Goal: Information Seeking & Learning: Learn about a topic

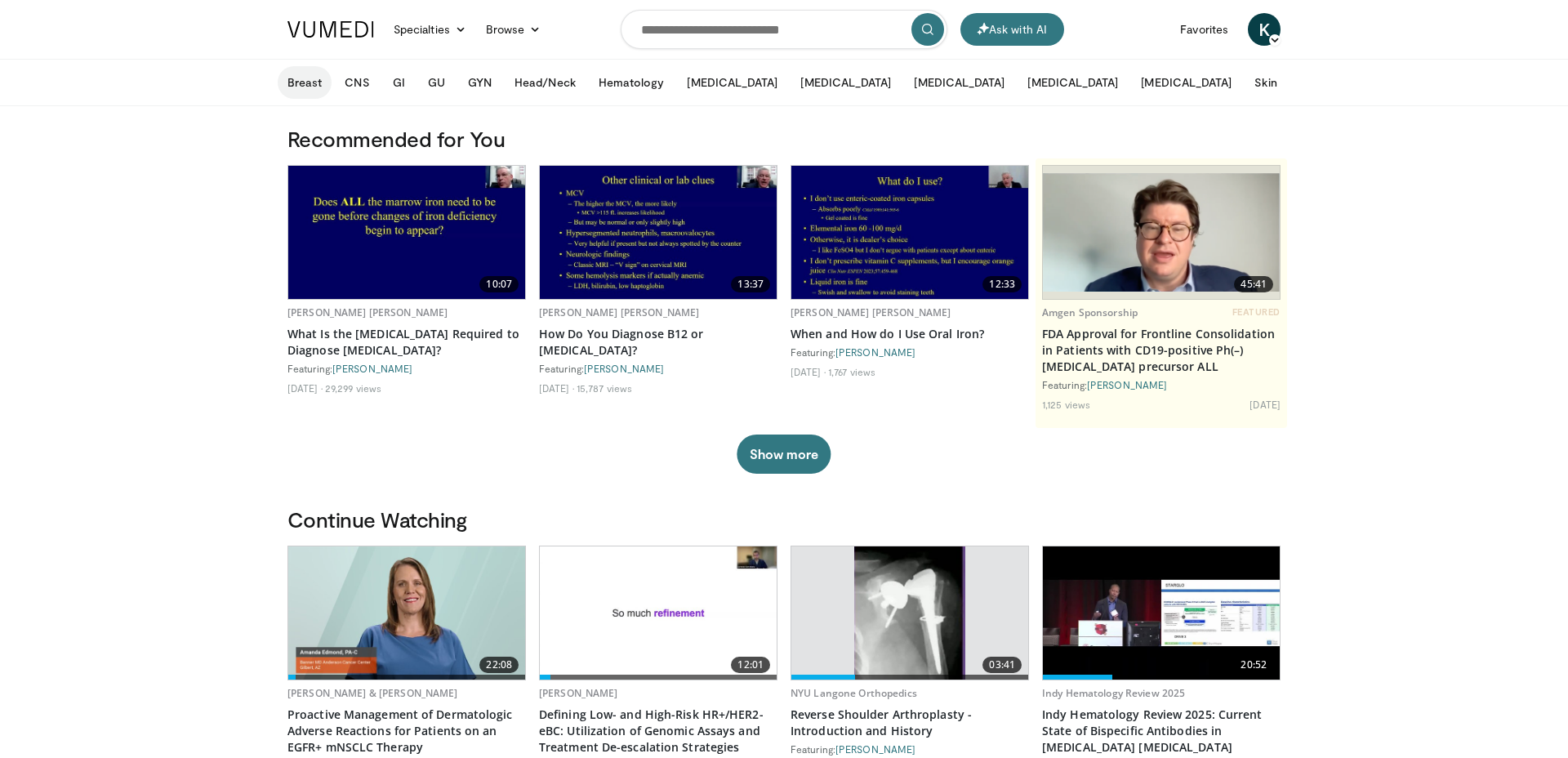
click at [294, 83] on button "Breast" at bounding box center [304, 83] width 54 height 32
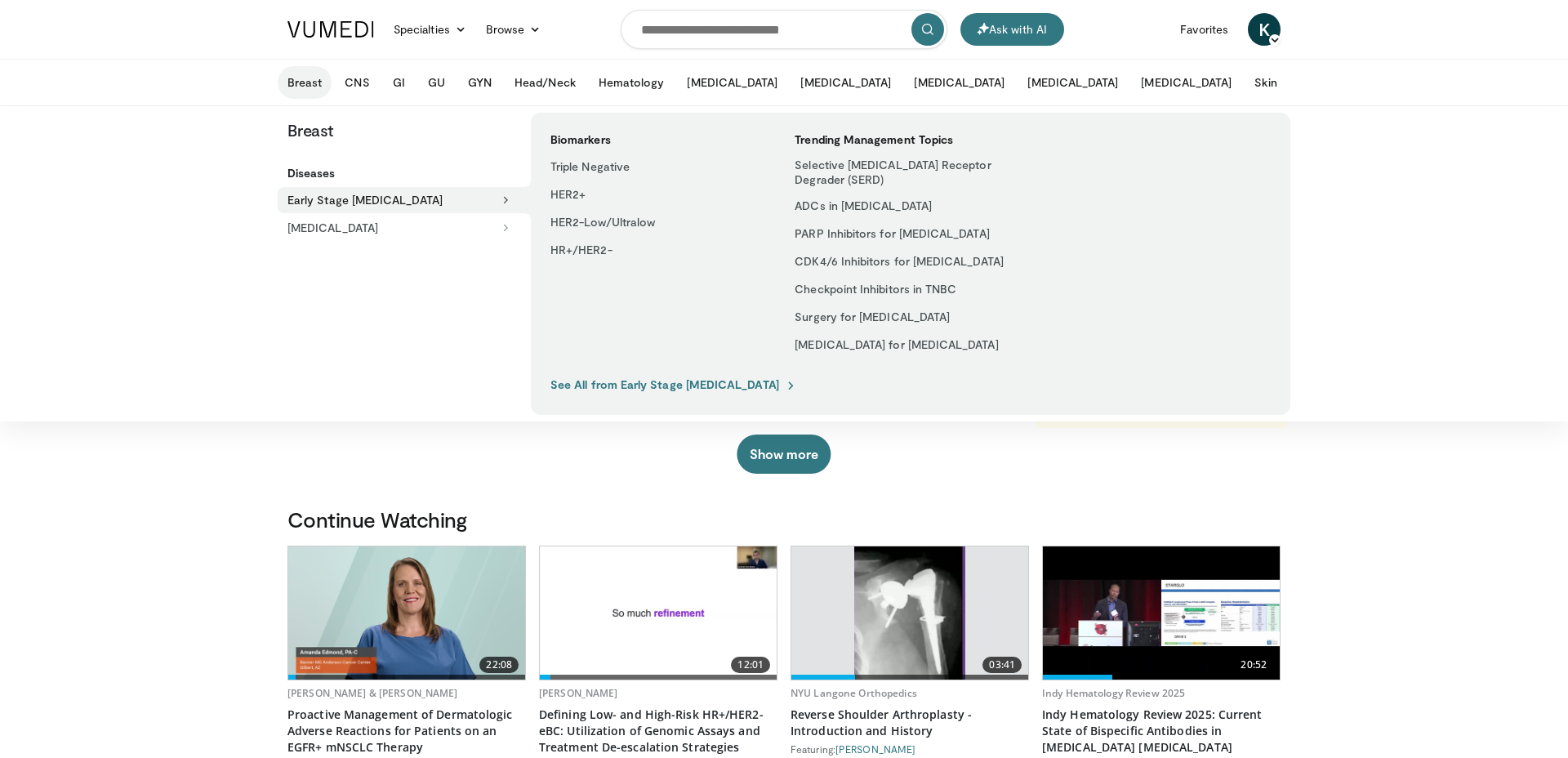
click at [346, 191] on button "Early Stage [MEDICAL_DATA]" at bounding box center [405, 200] width 253 height 26
click at [317, 174] on h5 "Diseases" at bounding box center [409, 173] width 243 height 14
click at [326, 224] on button "[MEDICAL_DATA]" at bounding box center [400, 228] width 243 height 26
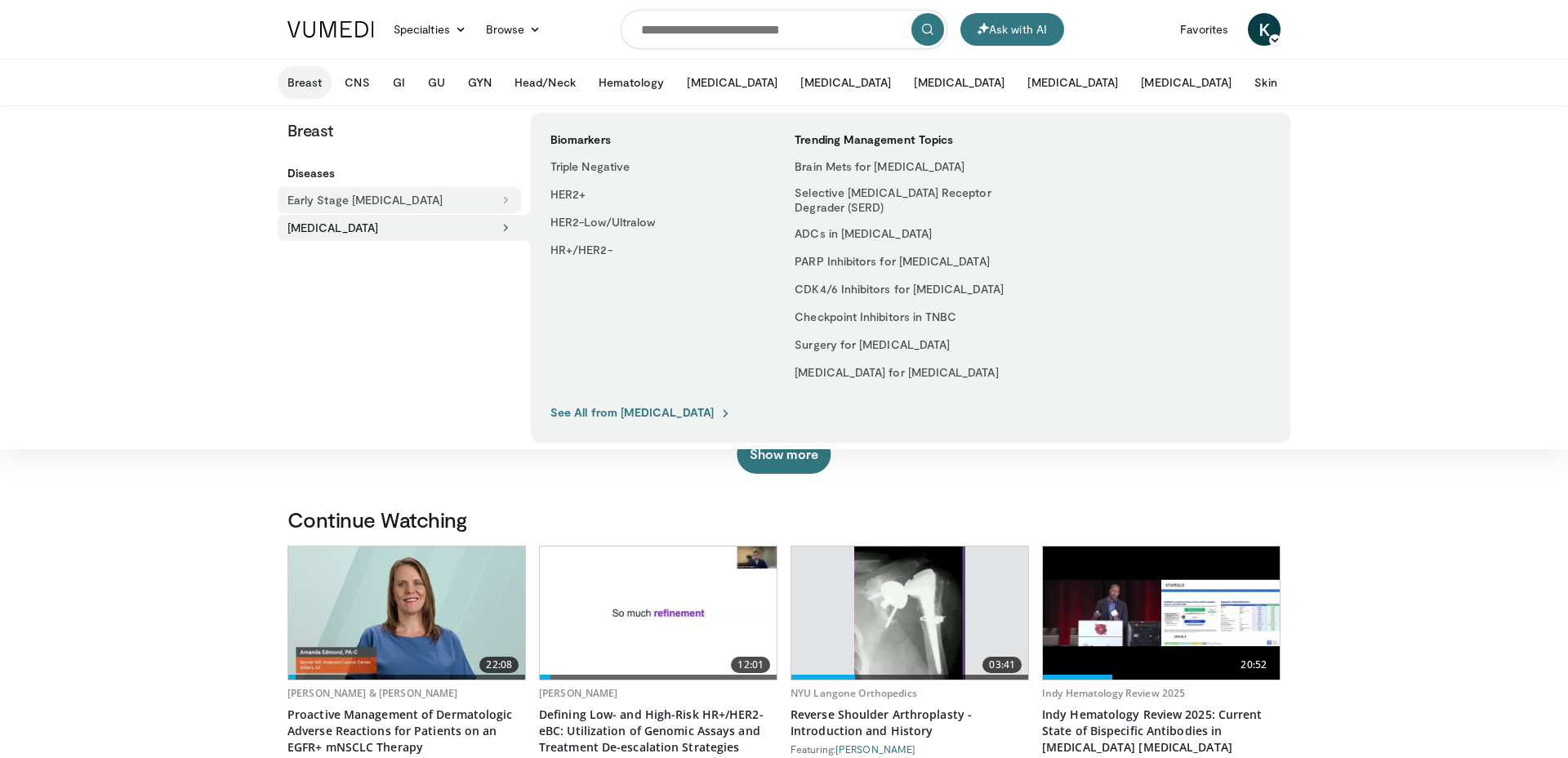
click at [321, 204] on button "Early Stage [MEDICAL_DATA]" at bounding box center [400, 200] width 243 height 26
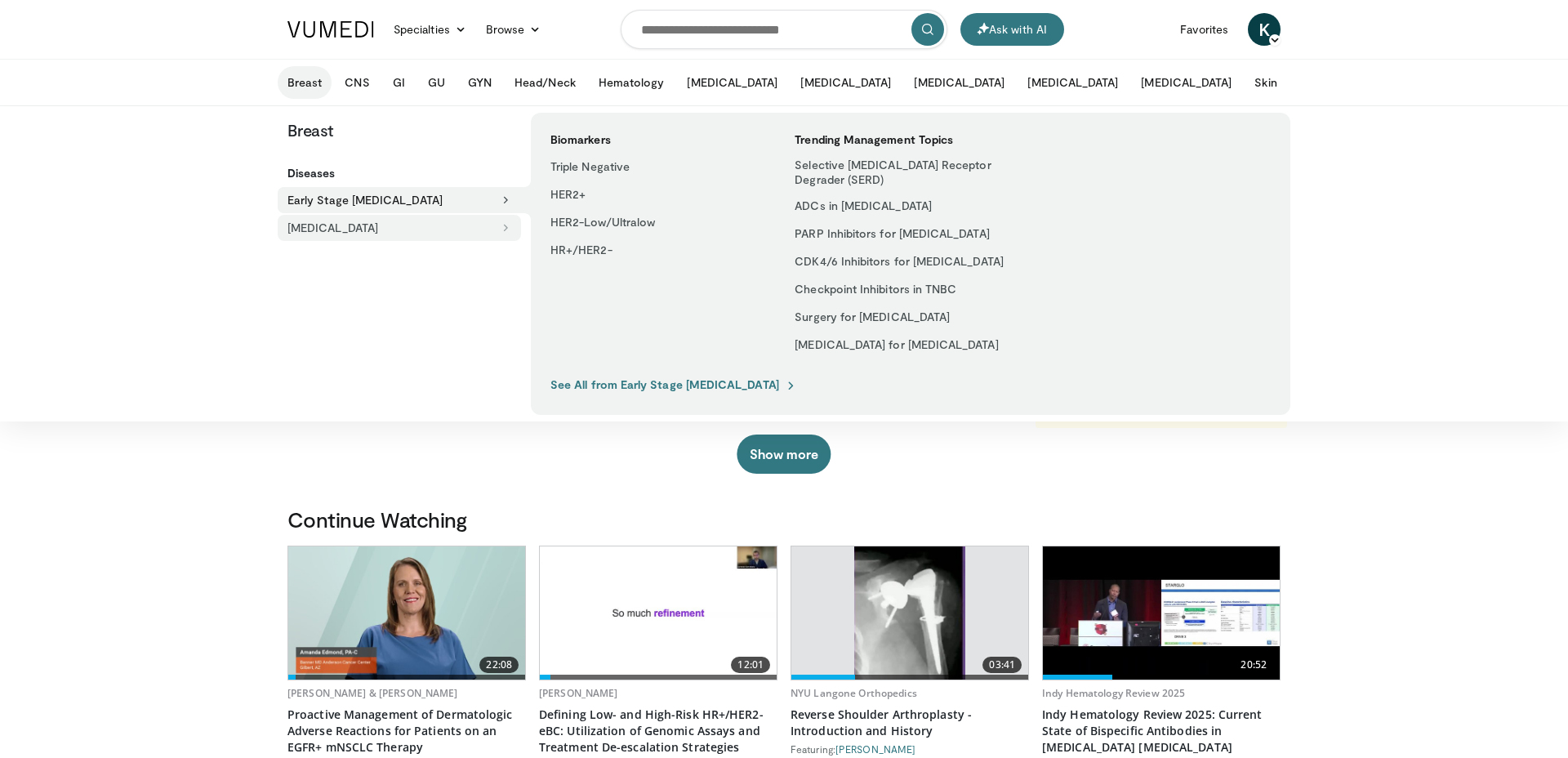
click at [407, 216] on button "[MEDICAL_DATA]" at bounding box center [400, 228] width 243 height 26
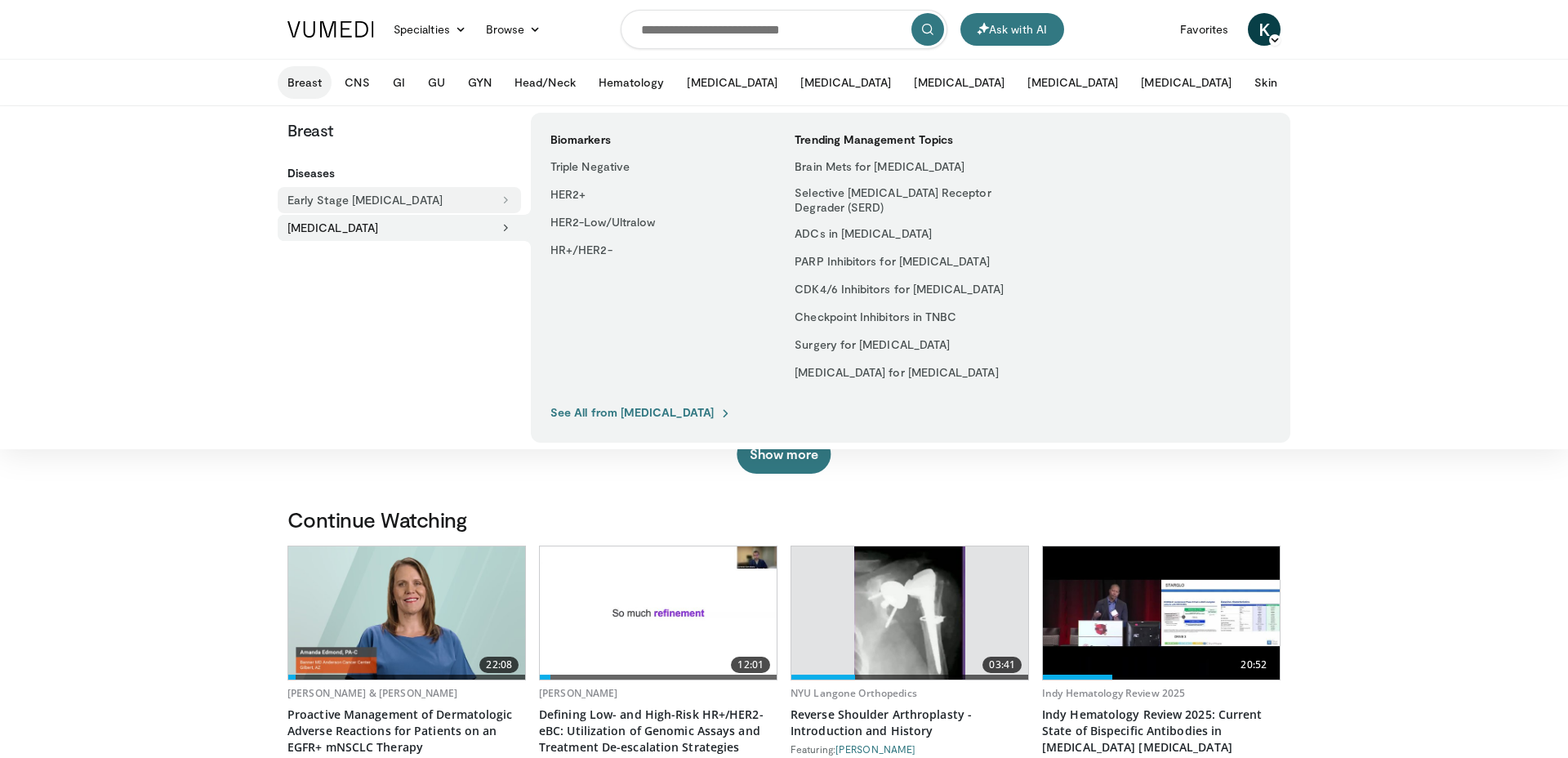
click at [406, 209] on button "Early Stage [MEDICAL_DATA]" at bounding box center [400, 200] width 243 height 26
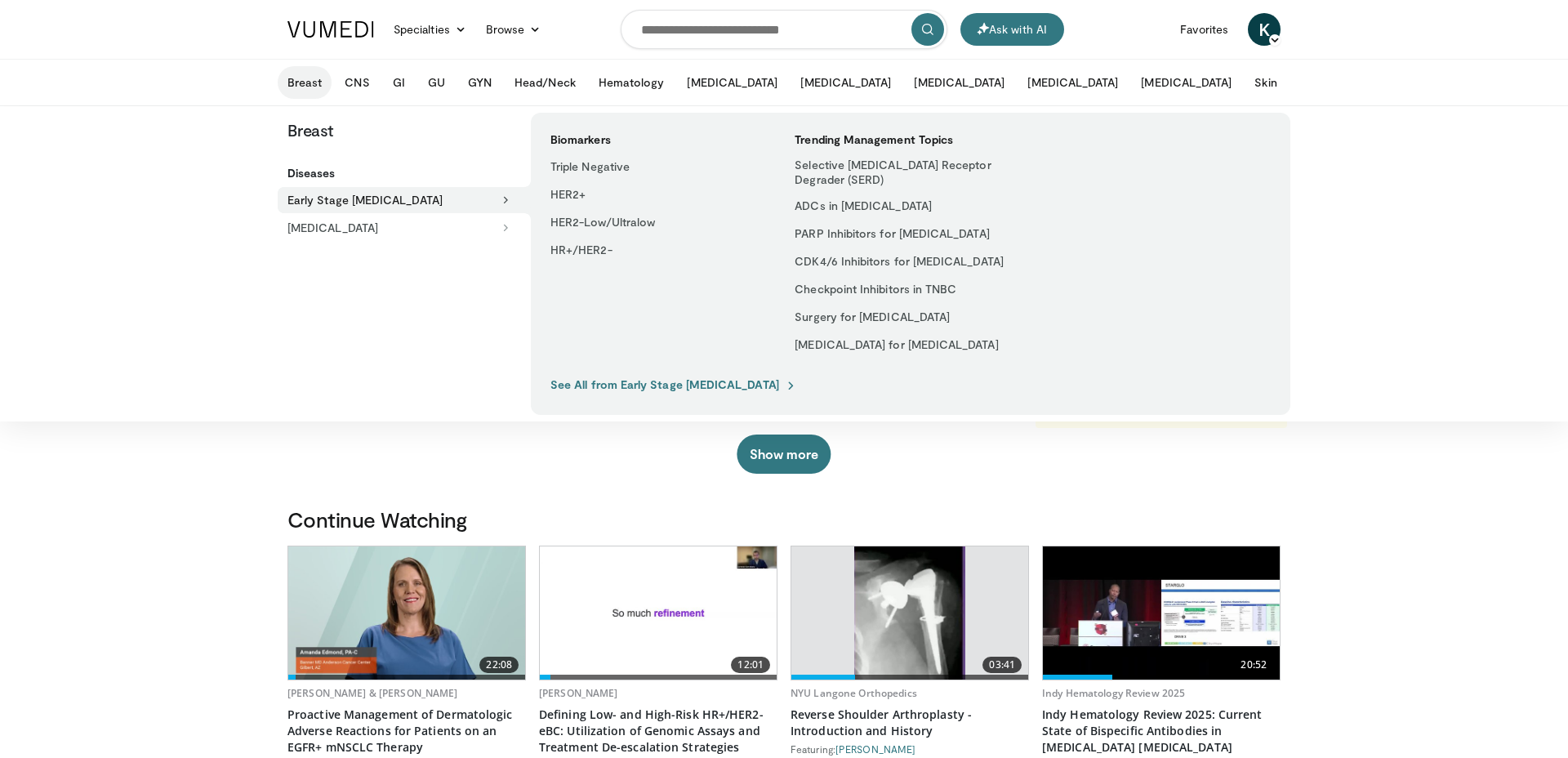
click at [319, 173] on h5 "Diseases" at bounding box center [409, 173] width 243 height 14
click at [342, 212] on button "Early Stage [MEDICAL_DATA]" at bounding box center [405, 200] width 253 height 26
click at [321, 223] on button "[MEDICAL_DATA]" at bounding box center [400, 228] width 243 height 26
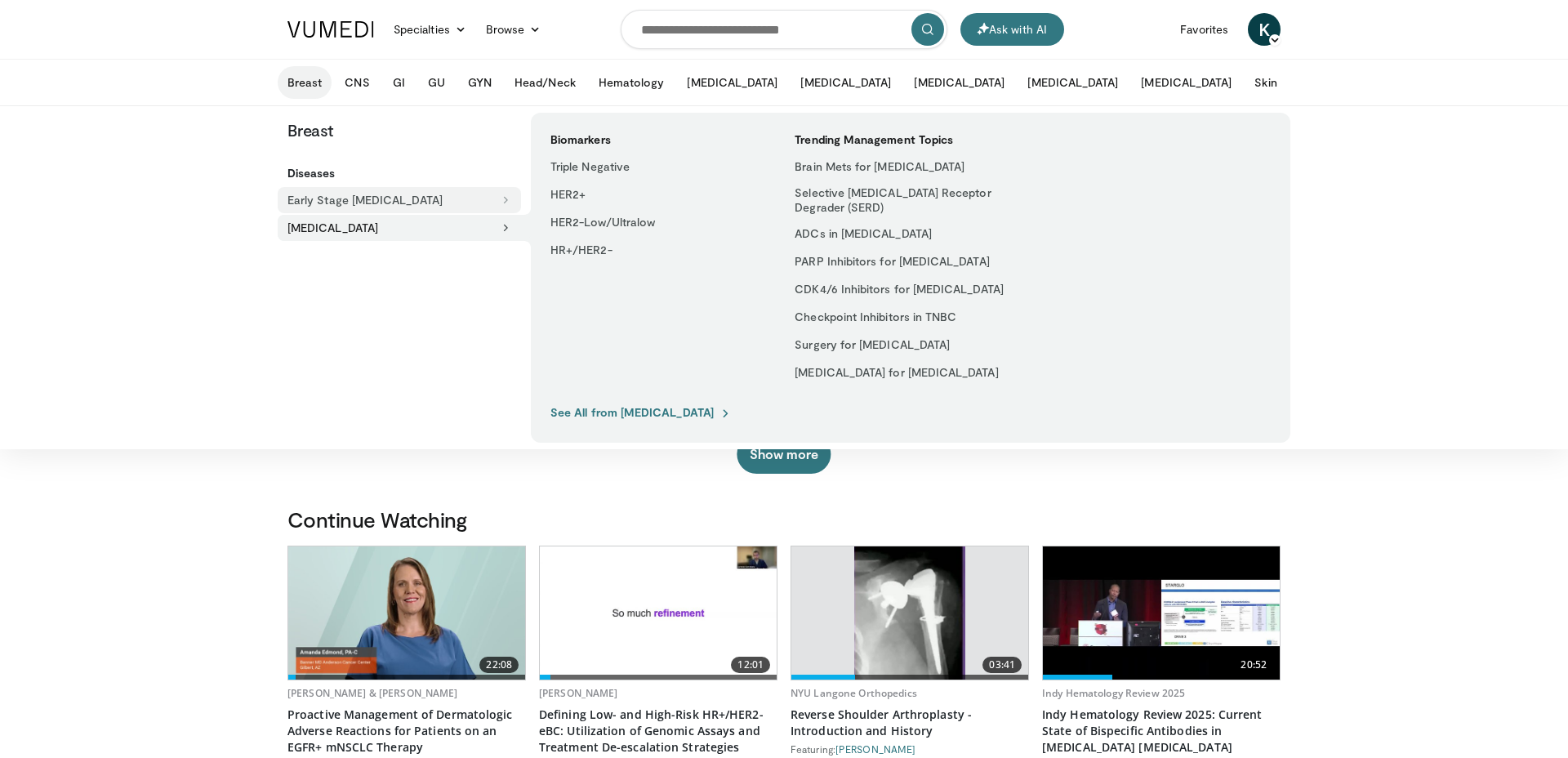
click at [323, 213] on button "Early Stage [MEDICAL_DATA]" at bounding box center [400, 200] width 243 height 26
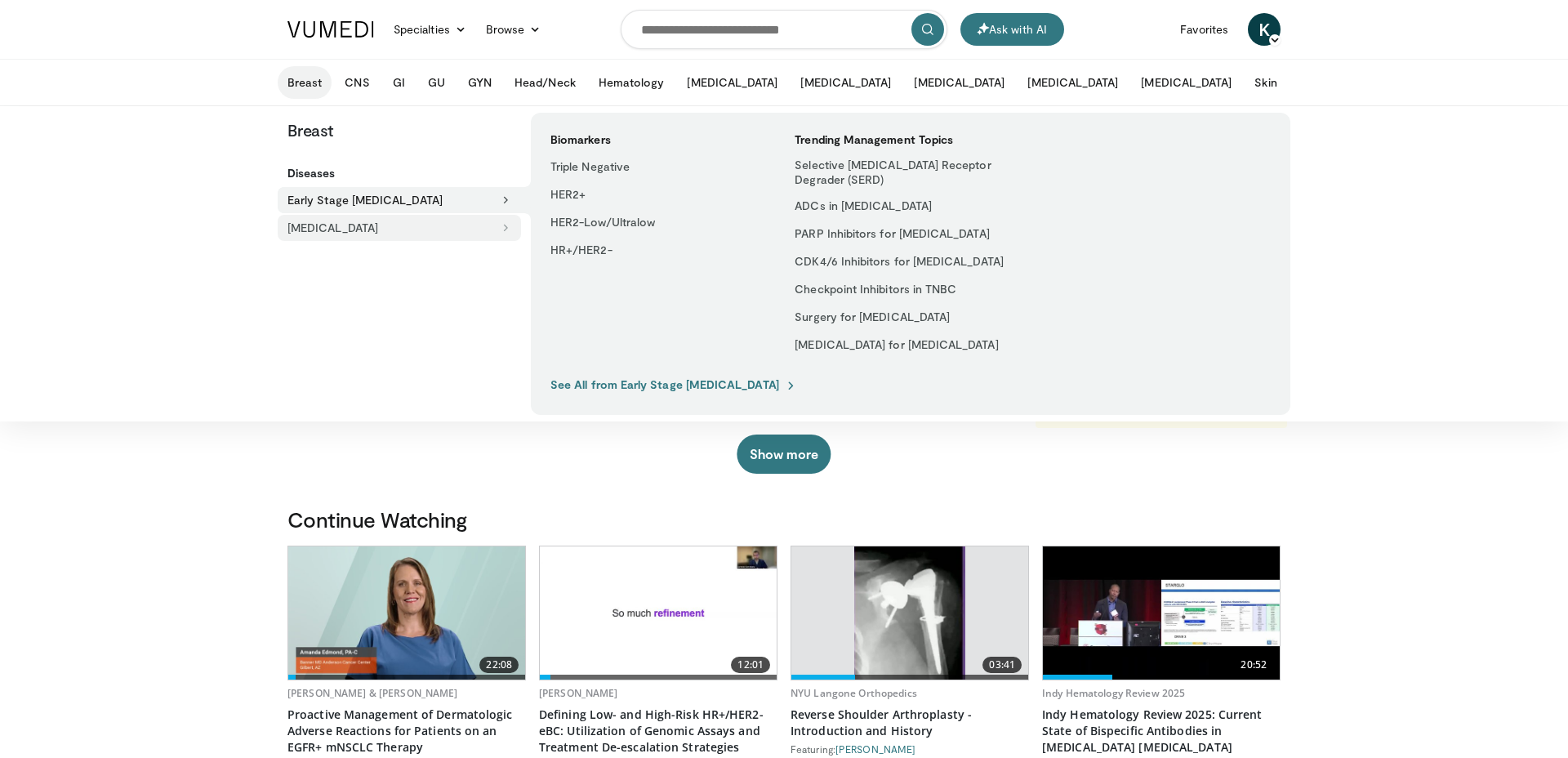
click at [379, 228] on button "[MEDICAL_DATA]" at bounding box center [400, 228] width 243 height 26
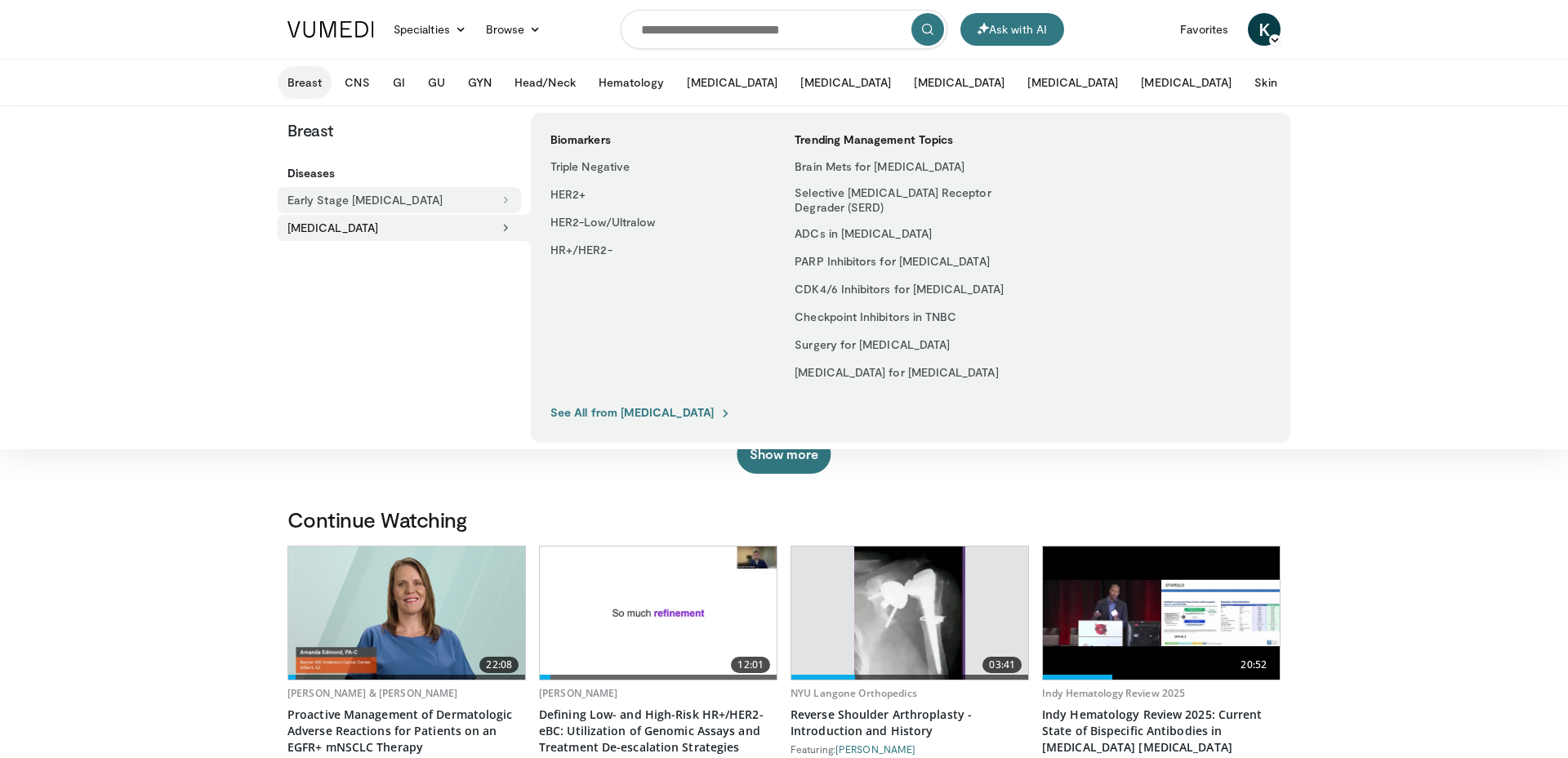
click at [387, 202] on button "Early Stage [MEDICAL_DATA]" at bounding box center [400, 200] width 243 height 26
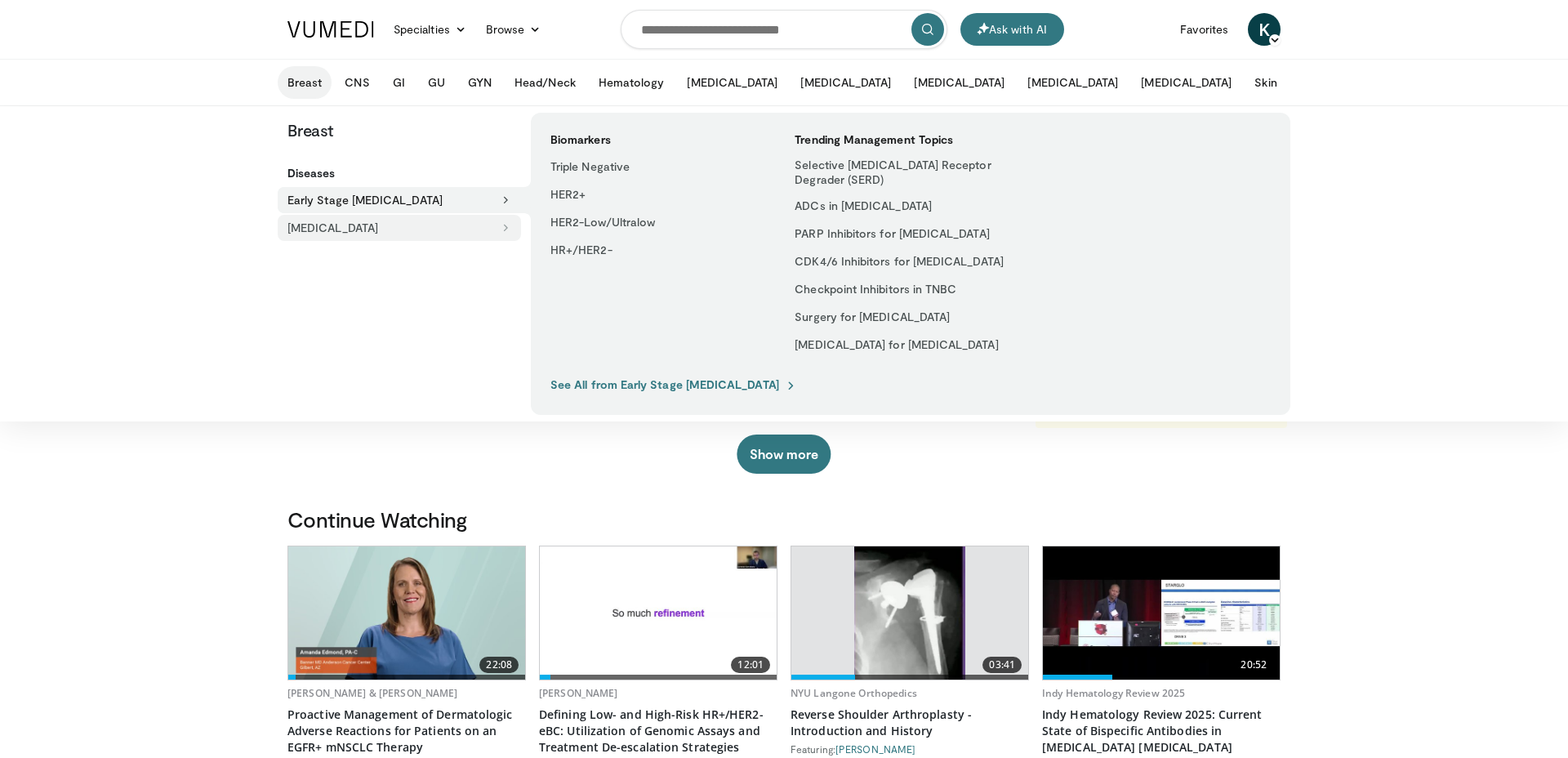
click at [376, 231] on button "[MEDICAL_DATA]" at bounding box center [400, 228] width 243 height 26
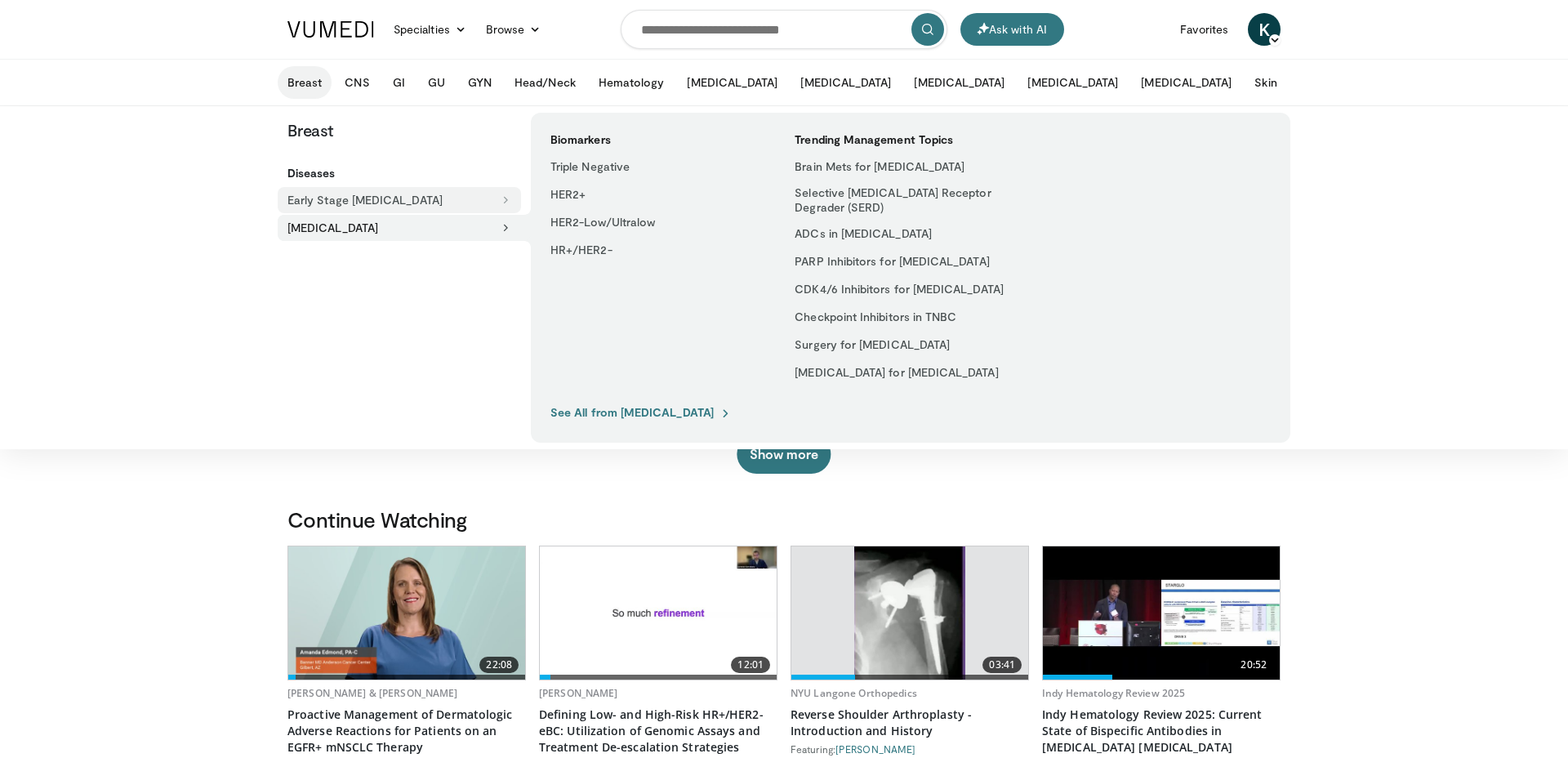
scroll to position [2, 0]
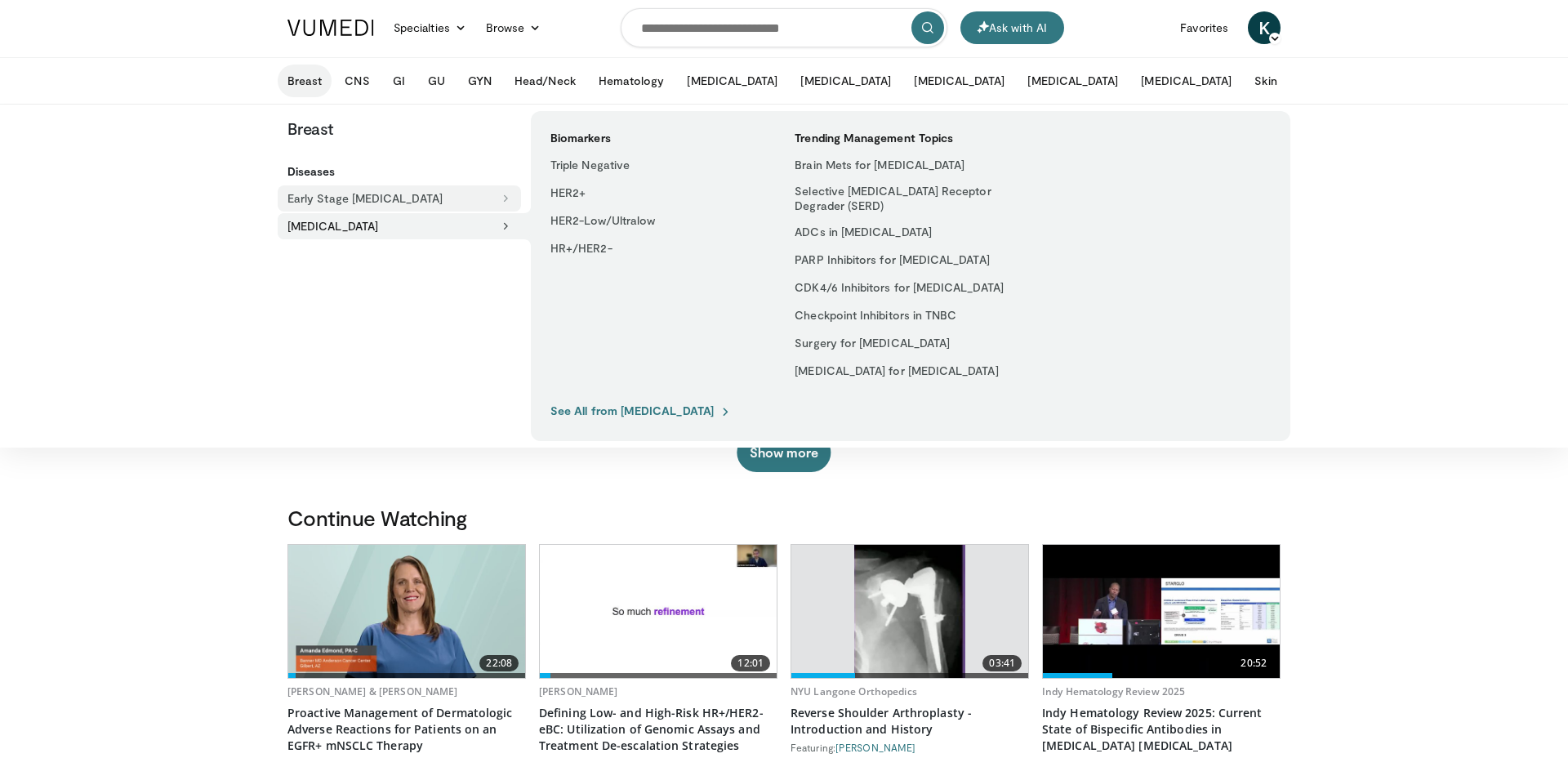
click at [375, 208] on button "Early Stage [MEDICAL_DATA]" at bounding box center [400, 198] width 243 height 26
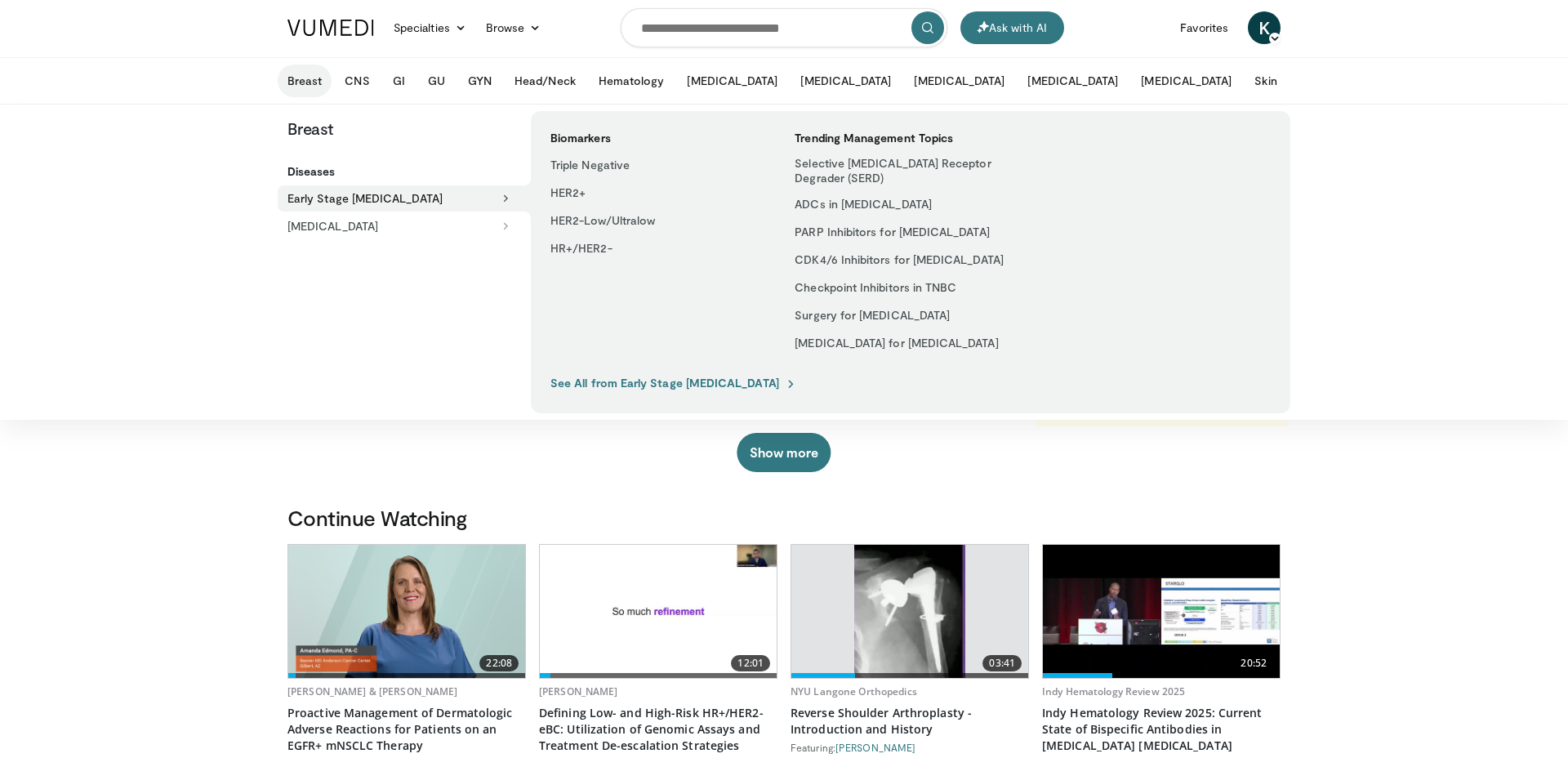
drag, startPoint x: 642, startPoint y: 379, endPoint x: 633, endPoint y: 371, distance: 12.0
click at [642, 379] on link "See All from Early Stage [MEDICAL_DATA]" at bounding box center [673, 383] width 247 height 14
click at [315, 219] on button "[MEDICAL_DATA]" at bounding box center [400, 226] width 243 height 26
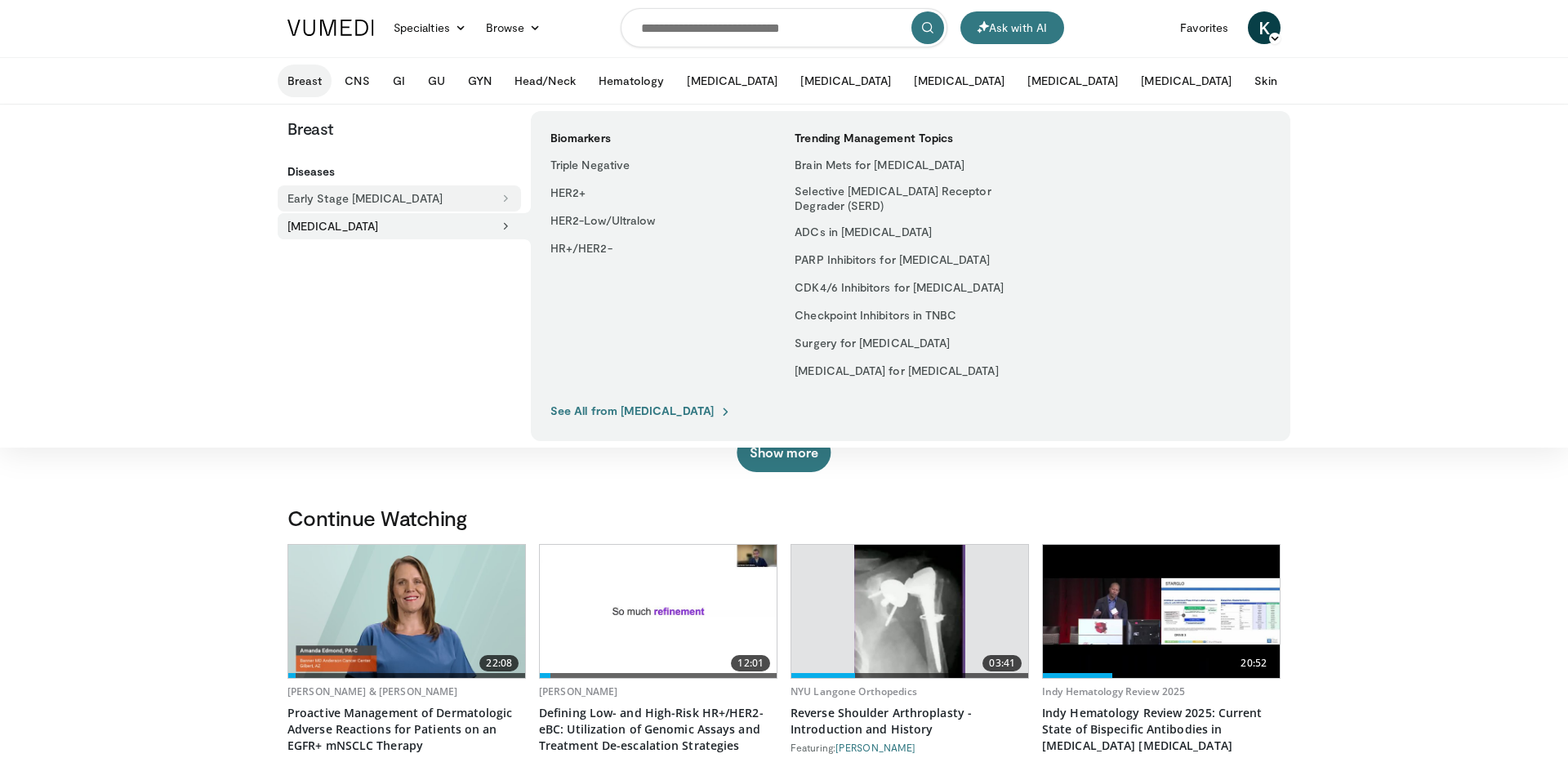
click at [418, 201] on button "Early Stage [MEDICAL_DATA]" at bounding box center [400, 198] width 243 height 26
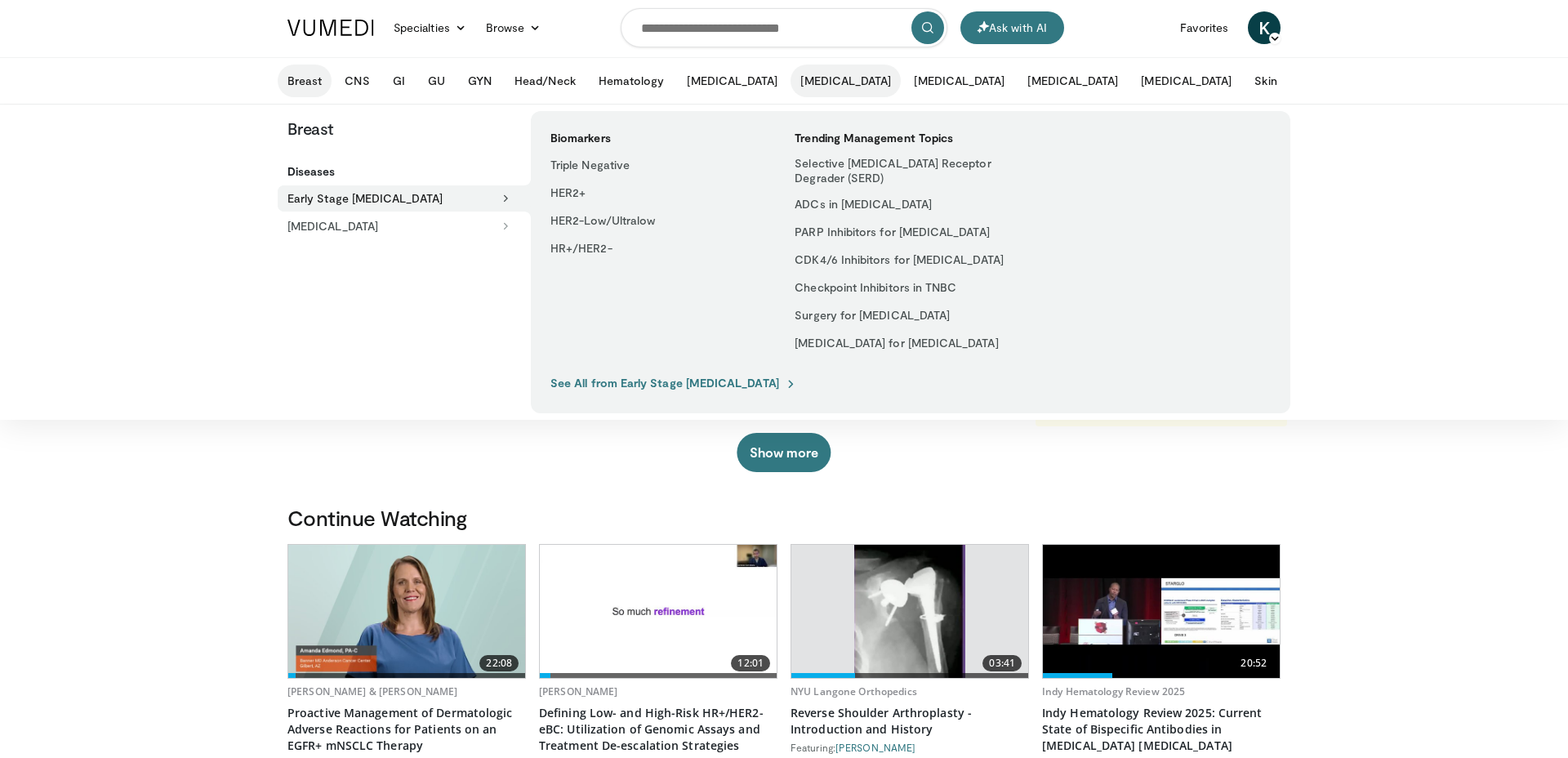
click at [791, 82] on button "[MEDICAL_DATA]" at bounding box center [846, 81] width 111 height 32
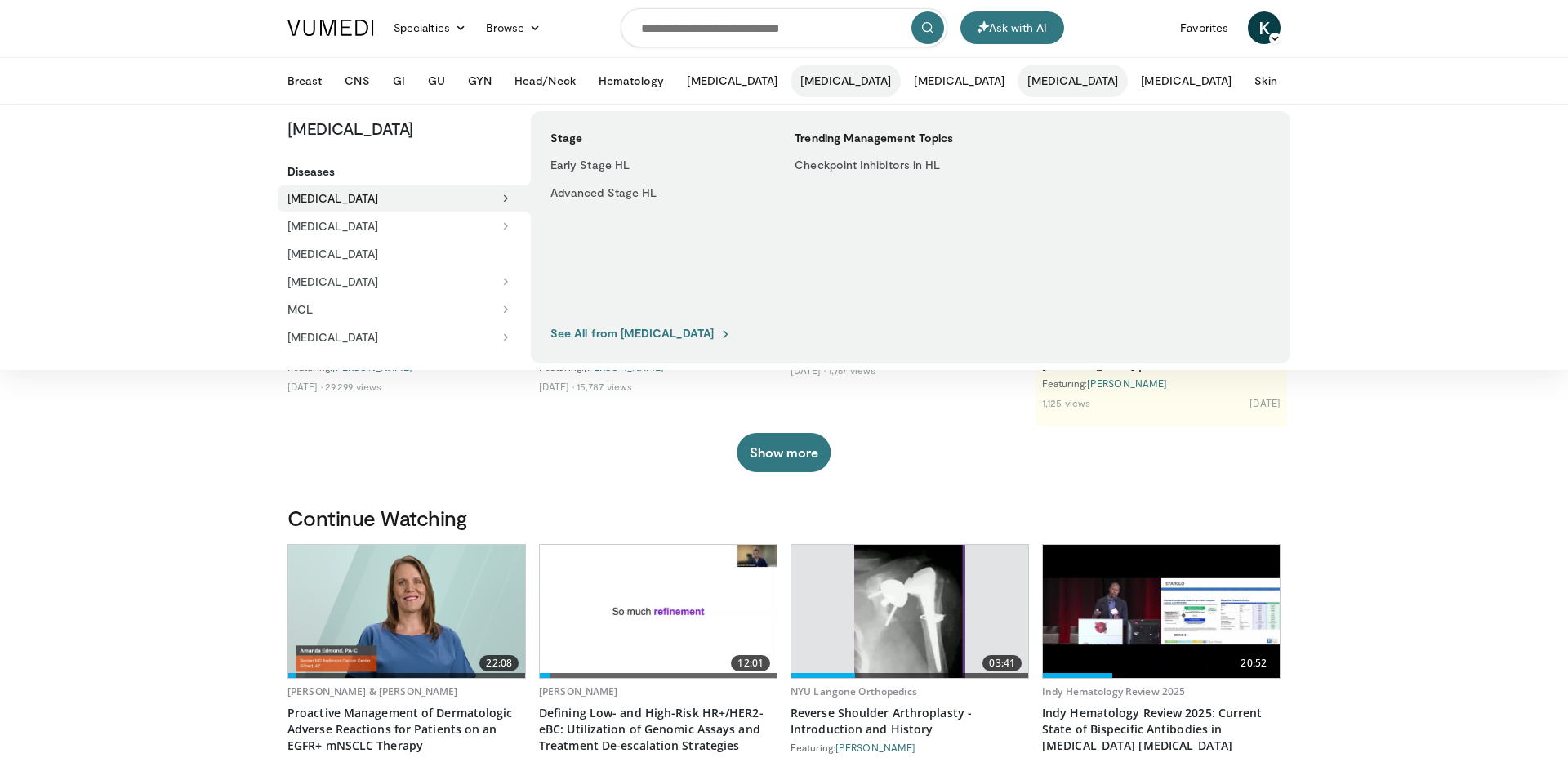
click at [1018, 83] on button "[MEDICAL_DATA]" at bounding box center [1073, 81] width 111 height 32
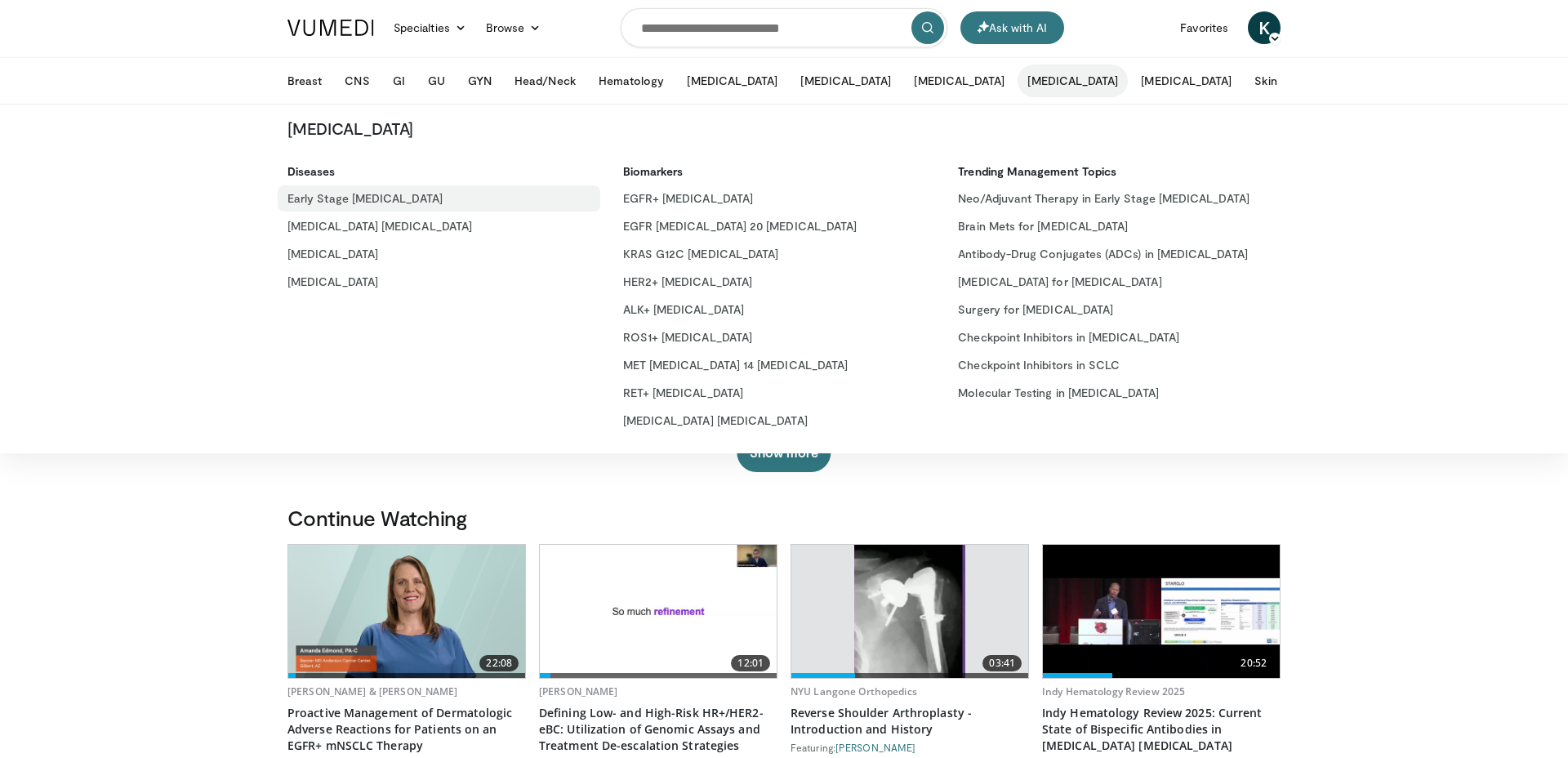
click at [315, 197] on link "Early Stage [MEDICAL_DATA]" at bounding box center [439, 198] width 322 height 26
click at [308, 233] on link "[MEDICAL_DATA] [MEDICAL_DATA]" at bounding box center [439, 226] width 322 height 26
click at [1290, 77] on button "More" at bounding box center [1321, 81] width 64 height 32
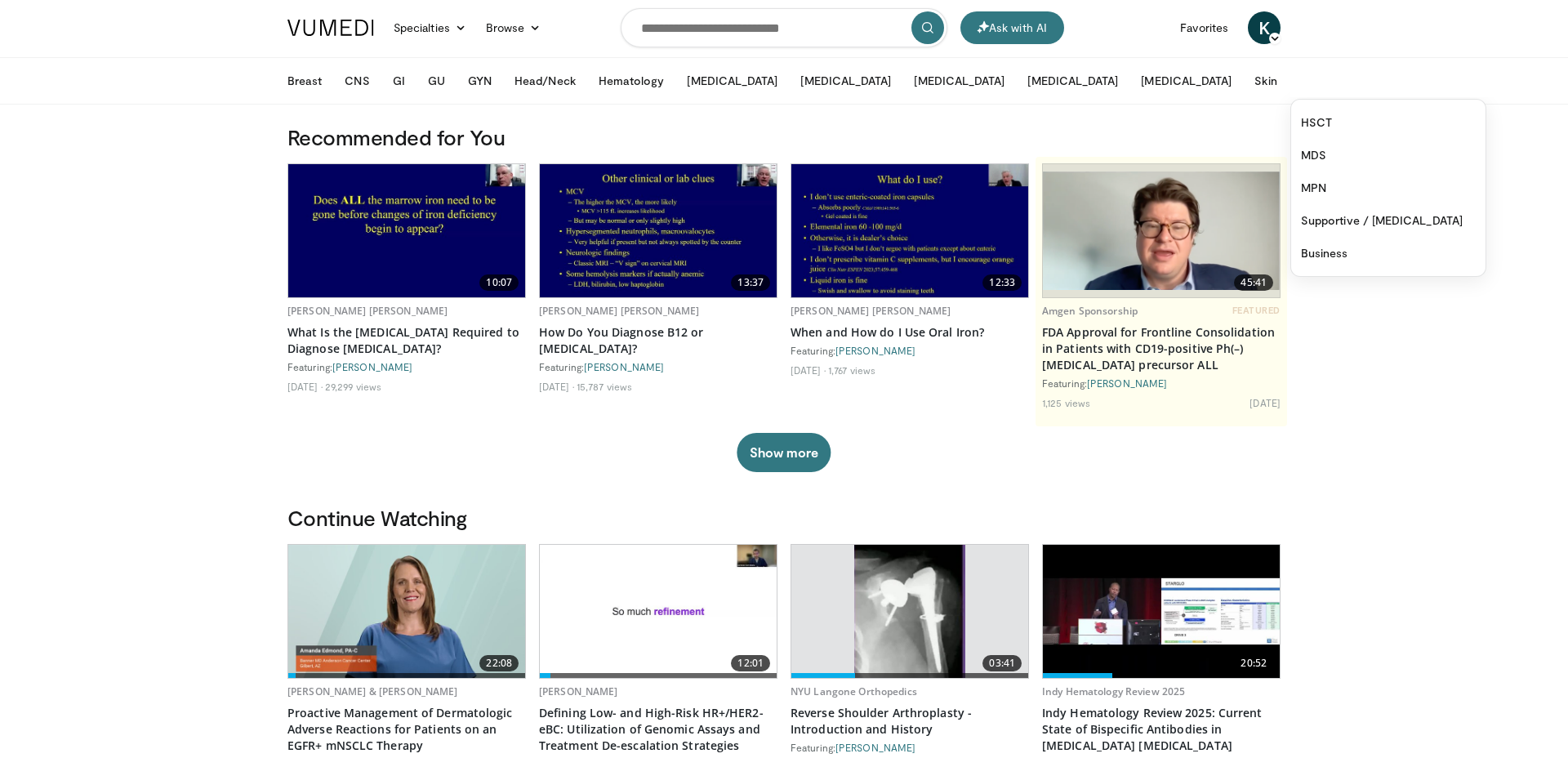
click at [1290, 77] on button "More" at bounding box center [1321, 81] width 64 height 32
click at [1244, 77] on button "Skin" at bounding box center [1264, 81] width 42 height 32
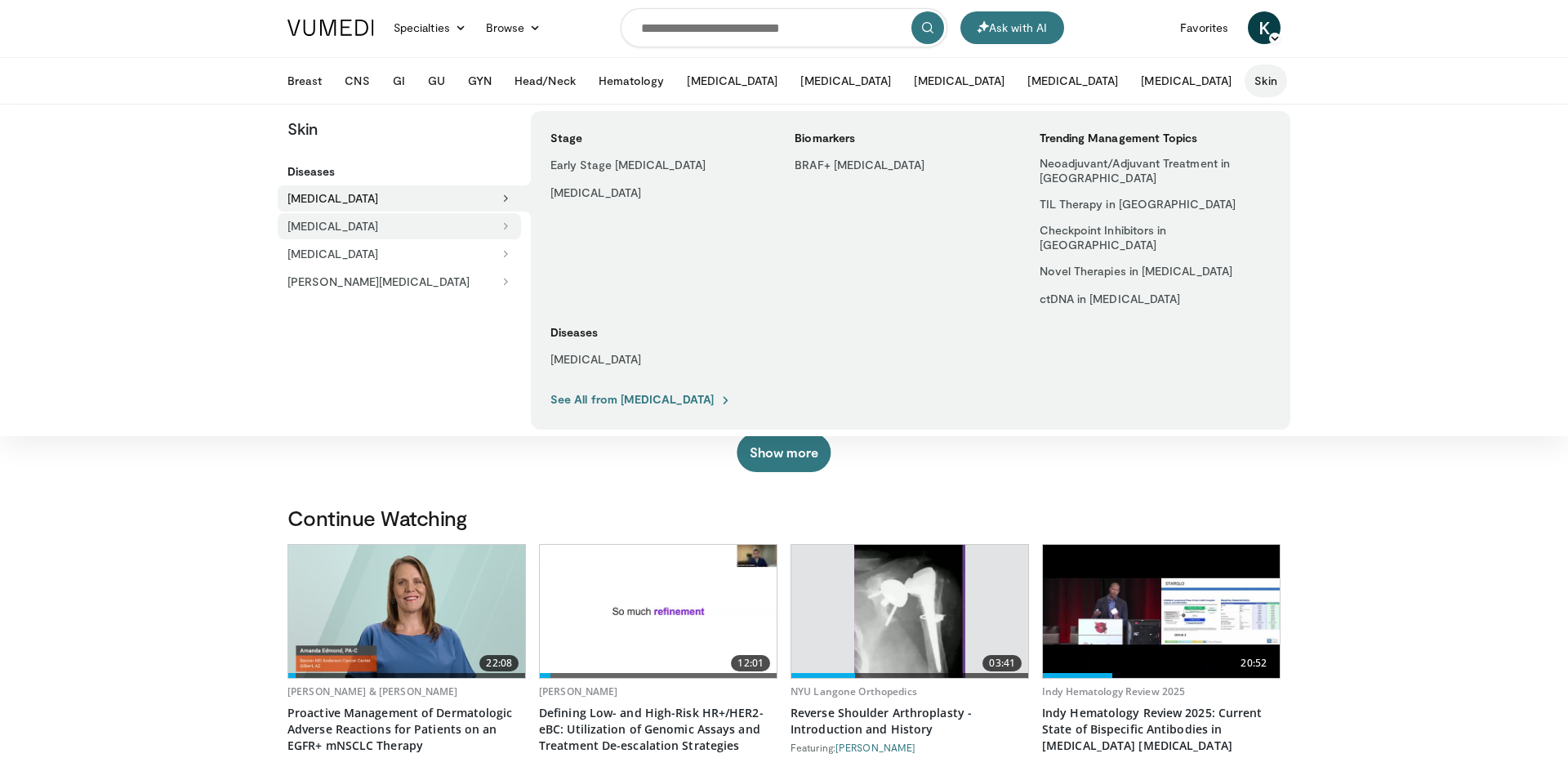
click at [492, 223] on button "[MEDICAL_DATA]" at bounding box center [400, 226] width 243 height 26
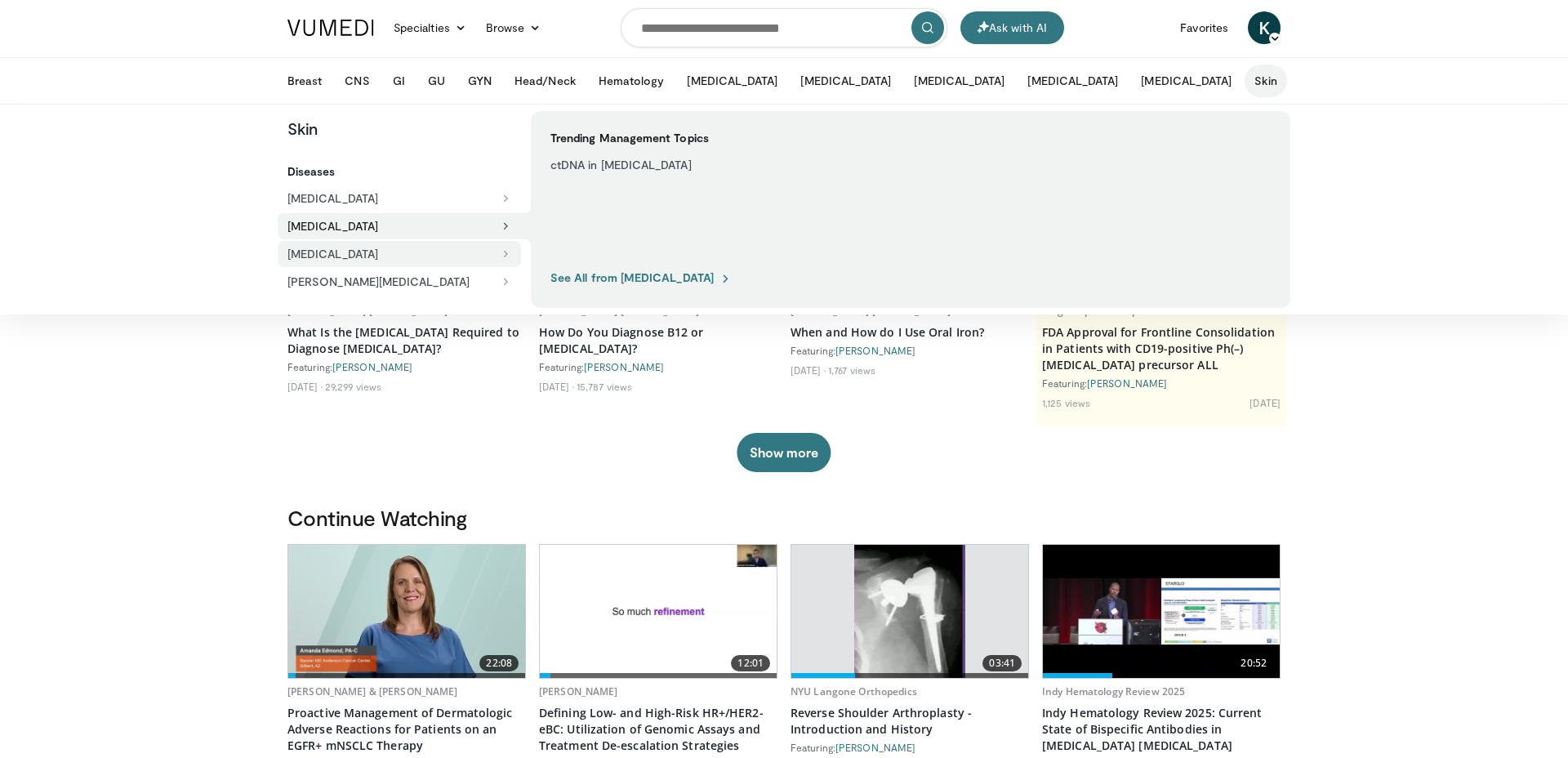
click at [471, 250] on button "[MEDICAL_DATA]" at bounding box center [400, 254] width 243 height 26
click at [457, 278] on button "[PERSON_NAME][MEDICAL_DATA]" at bounding box center [400, 282] width 243 height 26
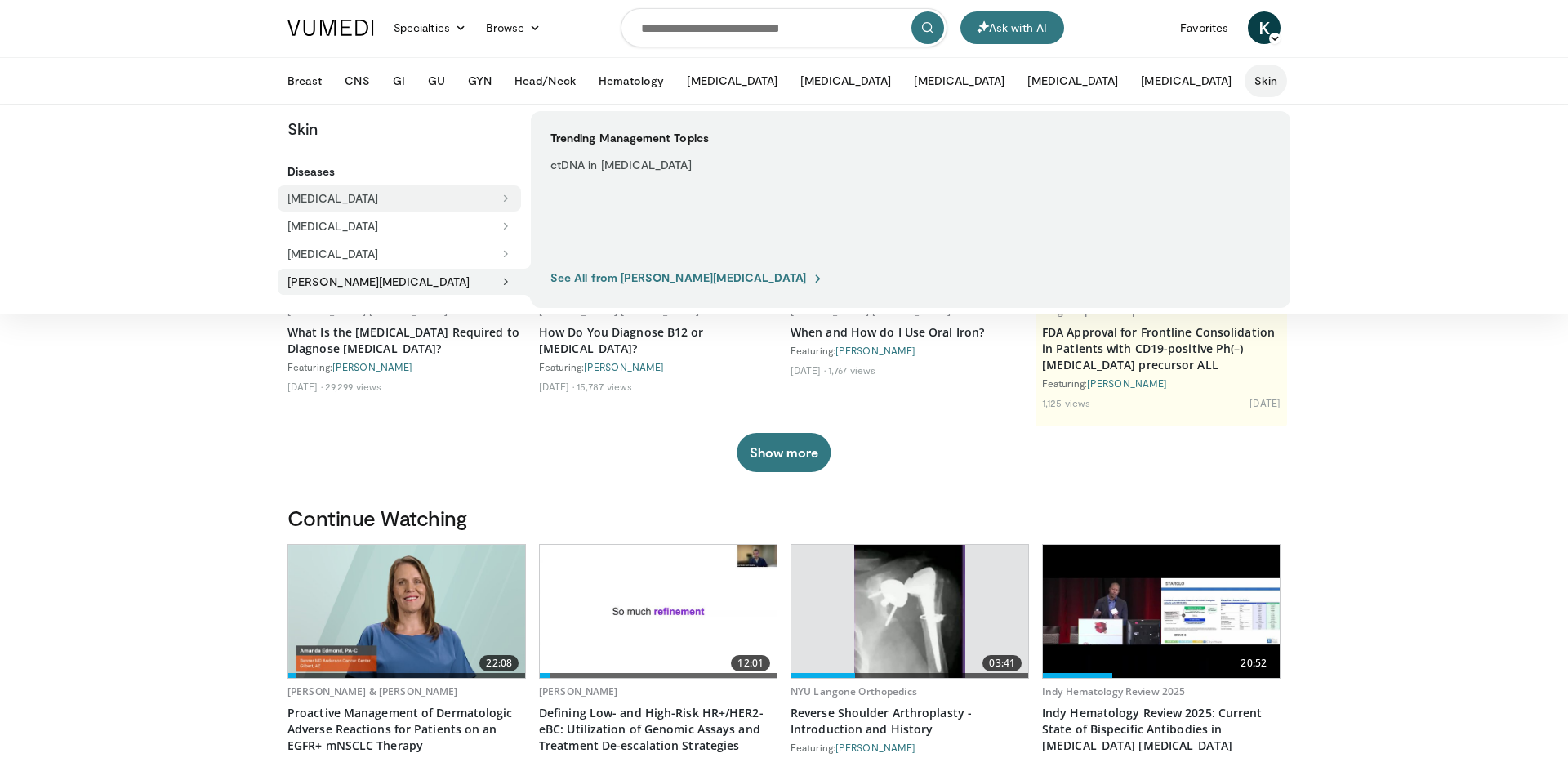
click at [424, 193] on button "[MEDICAL_DATA]" at bounding box center [400, 198] width 243 height 26
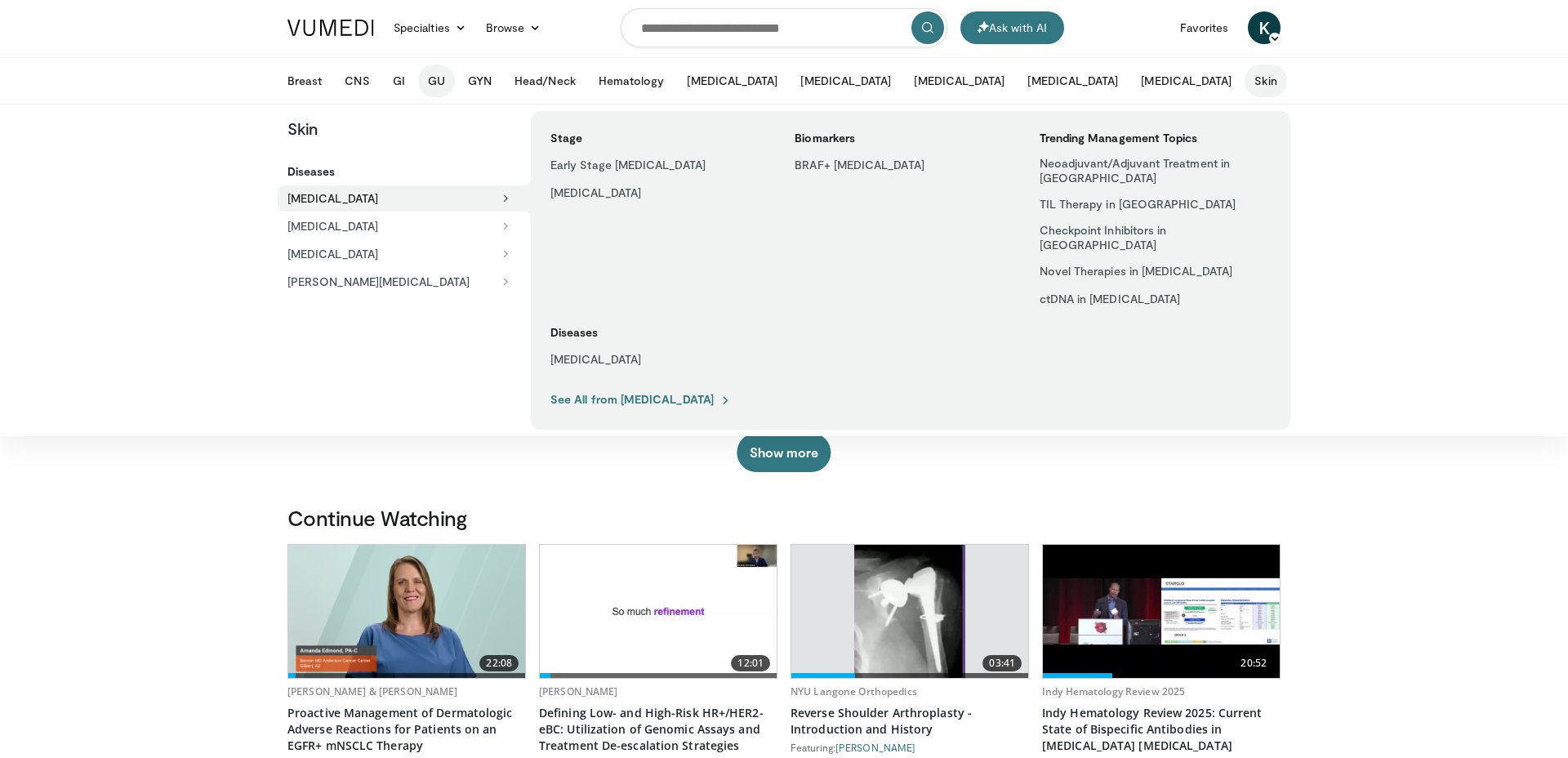
click at [432, 81] on button "GU" at bounding box center [436, 81] width 37 height 32
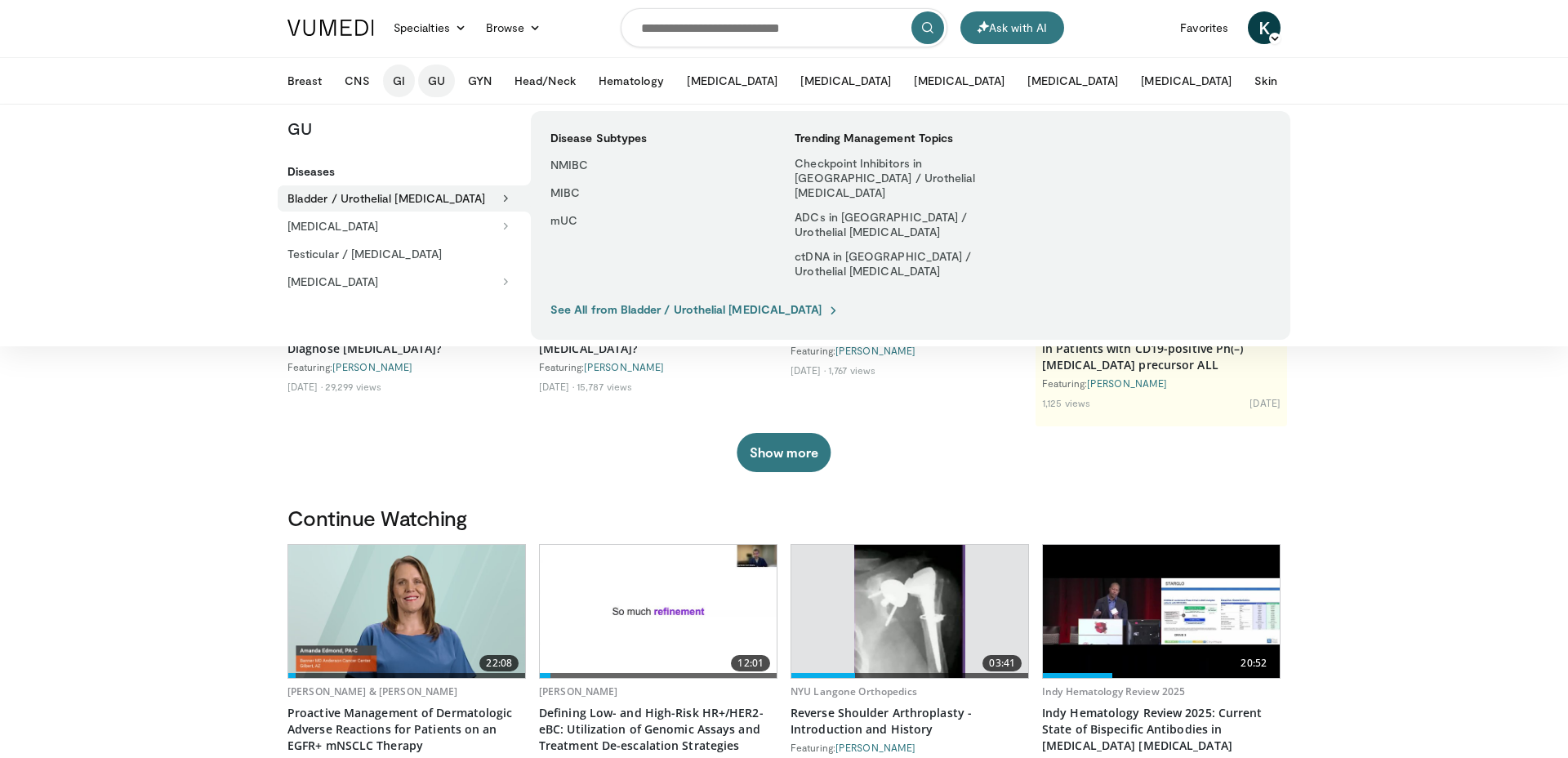
click at [403, 77] on button "GI" at bounding box center [398, 81] width 31 height 32
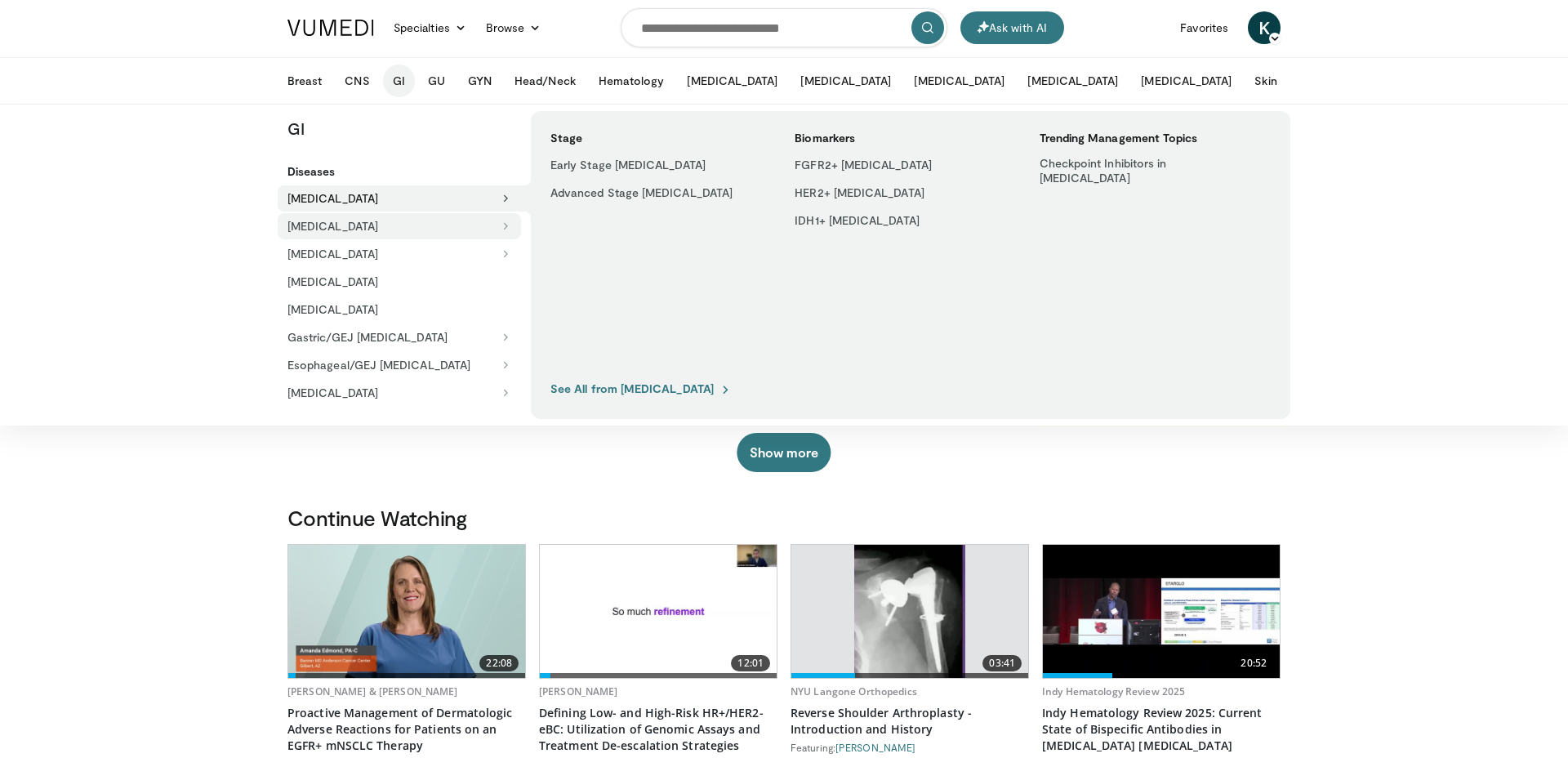
click at [400, 224] on button "[MEDICAL_DATA]" at bounding box center [400, 226] width 243 height 26
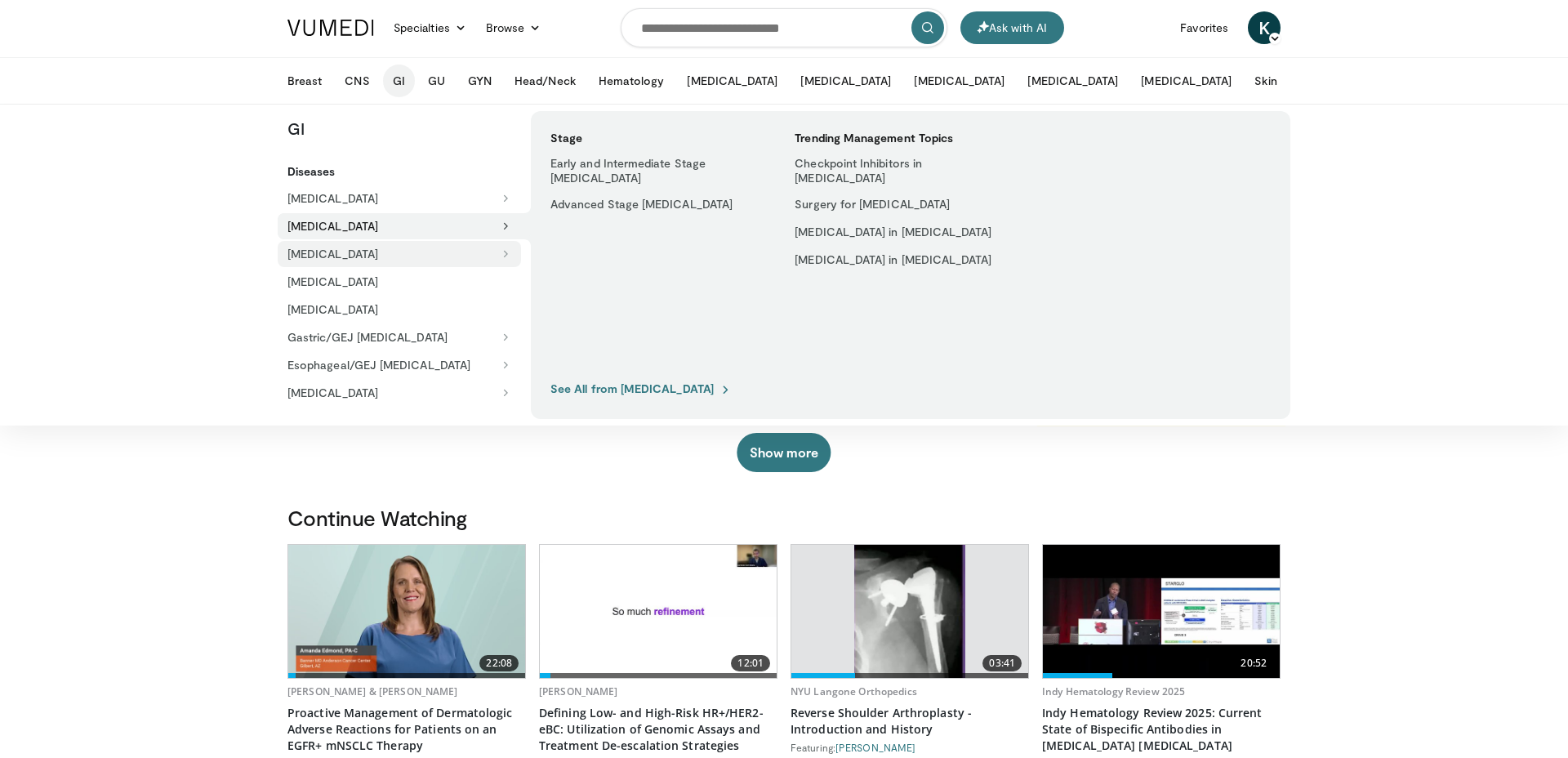
click at [400, 259] on button "[MEDICAL_DATA]" at bounding box center [400, 254] width 243 height 26
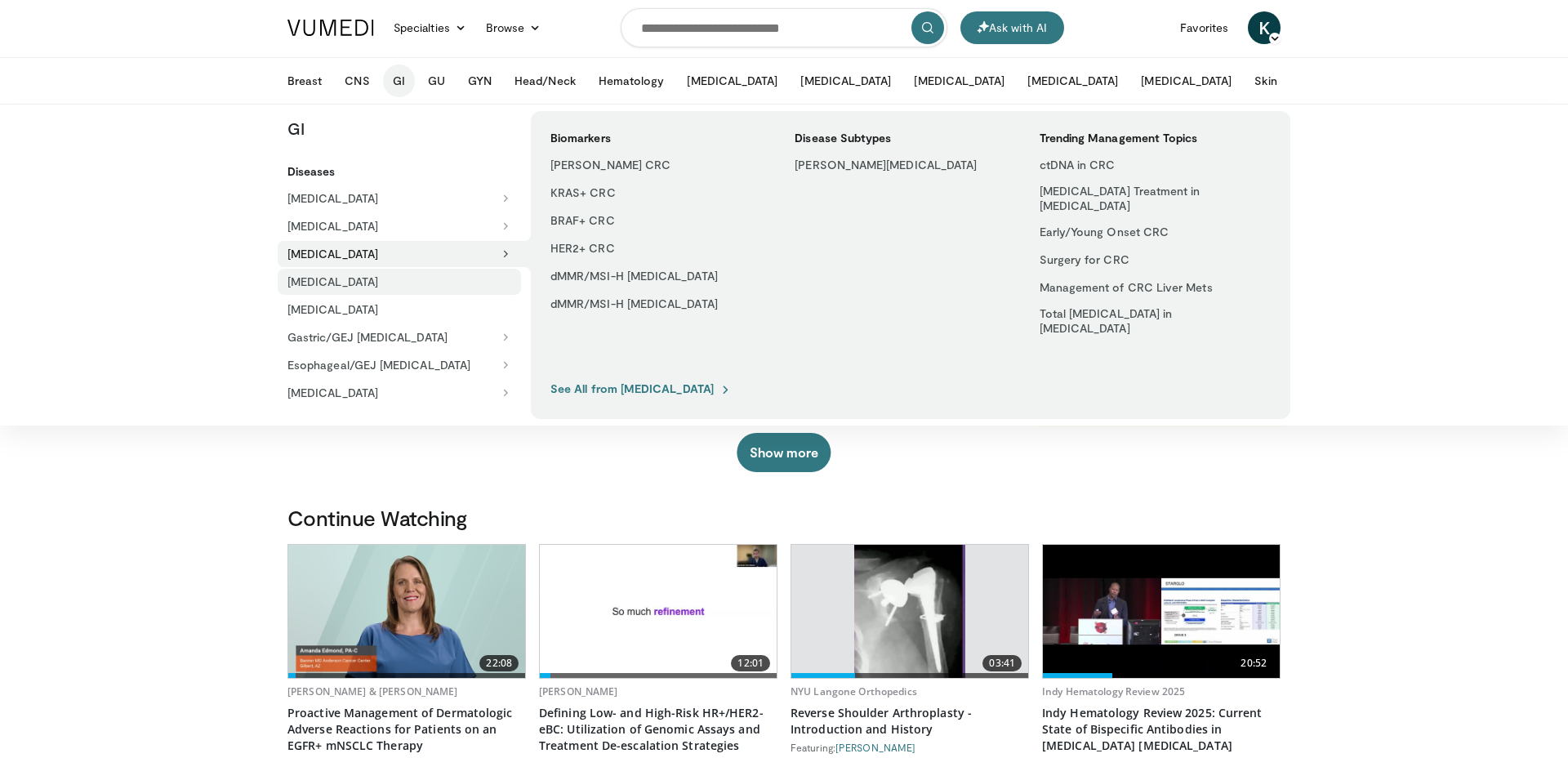
click at [400, 278] on link "Anal Cancer" at bounding box center [400, 282] width 243 height 26
click at [327, 313] on link "Neuroendocrine Tumors" at bounding box center [400, 310] width 243 height 26
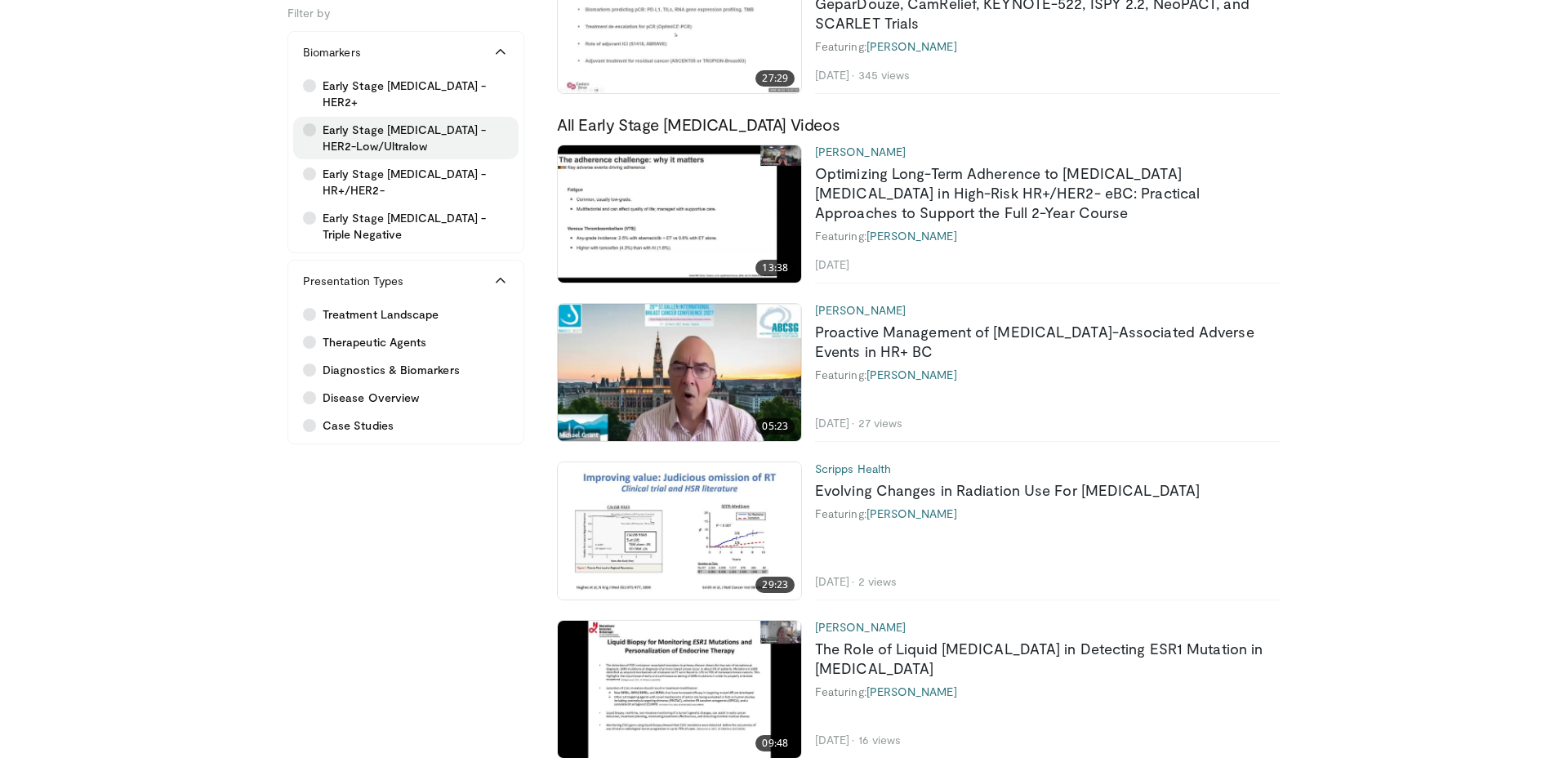
scroll to position [305, 0]
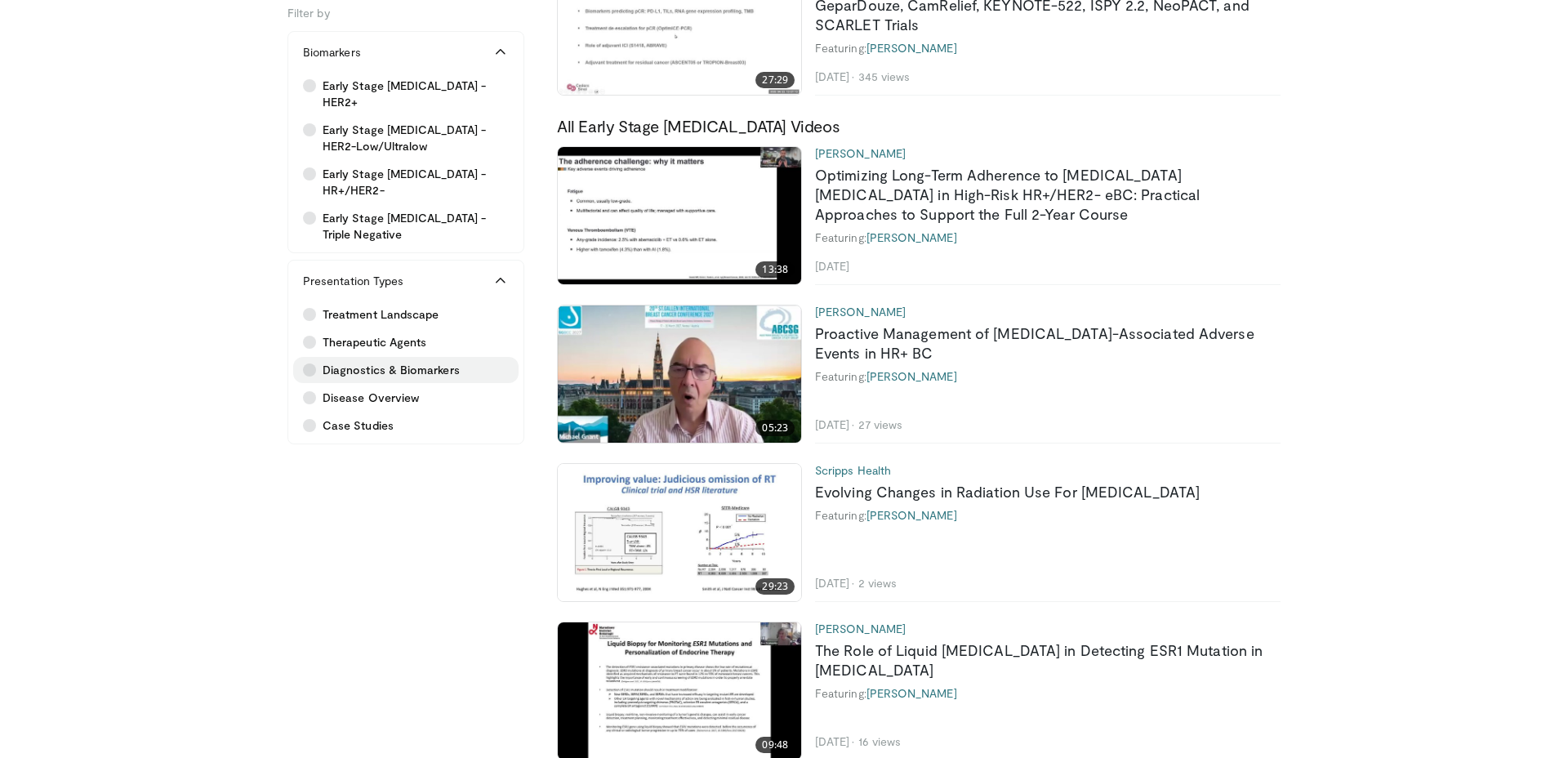
click at [382, 362] on span "Diagnostics & Biomarkers" at bounding box center [390, 369] width 137 height 16
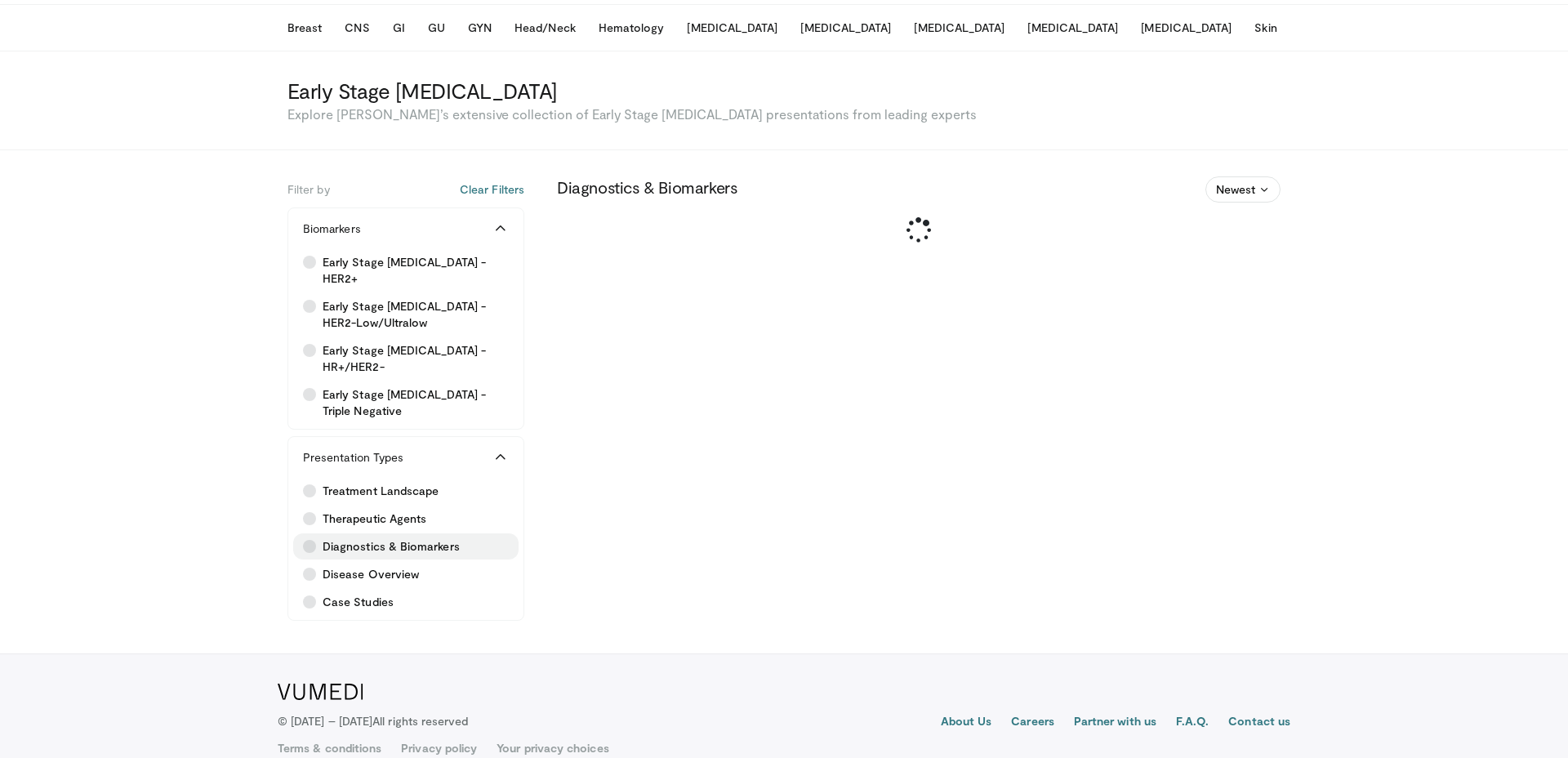
scroll to position [63, 0]
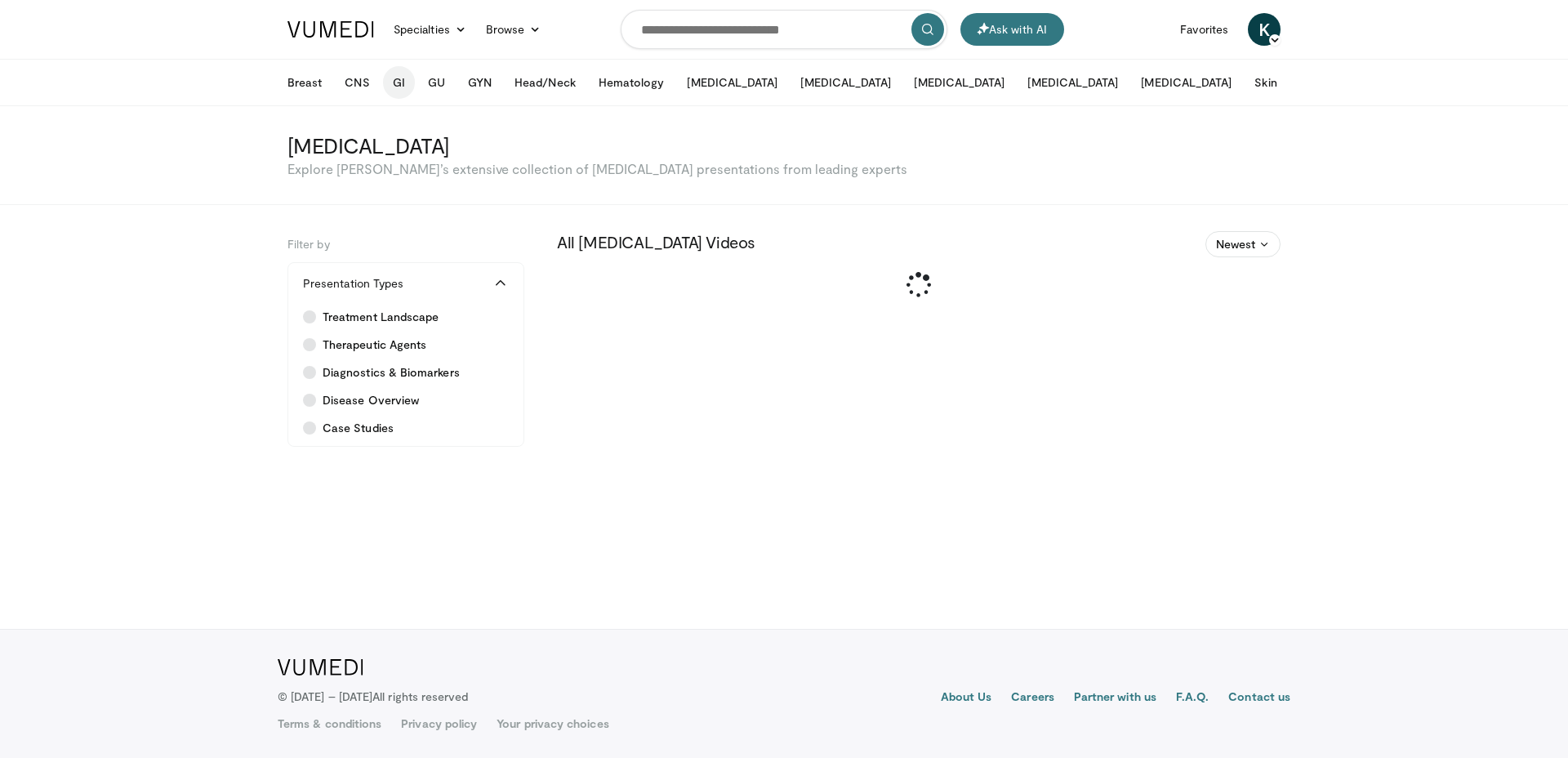
click at [392, 81] on button "GI" at bounding box center [398, 83] width 31 height 32
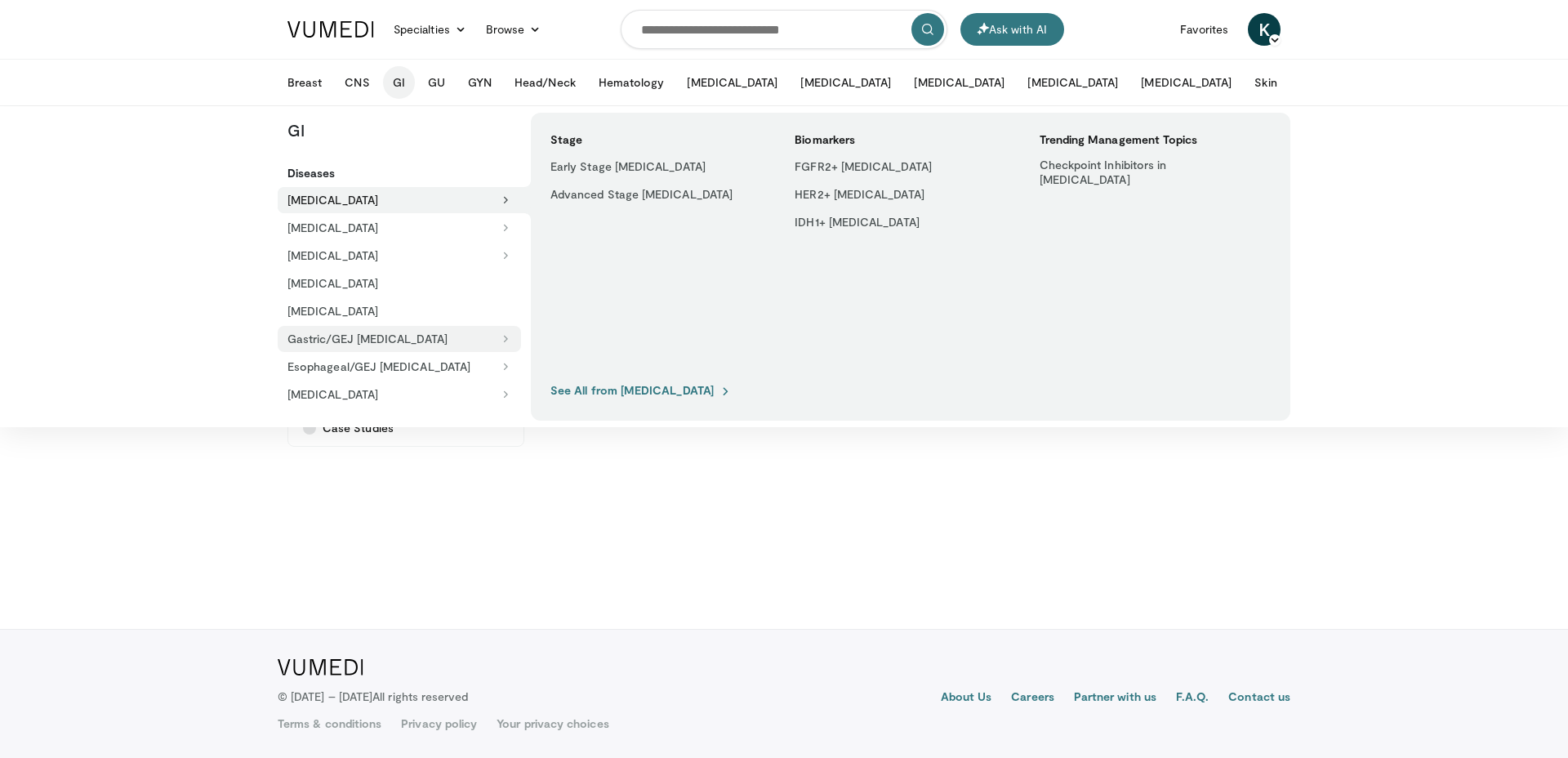
click at [389, 339] on button "Gastric/GEJ [MEDICAL_DATA]" at bounding box center [400, 339] width 243 height 26
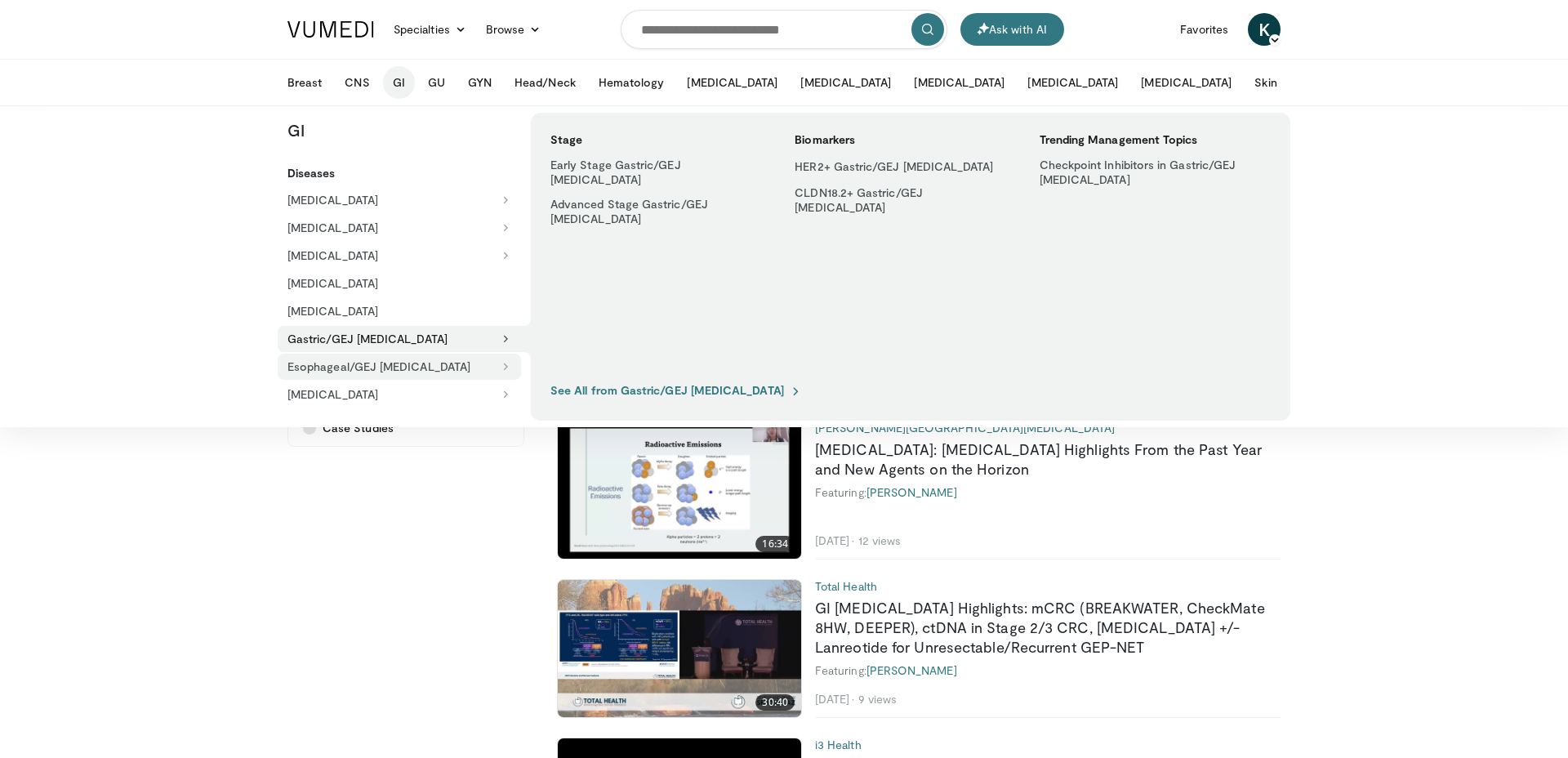
click at [387, 362] on button "Esophageal/GEJ [MEDICAL_DATA]" at bounding box center [400, 367] width 243 height 26
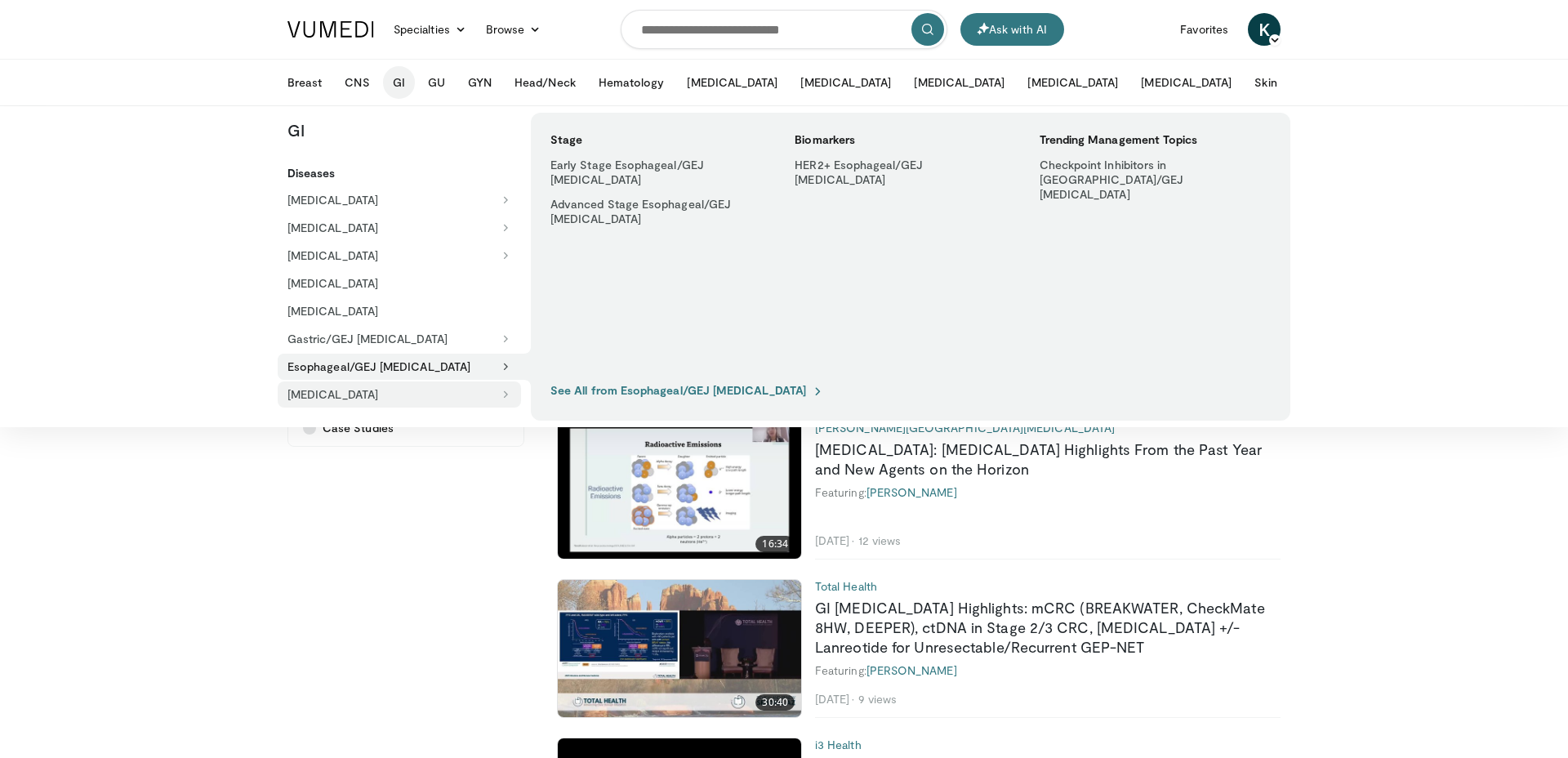
click at [382, 386] on button "[MEDICAL_DATA]" at bounding box center [400, 394] width 243 height 26
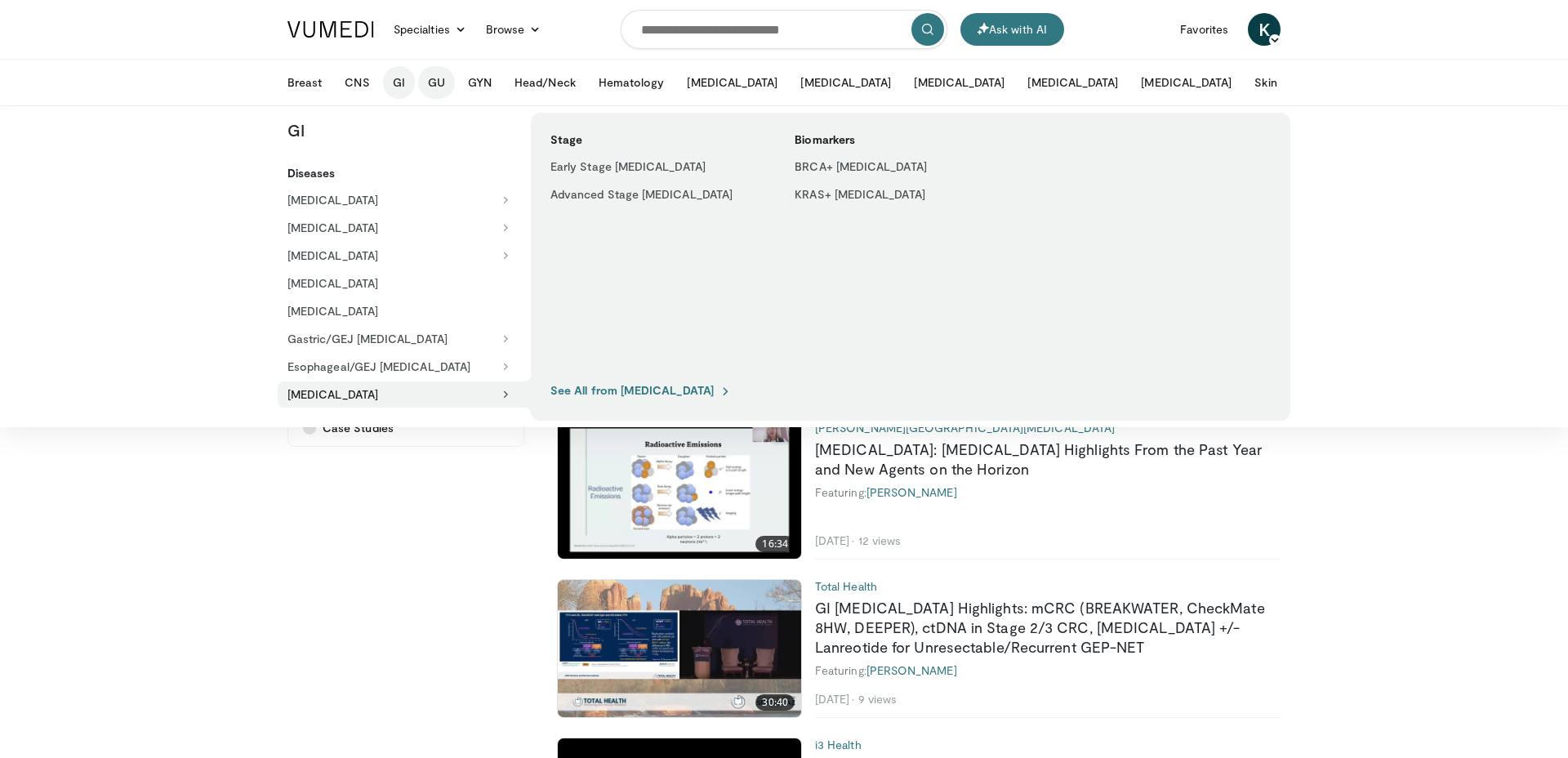
click at [439, 81] on button "GU" at bounding box center [436, 83] width 37 height 32
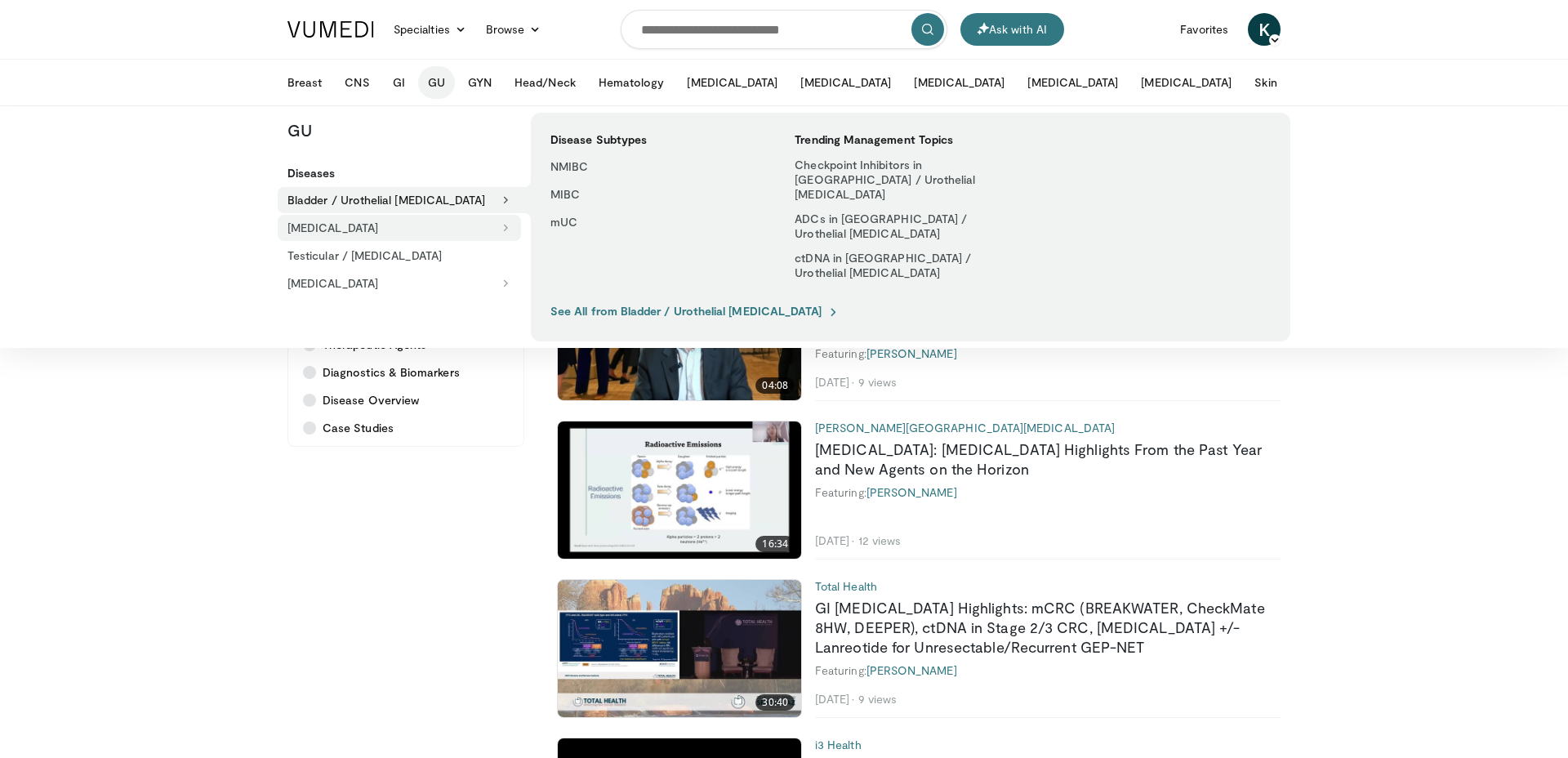
click at [405, 229] on button "[MEDICAL_DATA]" at bounding box center [400, 228] width 243 height 26
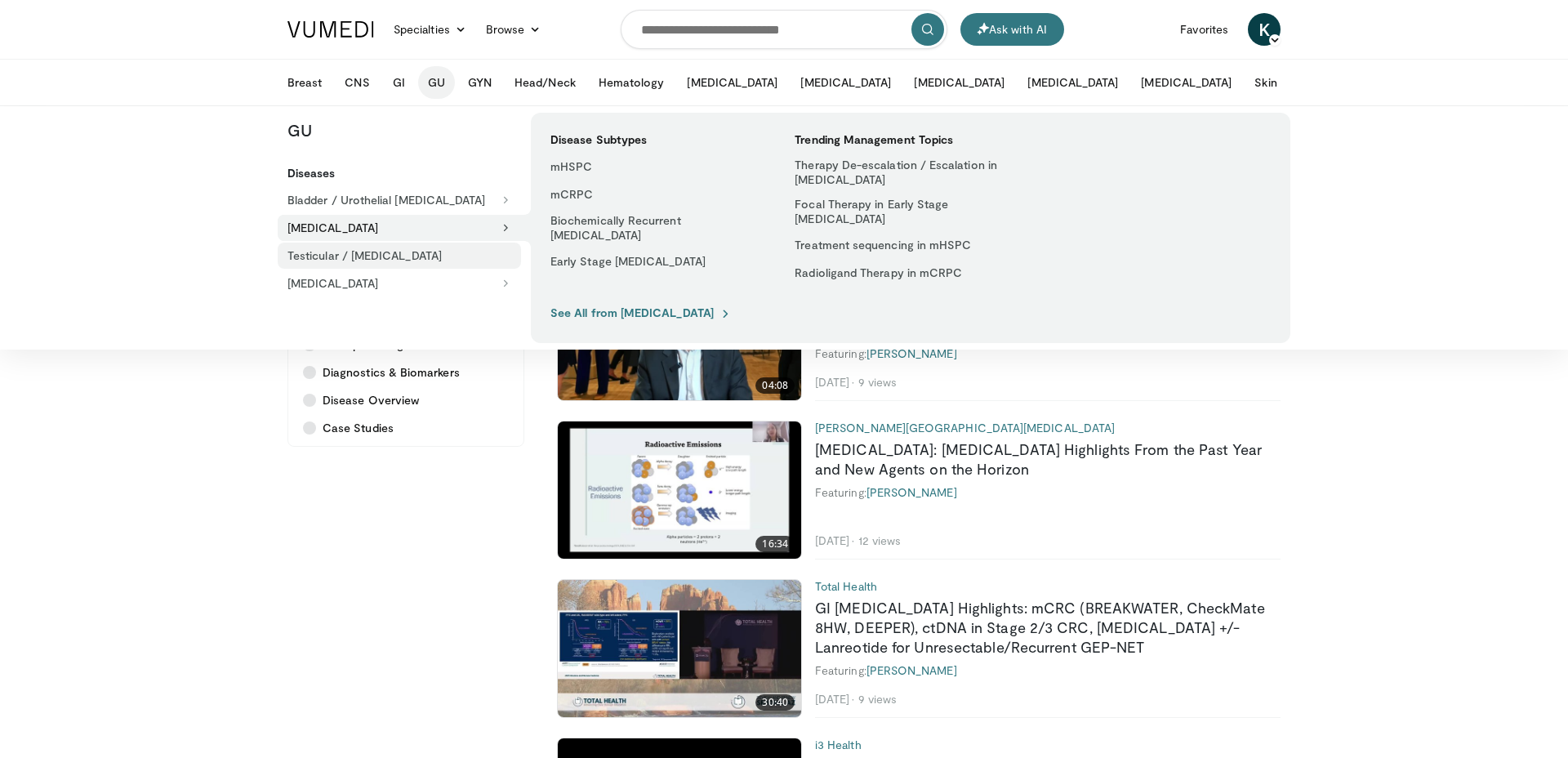
click at [399, 249] on link "Testicular / [MEDICAL_DATA]" at bounding box center [400, 255] width 243 height 26
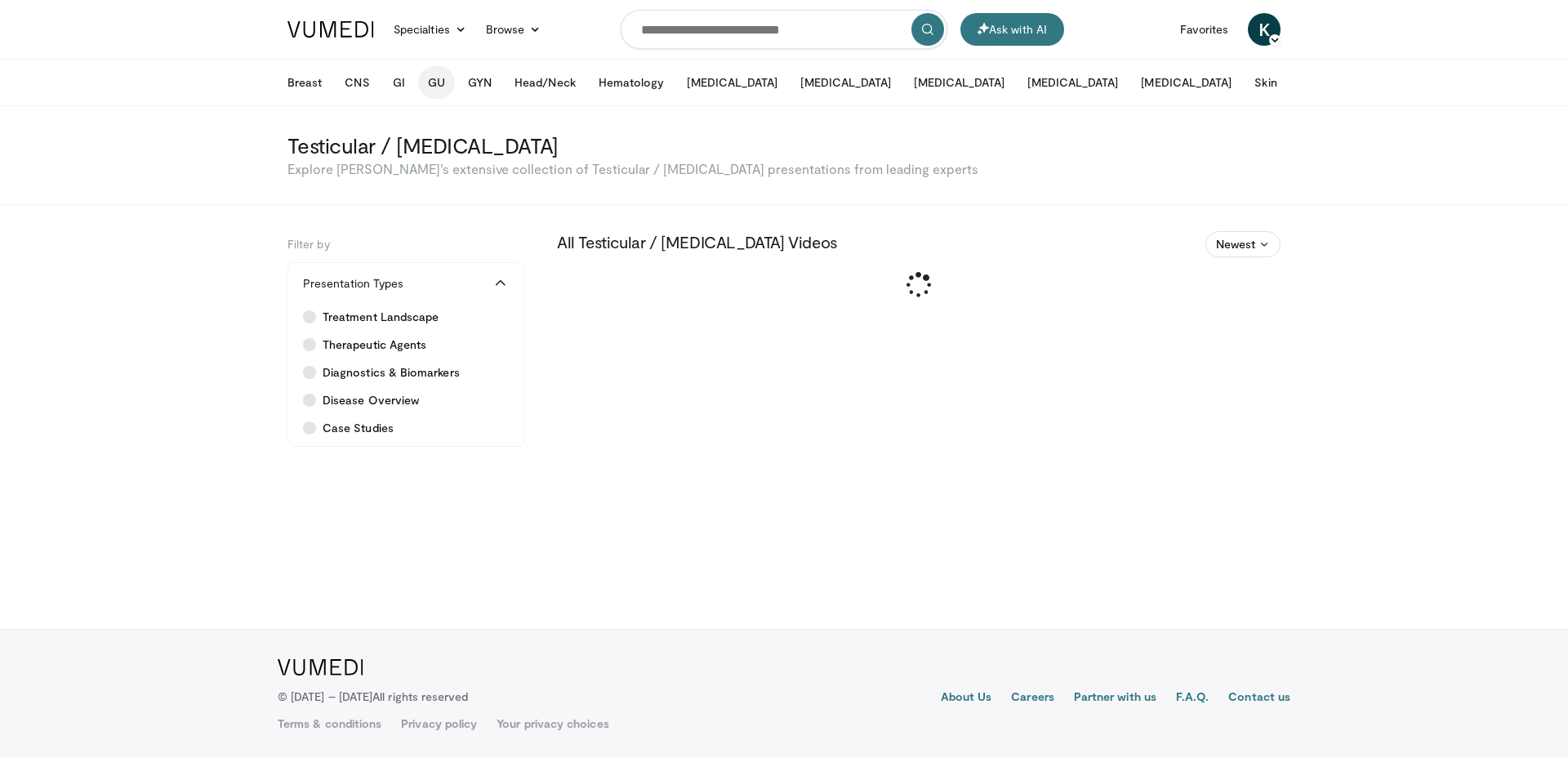
click at [422, 81] on button "GU" at bounding box center [436, 83] width 37 height 32
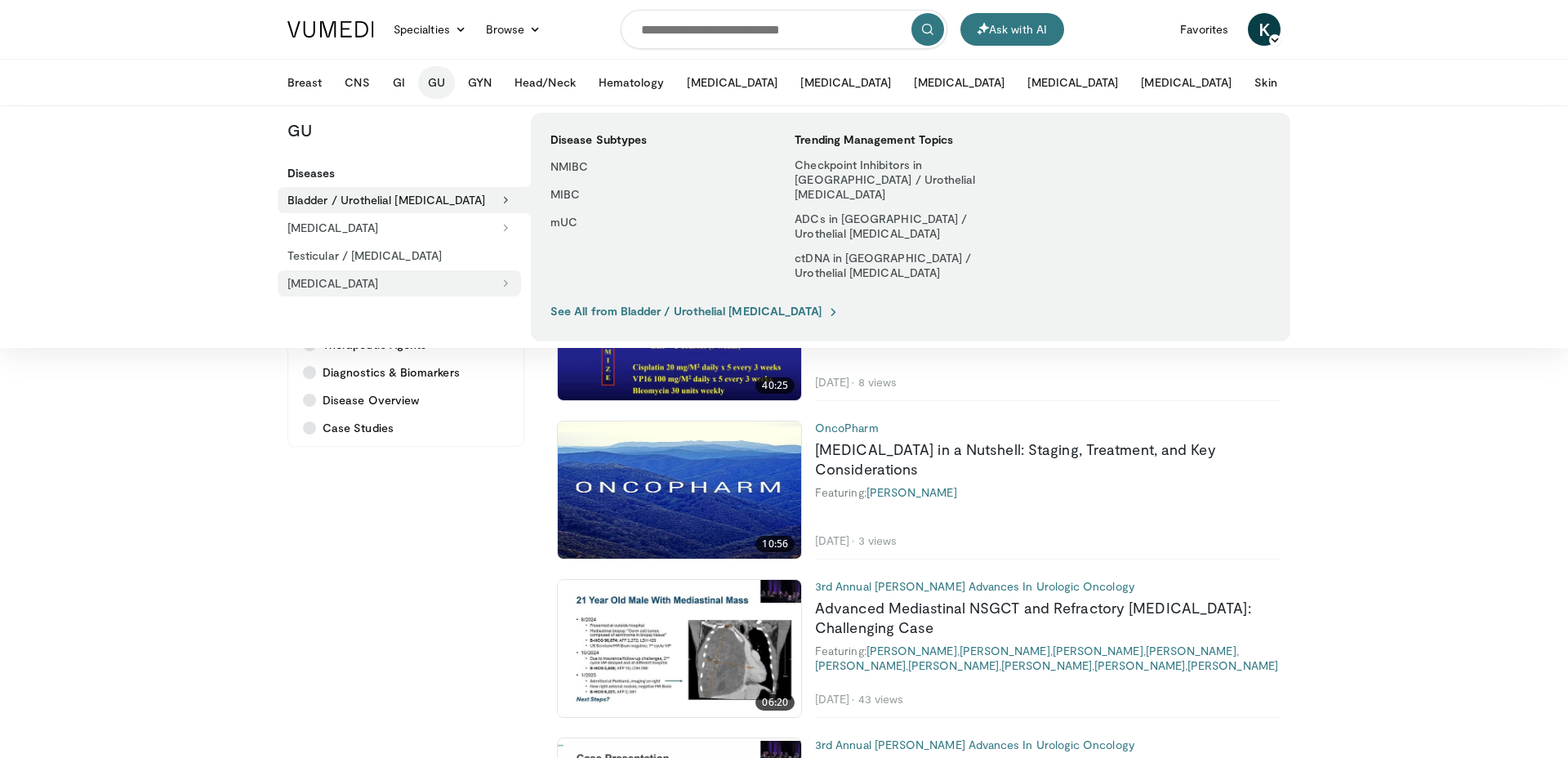
click at [423, 279] on button "[MEDICAL_DATA]" at bounding box center [400, 283] width 243 height 26
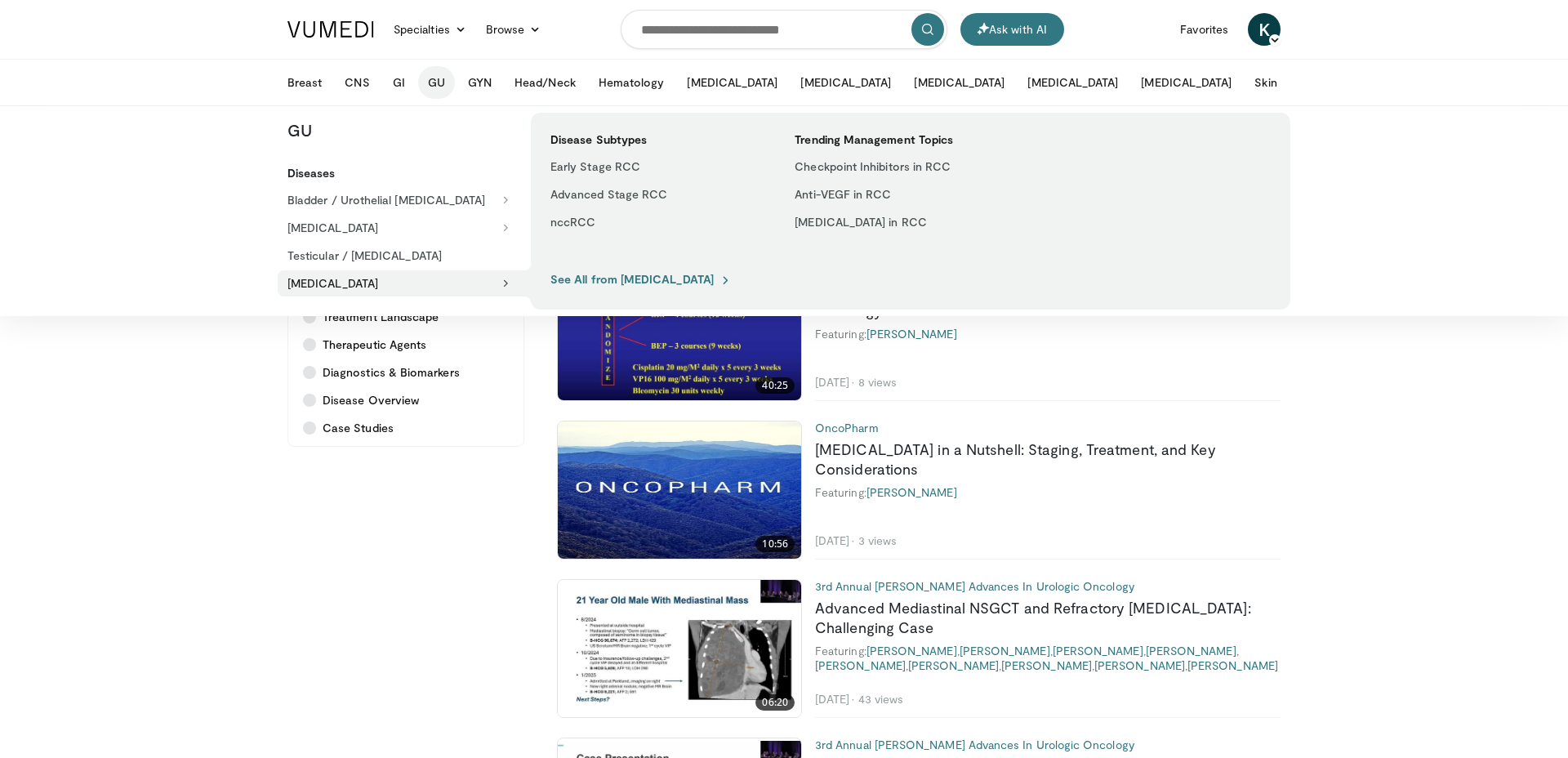
click at [321, 174] on h5 "Diseases" at bounding box center [409, 173] width 243 height 14
click at [337, 204] on button "Bladder / Urothelial [MEDICAL_DATA]" at bounding box center [400, 200] width 243 height 26
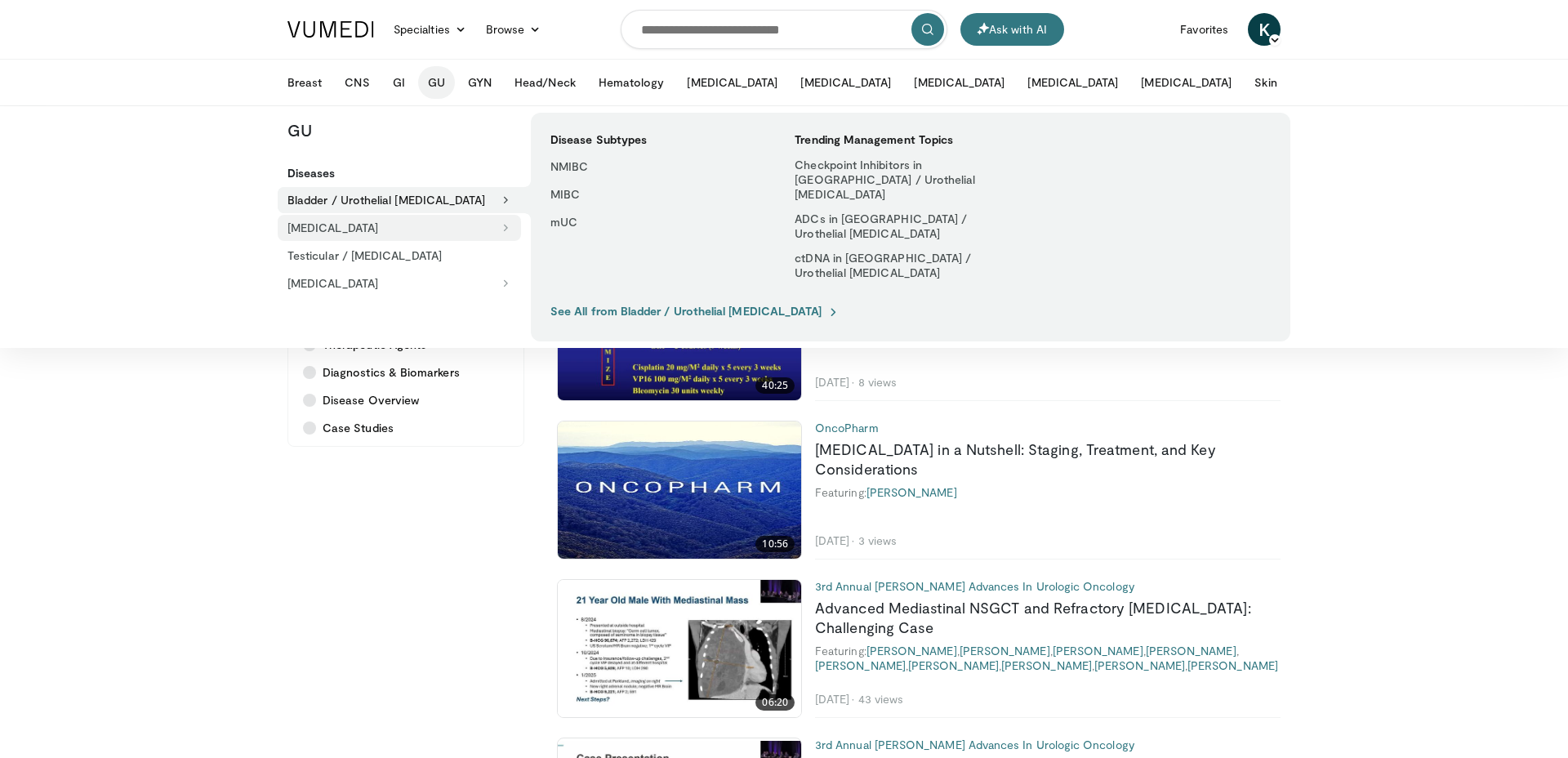
click at [306, 236] on button "[MEDICAL_DATA]" at bounding box center [400, 228] width 243 height 26
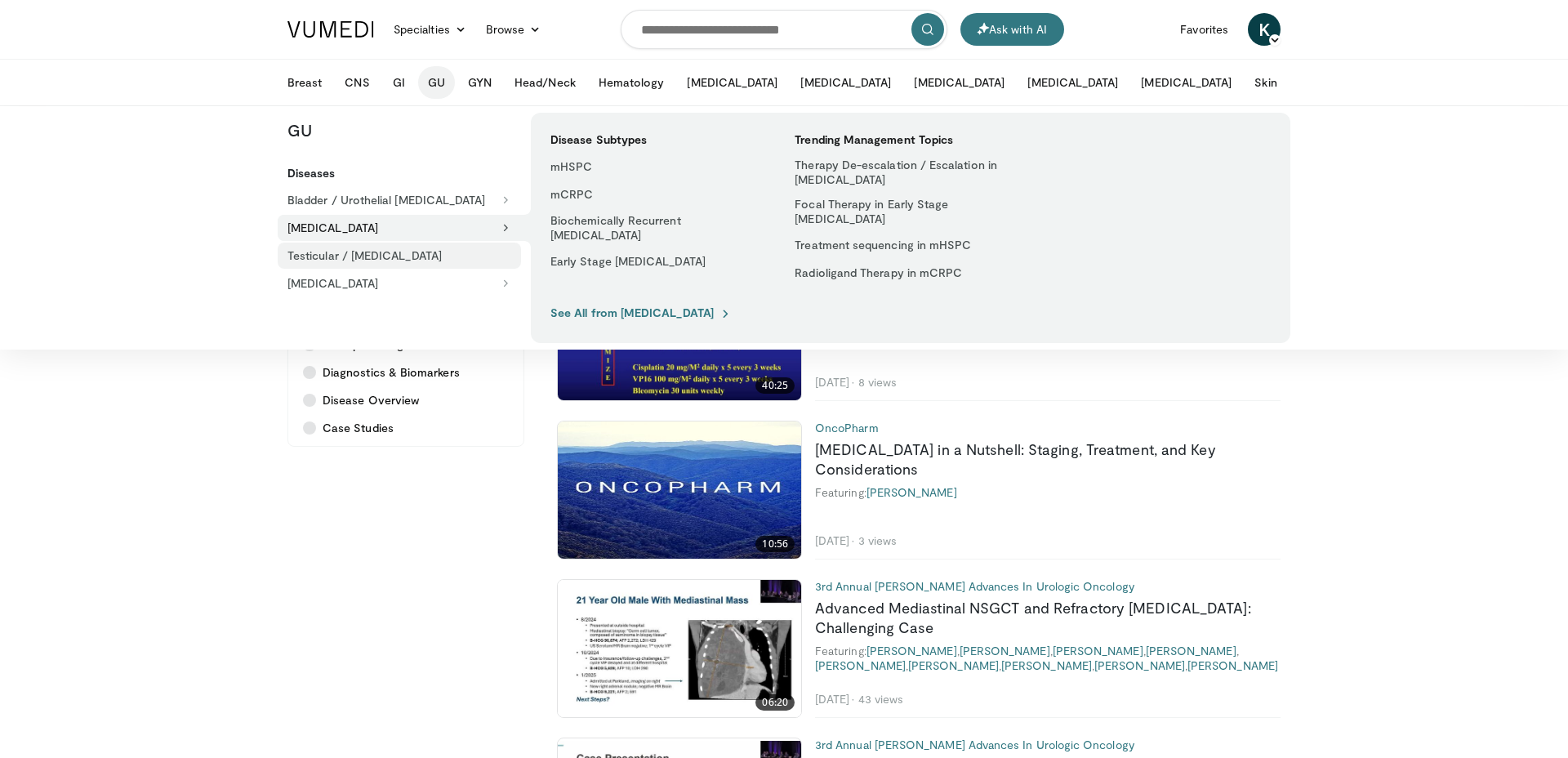
click at [321, 263] on link "Testicular / [MEDICAL_DATA]" at bounding box center [400, 255] width 243 height 26
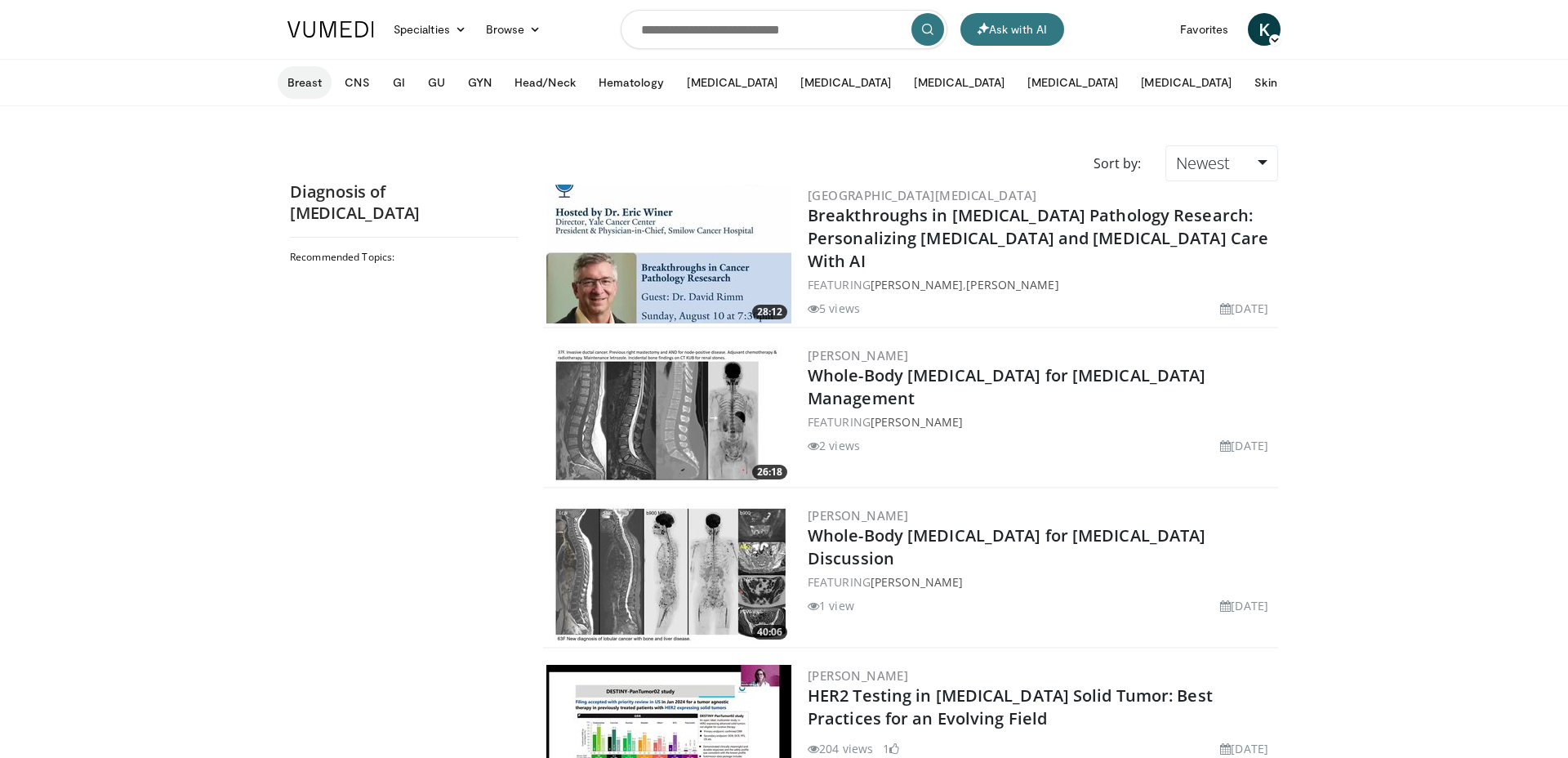
click at [288, 74] on button "Breast" at bounding box center [304, 83] width 54 height 32
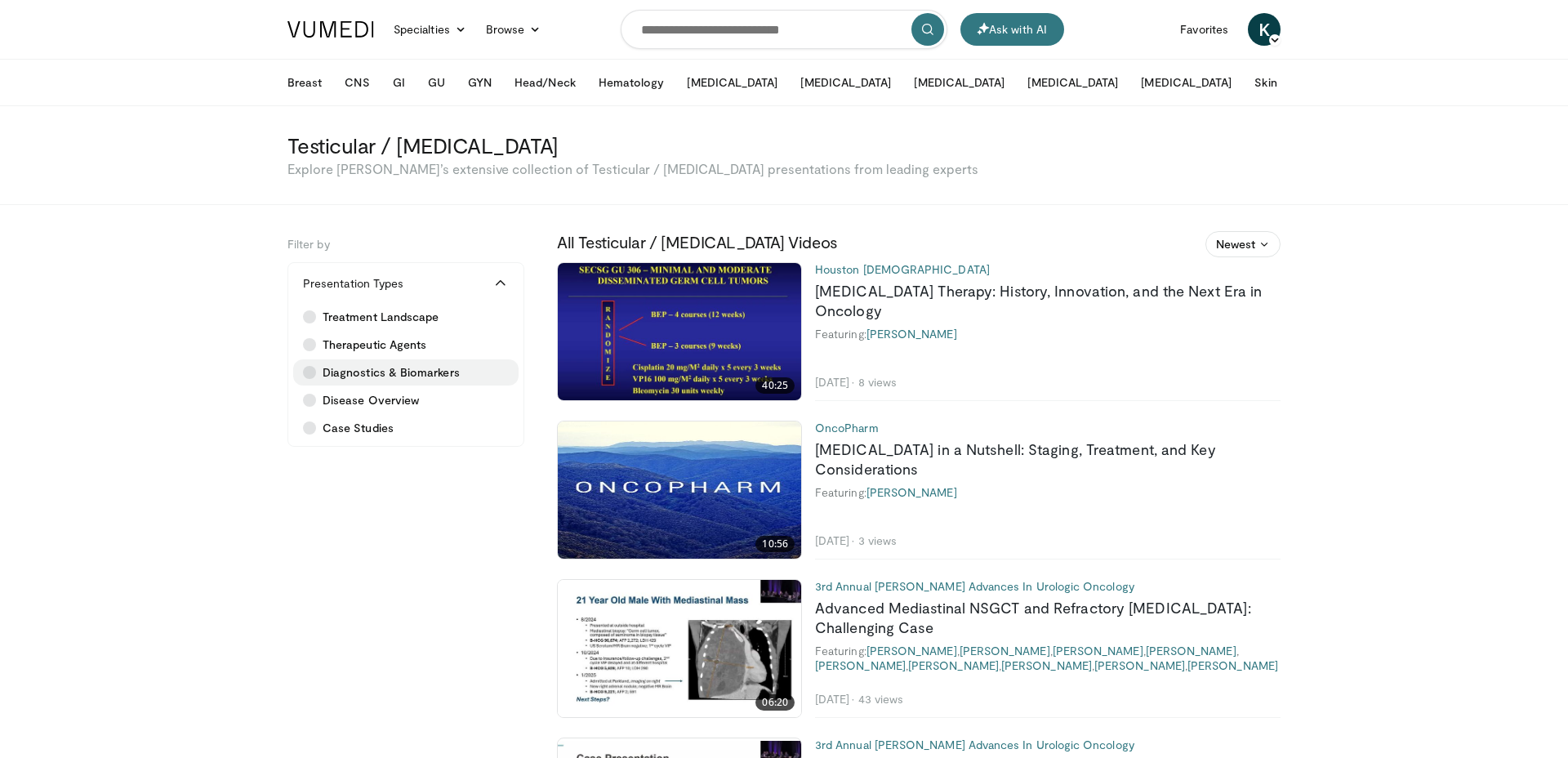
click at [377, 379] on span "Diagnostics & Biomarkers" at bounding box center [390, 372] width 137 height 16
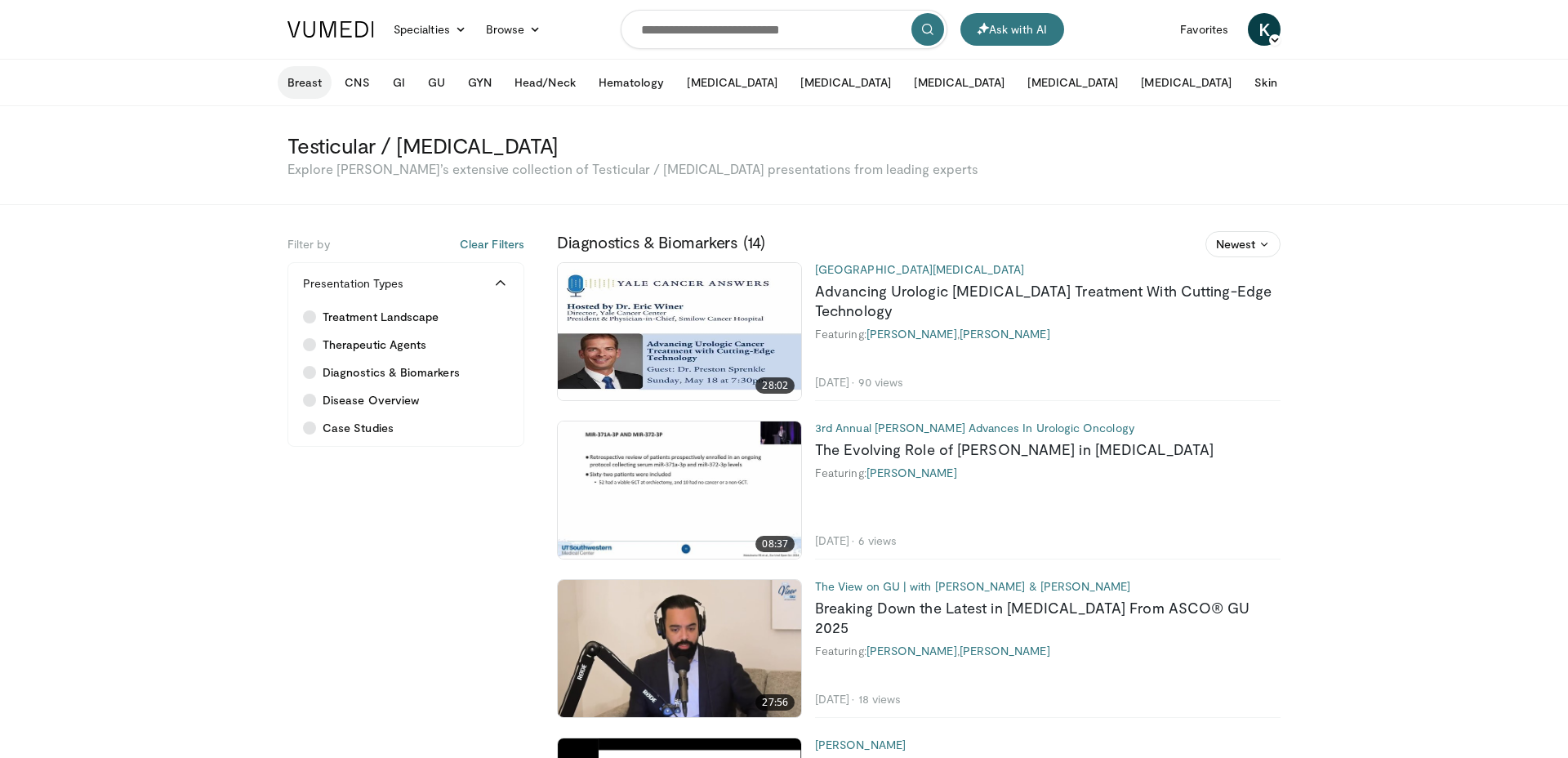
click at [301, 83] on button "Breast" at bounding box center [304, 83] width 54 height 32
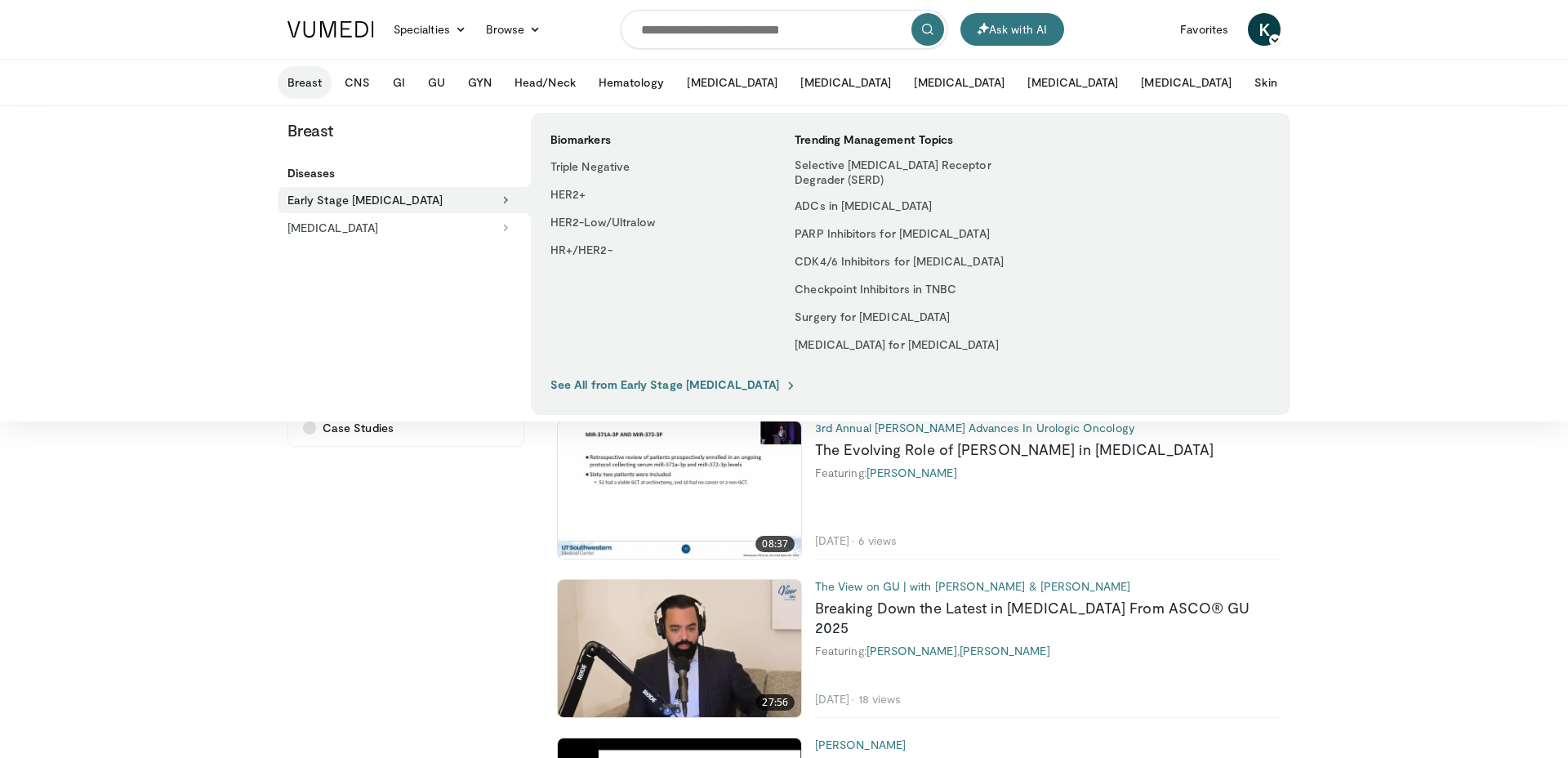
click at [567, 389] on link "See All from Early Stage Breast Cancer" at bounding box center [673, 385] width 247 height 14
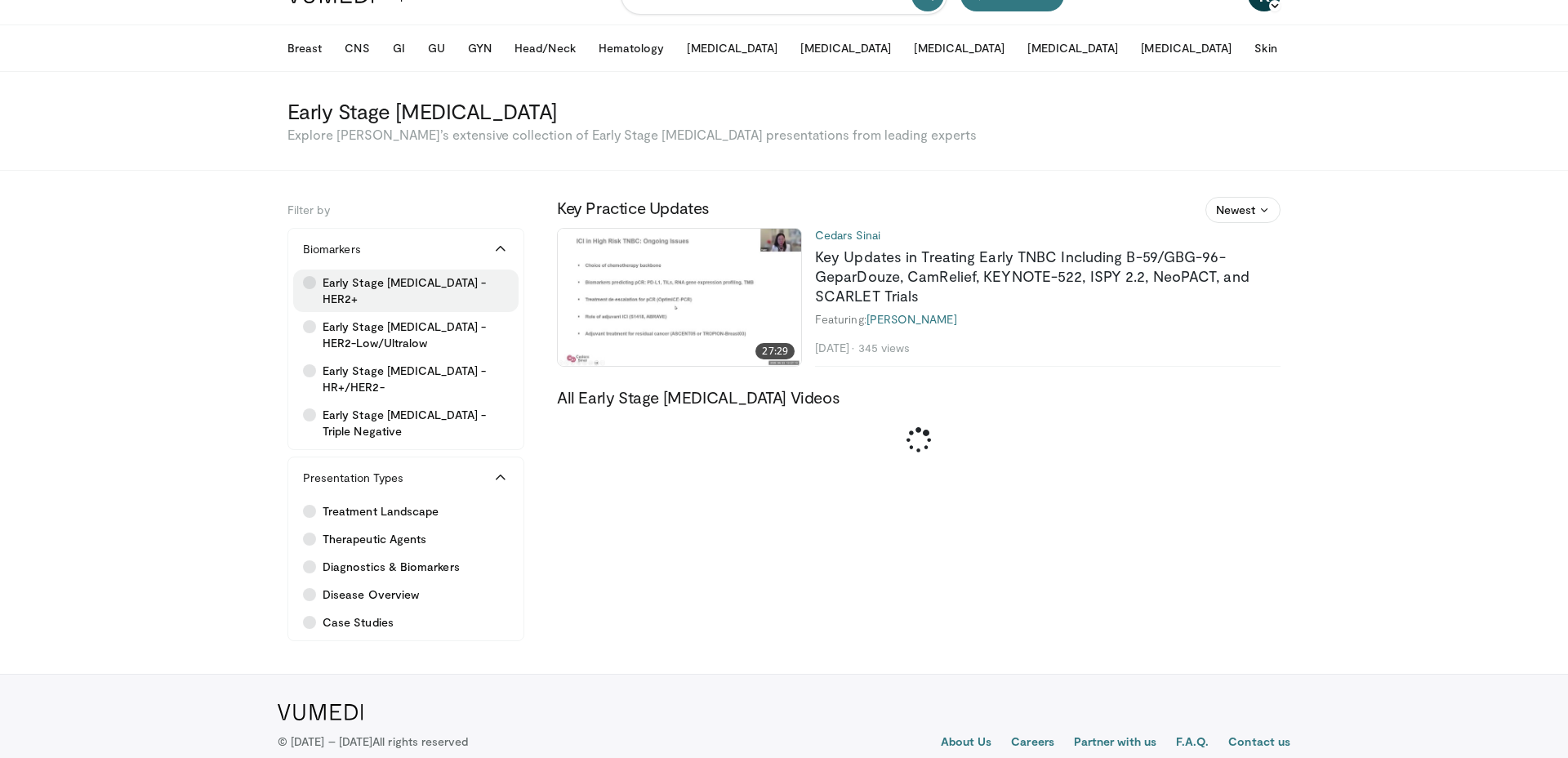
scroll to position [41, 0]
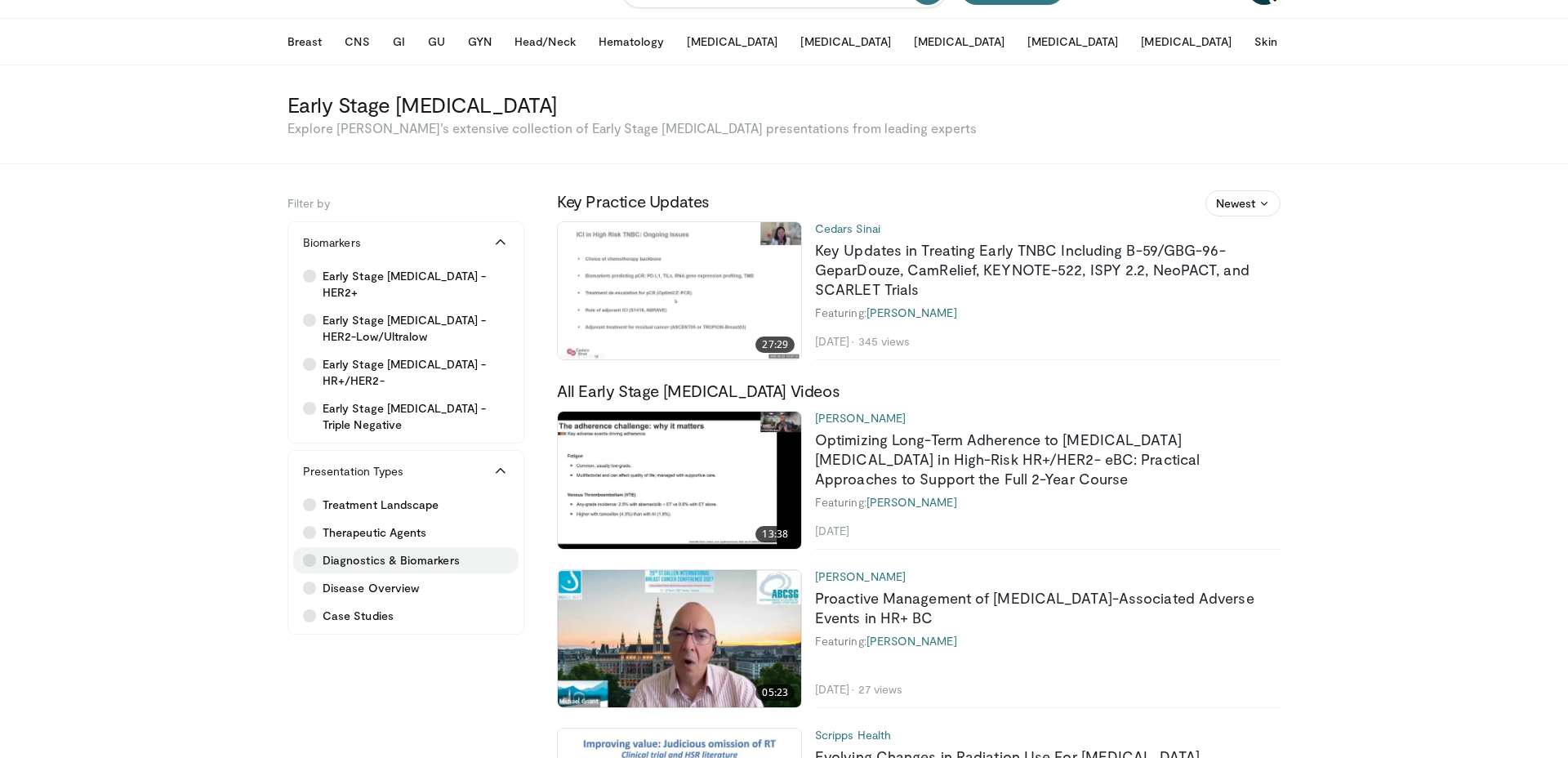
click at [414, 552] on span "Diagnostics & Biomarkers" at bounding box center [390, 560] width 137 height 16
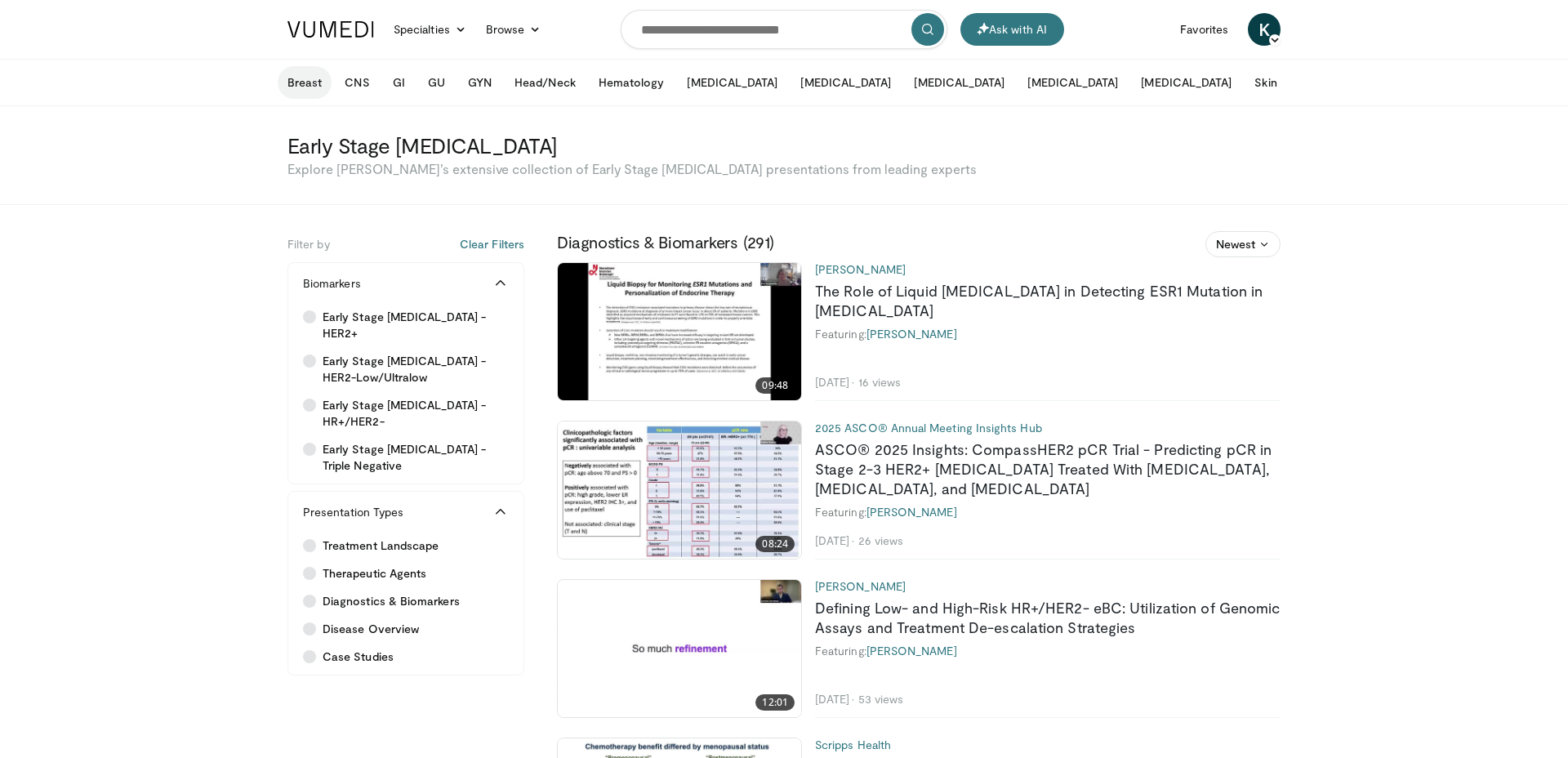
click at [302, 85] on button "Breast" at bounding box center [304, 83] width 54 height 32
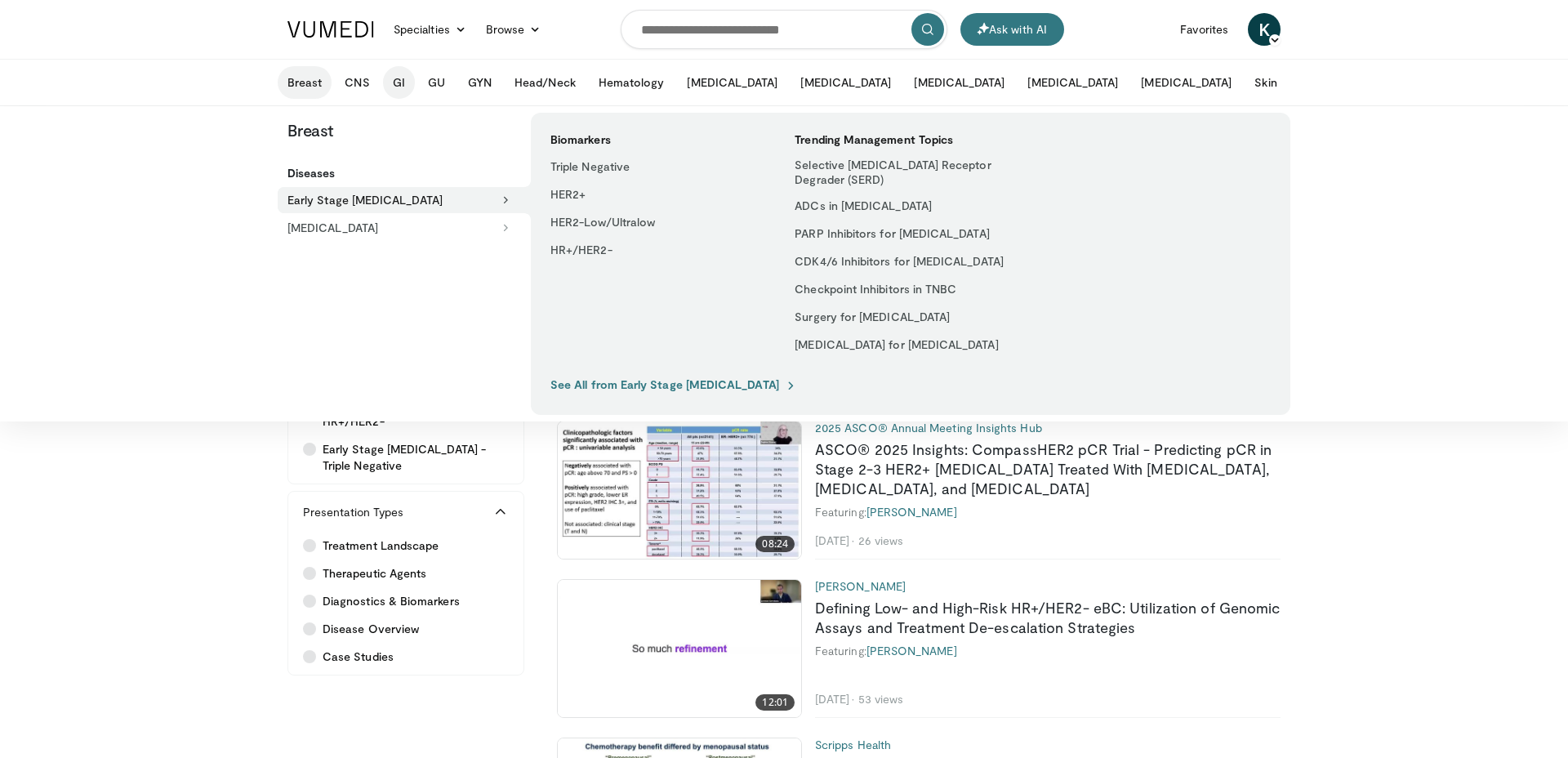
click at [405, 82] on button "GI" at bounding box center [398, 83] width 31 height 32
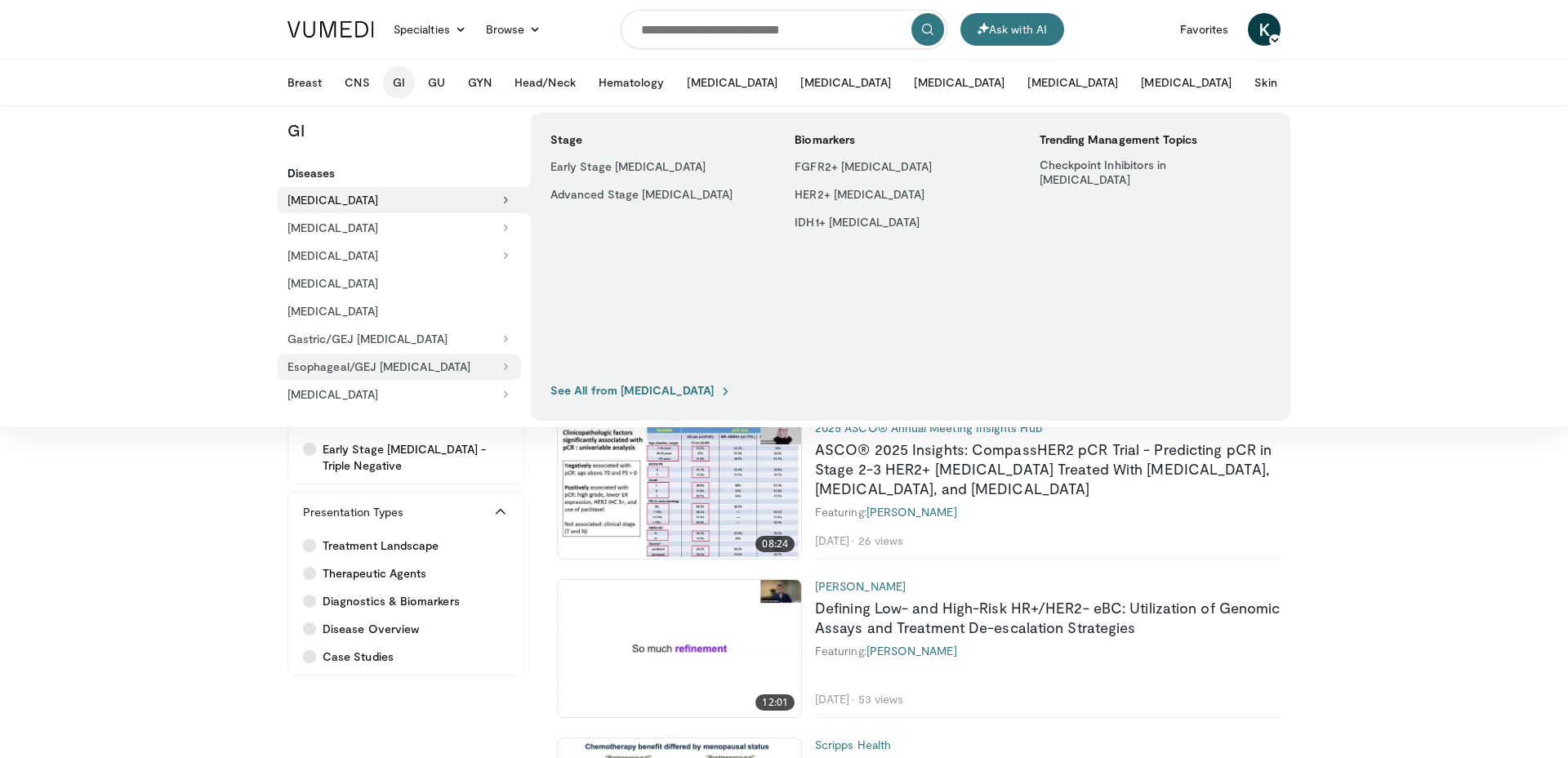
click at [371, 364] on button "Esophageal/GEJ [MEDICAL_DATA]" at bounding box center [400, 367] width 243 height 26
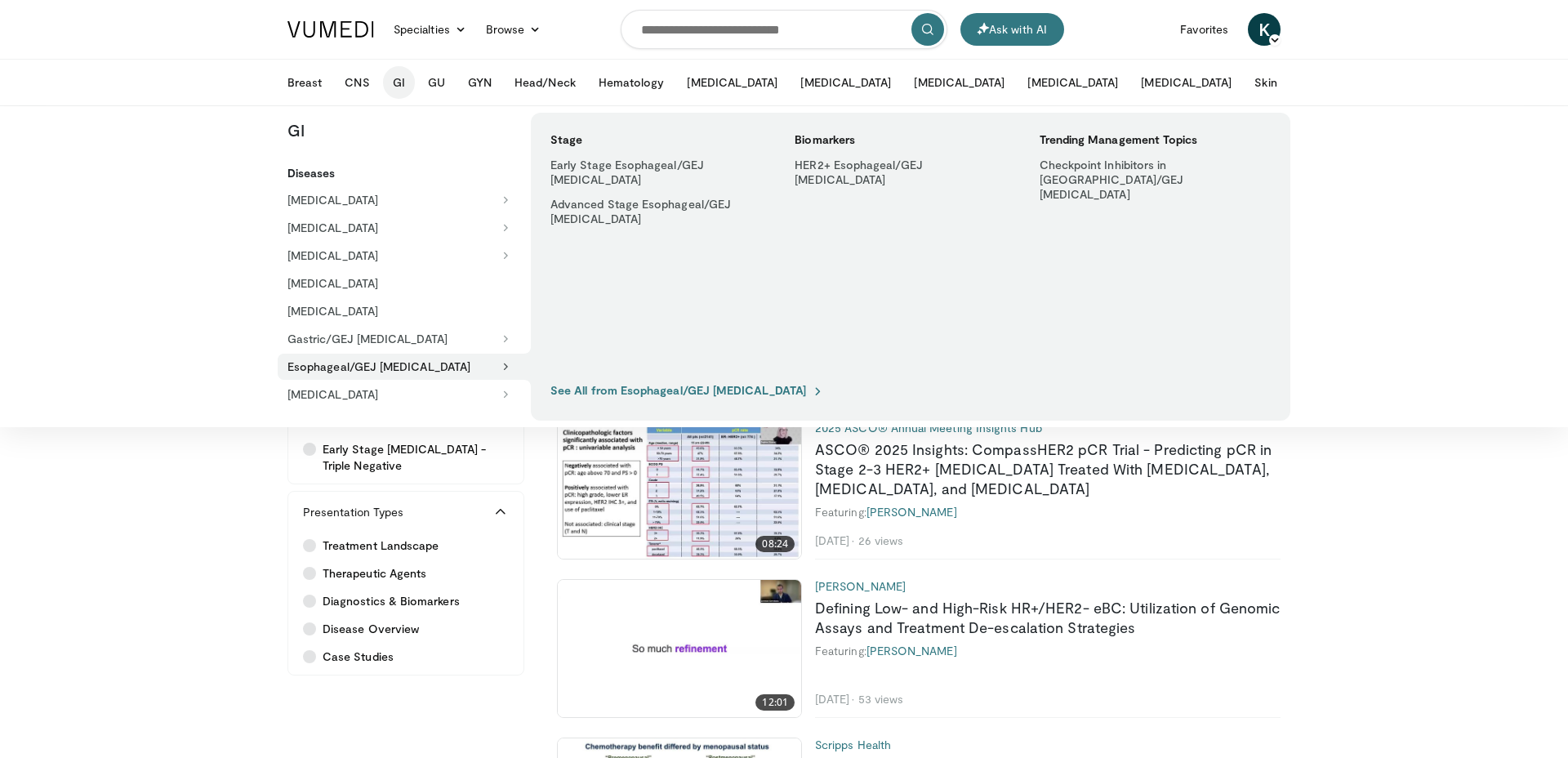
click at [1332, 79] on icon at bounding box center [1338, 82] width 11 height 11
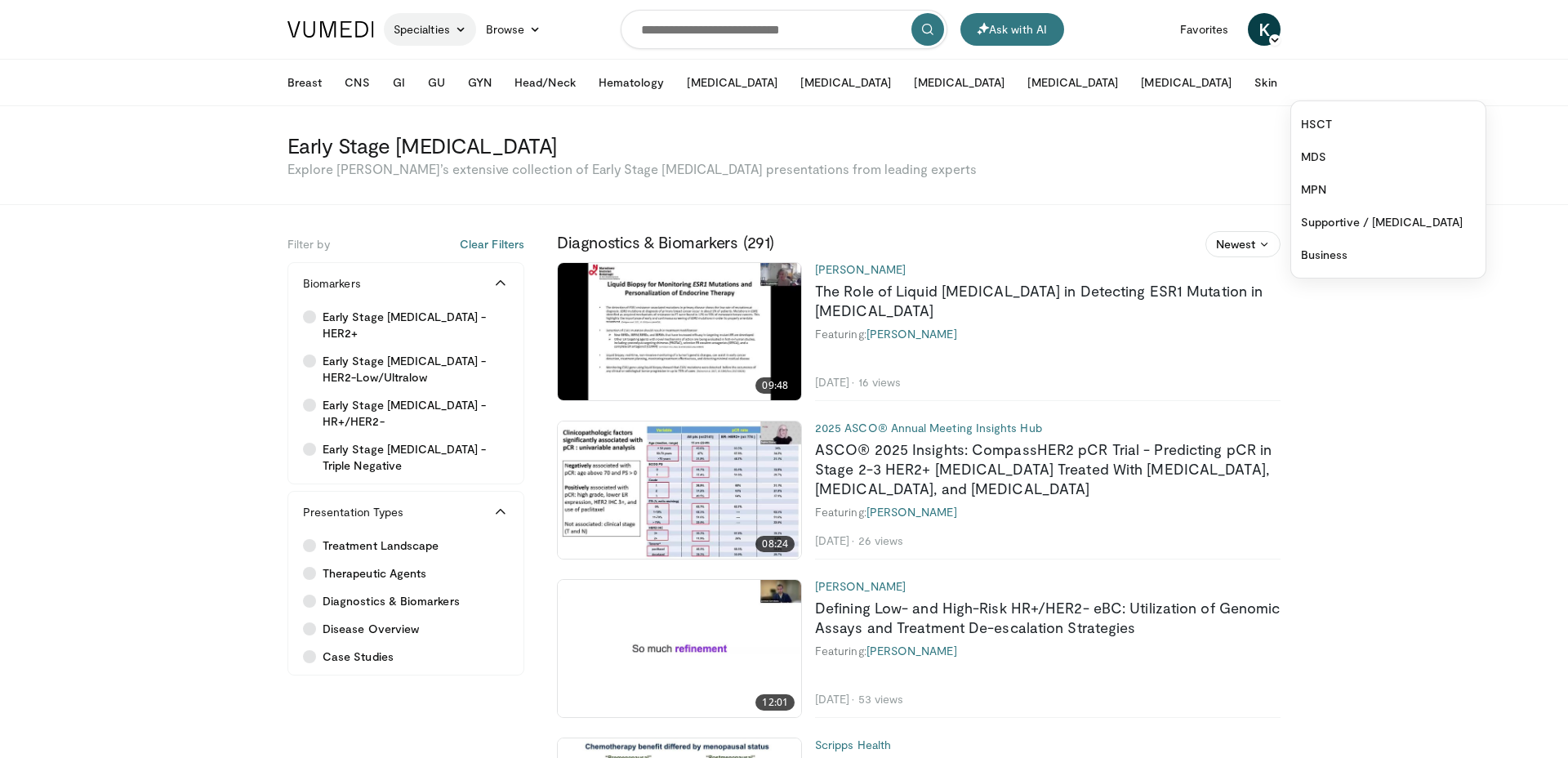
click at [447, 32] on link "Specialties" at bounding box center [429, 29] width 93 height 32
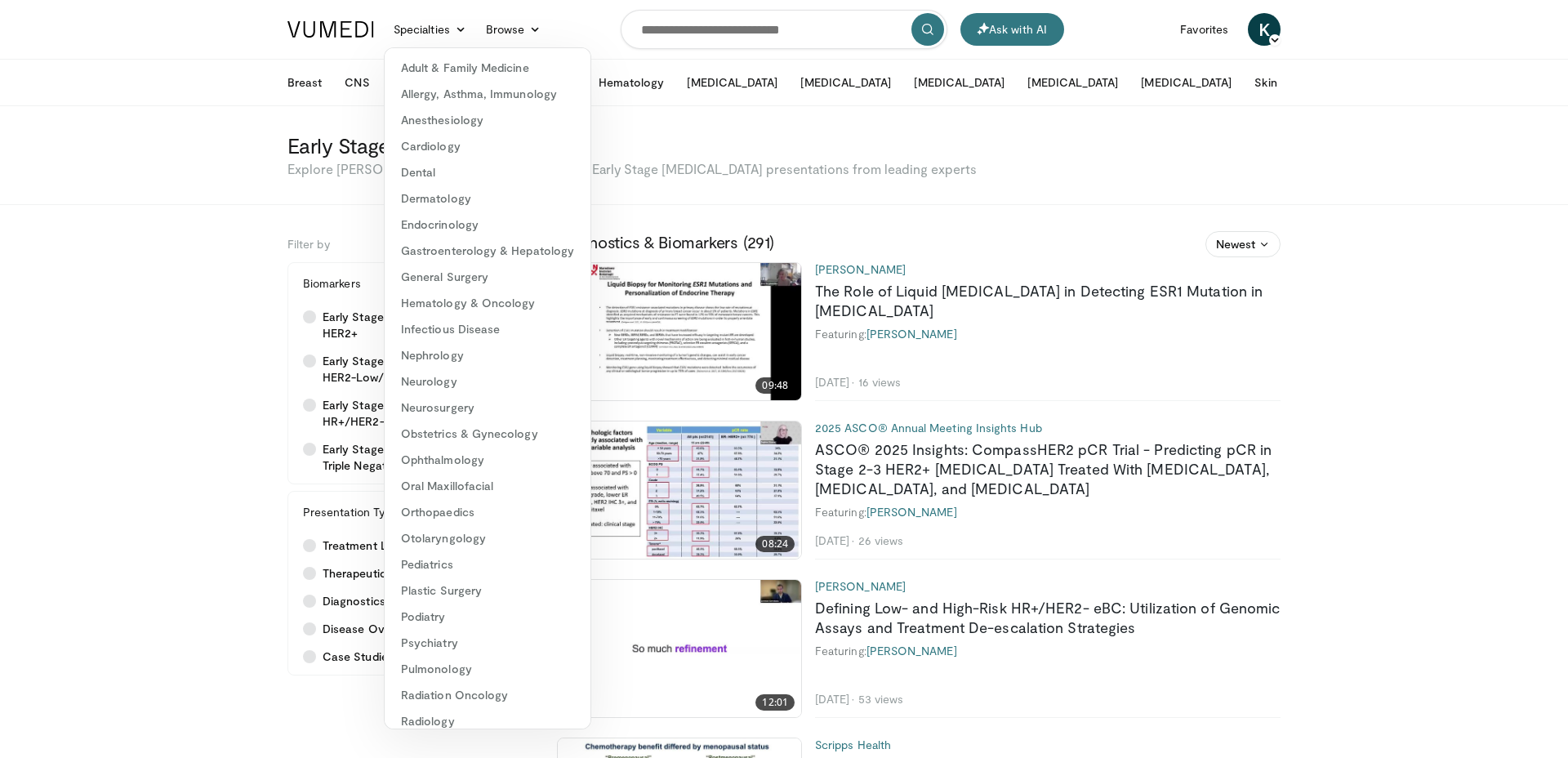
drag, startPoint x: 131, startPoint y: 153, endPoint x: 302, endPoint y: 119, distance: 174.3
click at [132, 153] on section "Early Stage Breast Cancer Explore Vumedi’s extensive collection of Early Stage …" at bounding box center [784, 165] width 1568 height 79
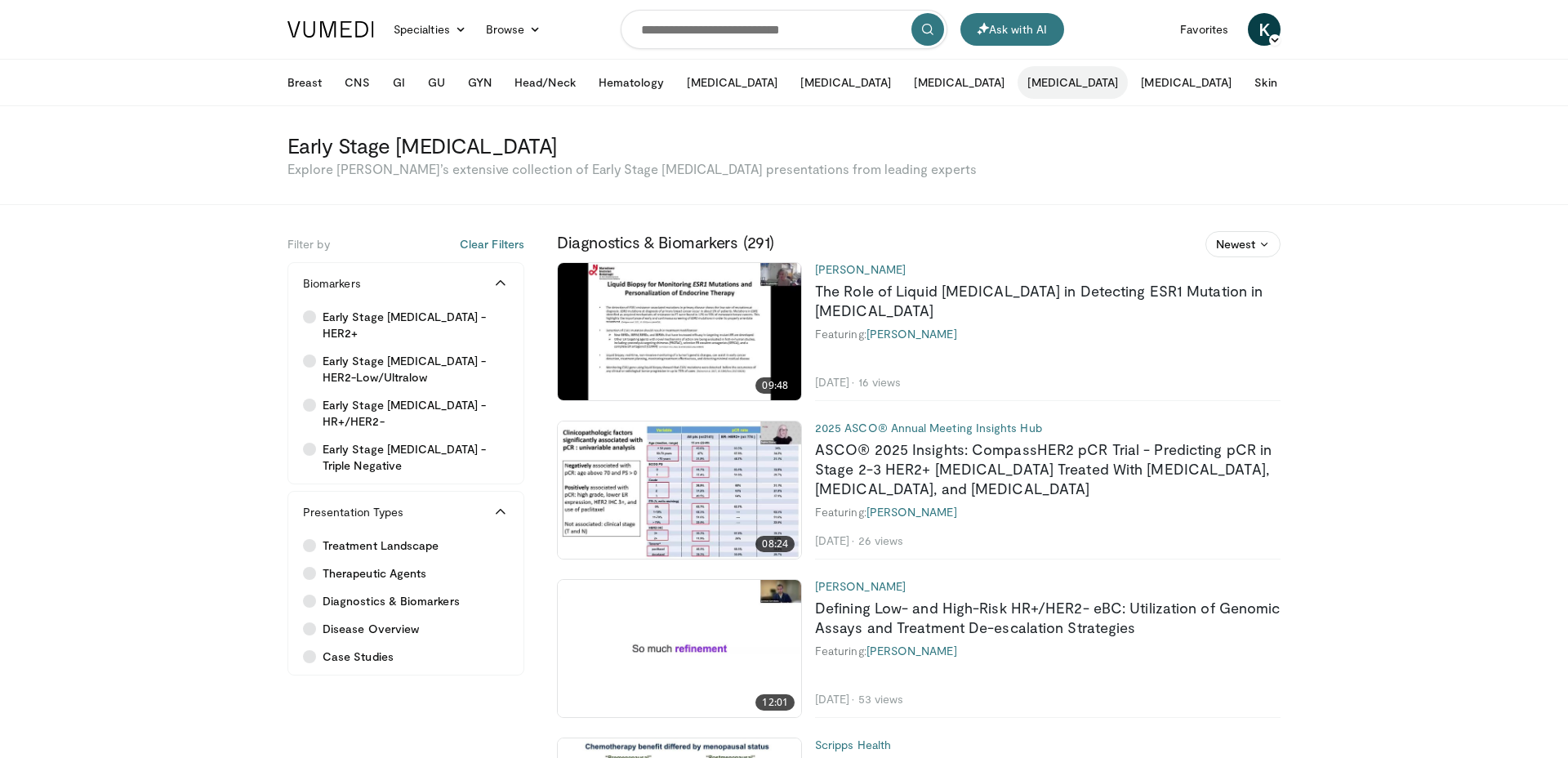
click at [1018, 81] on button "[MEDICAL_DATA]" at bounding box center [1073, 83] width 111 height 32
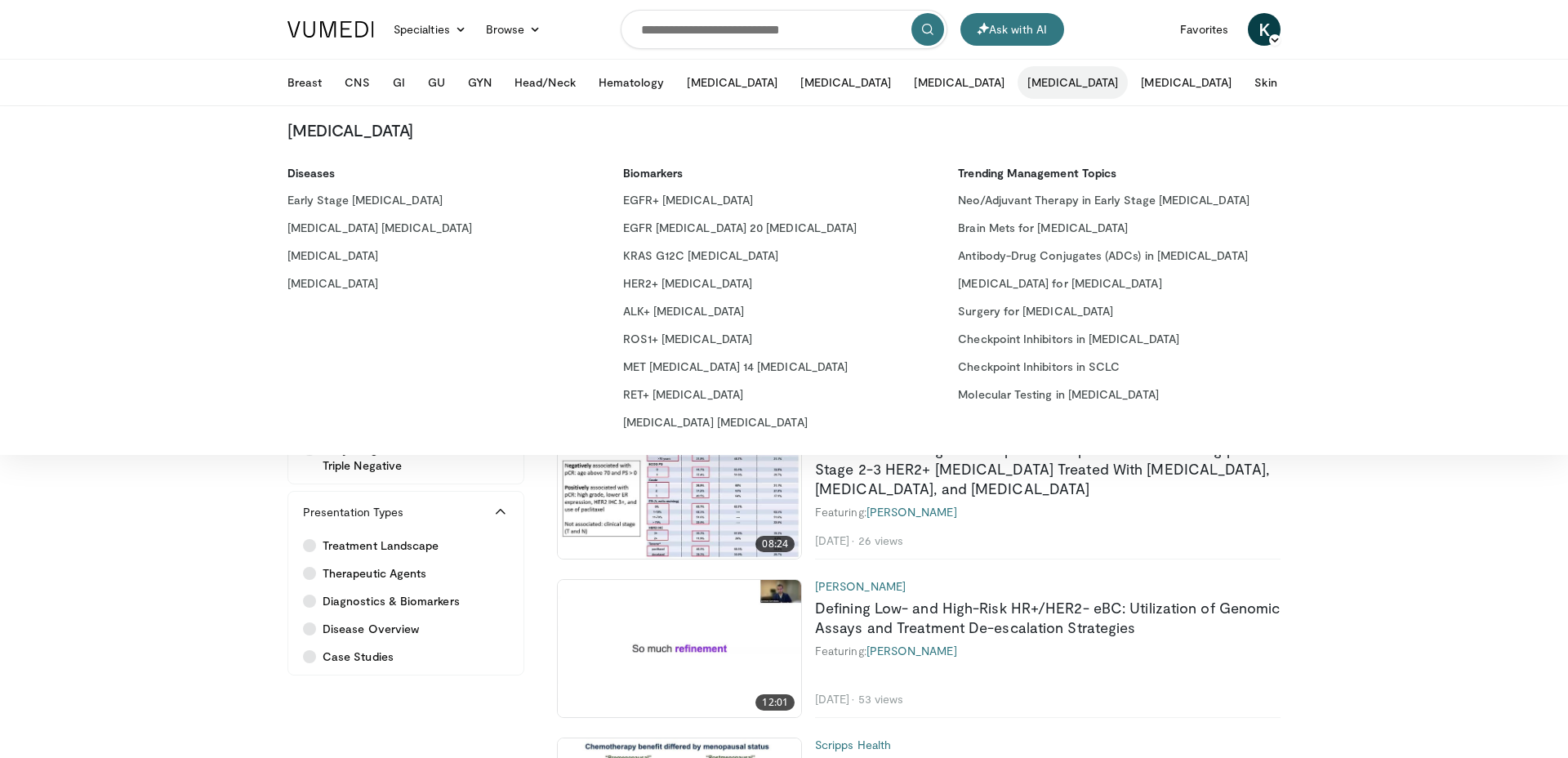
click at [1290, 81] on button "More" at bounding box center [1321, 83] width 64 height 32
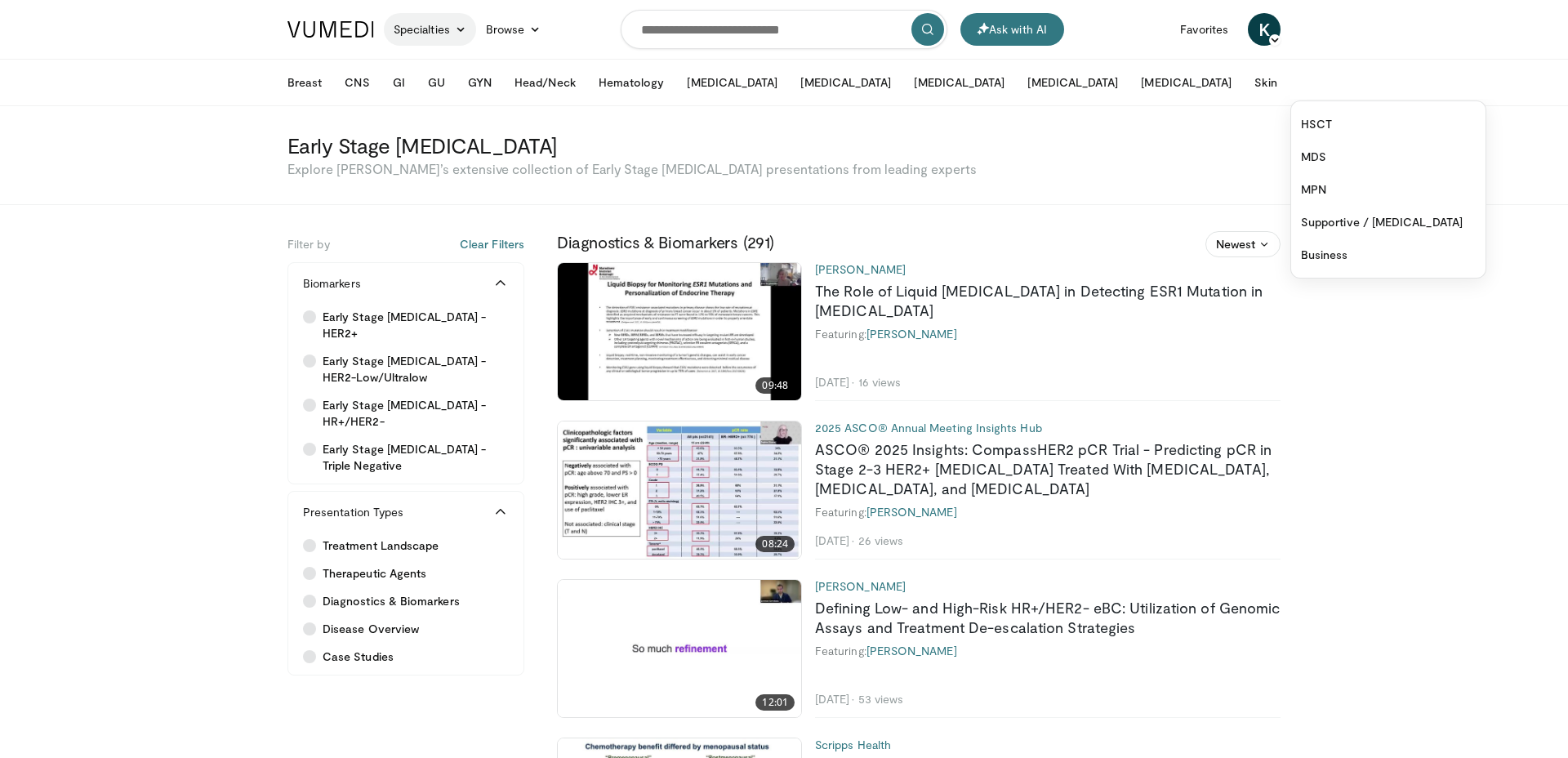
click at [452, 22] on link "Specialties" at bounding box center [429, 29] width 93 height 32
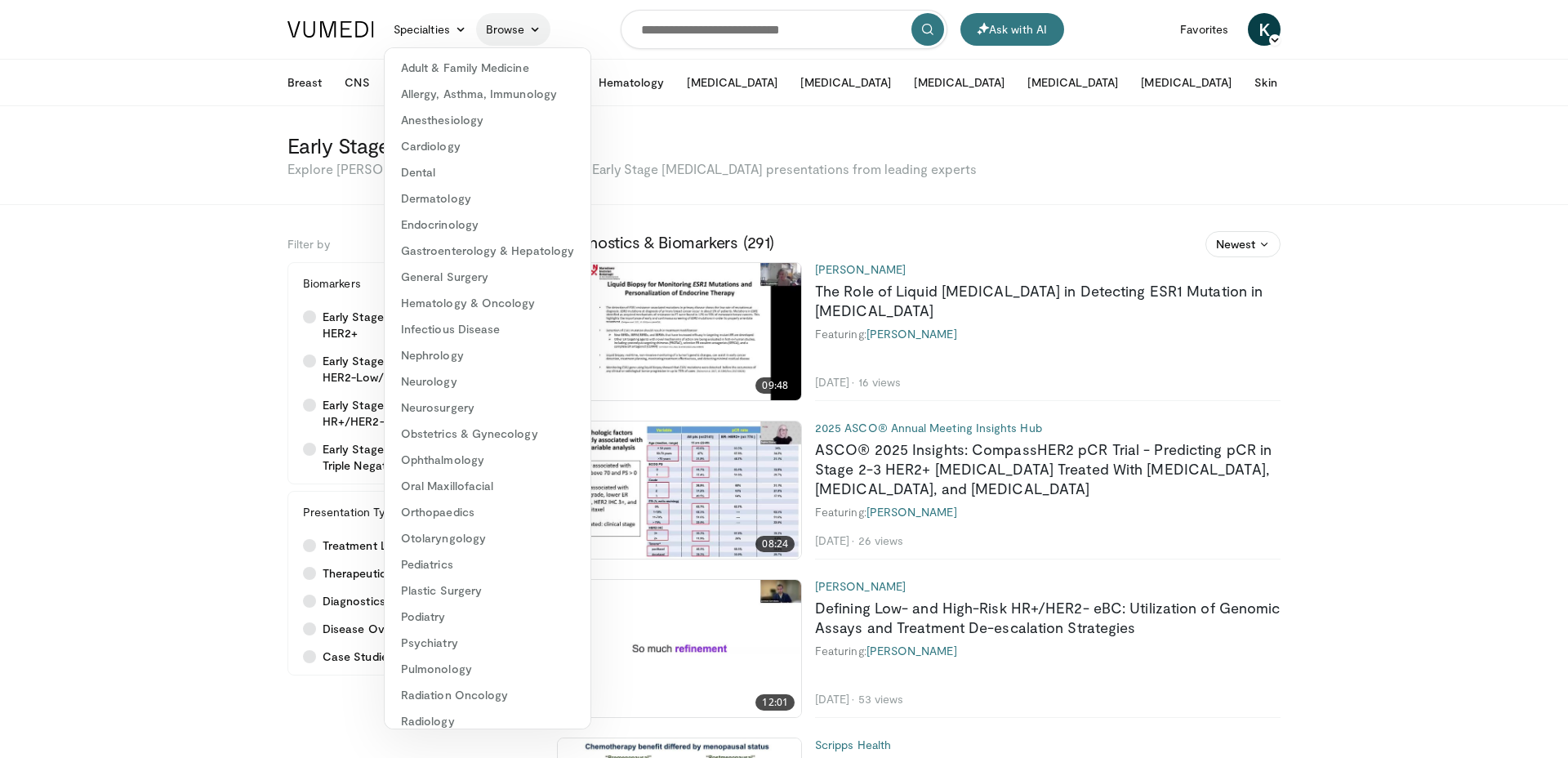
click at [489, 30] on link "Browse" at bounding box center [514, 29] width 75 height 32
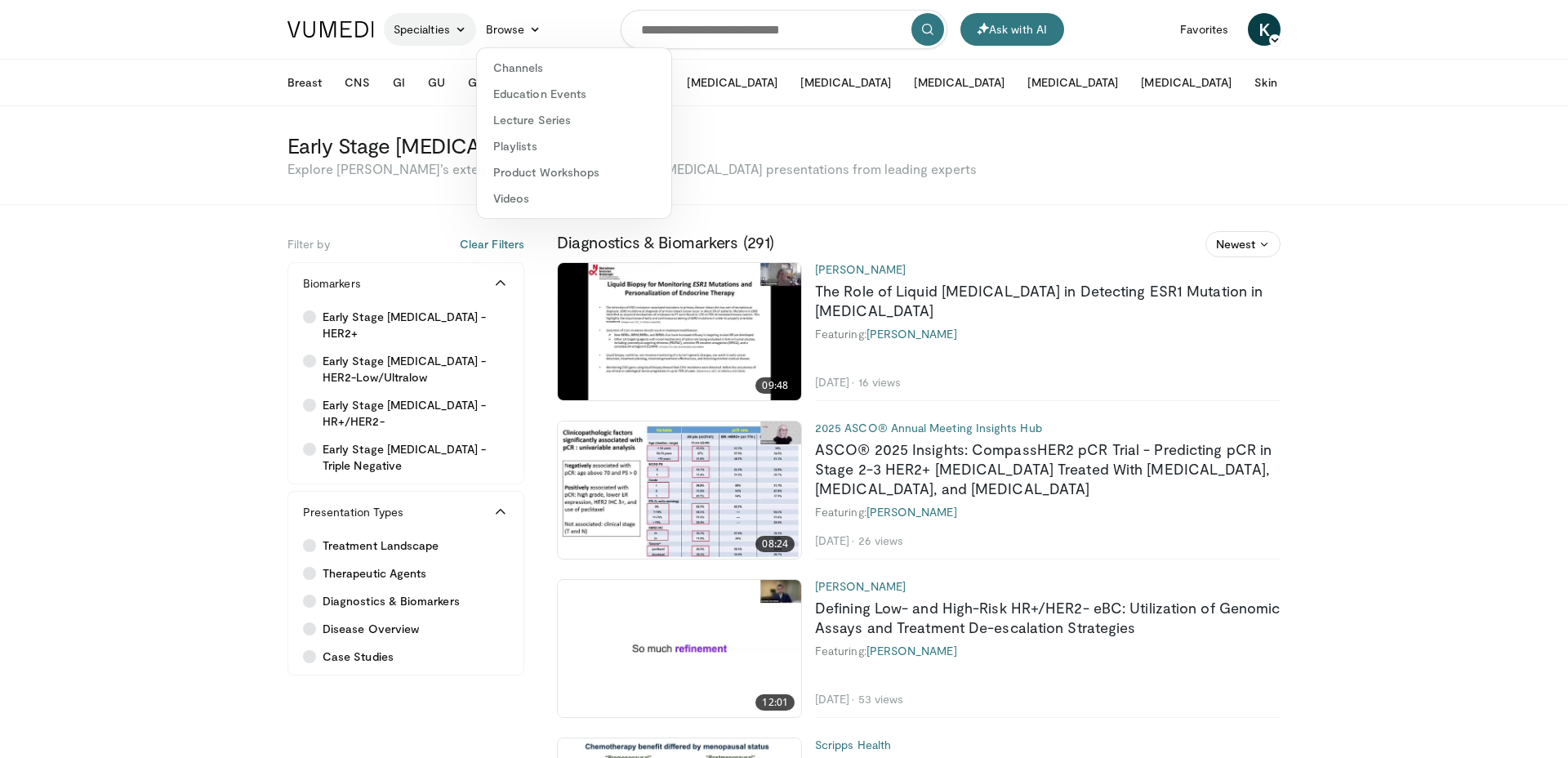
click at [452, 25] on link "Specialties" at bounding box center [429, 29] width 93 height 32
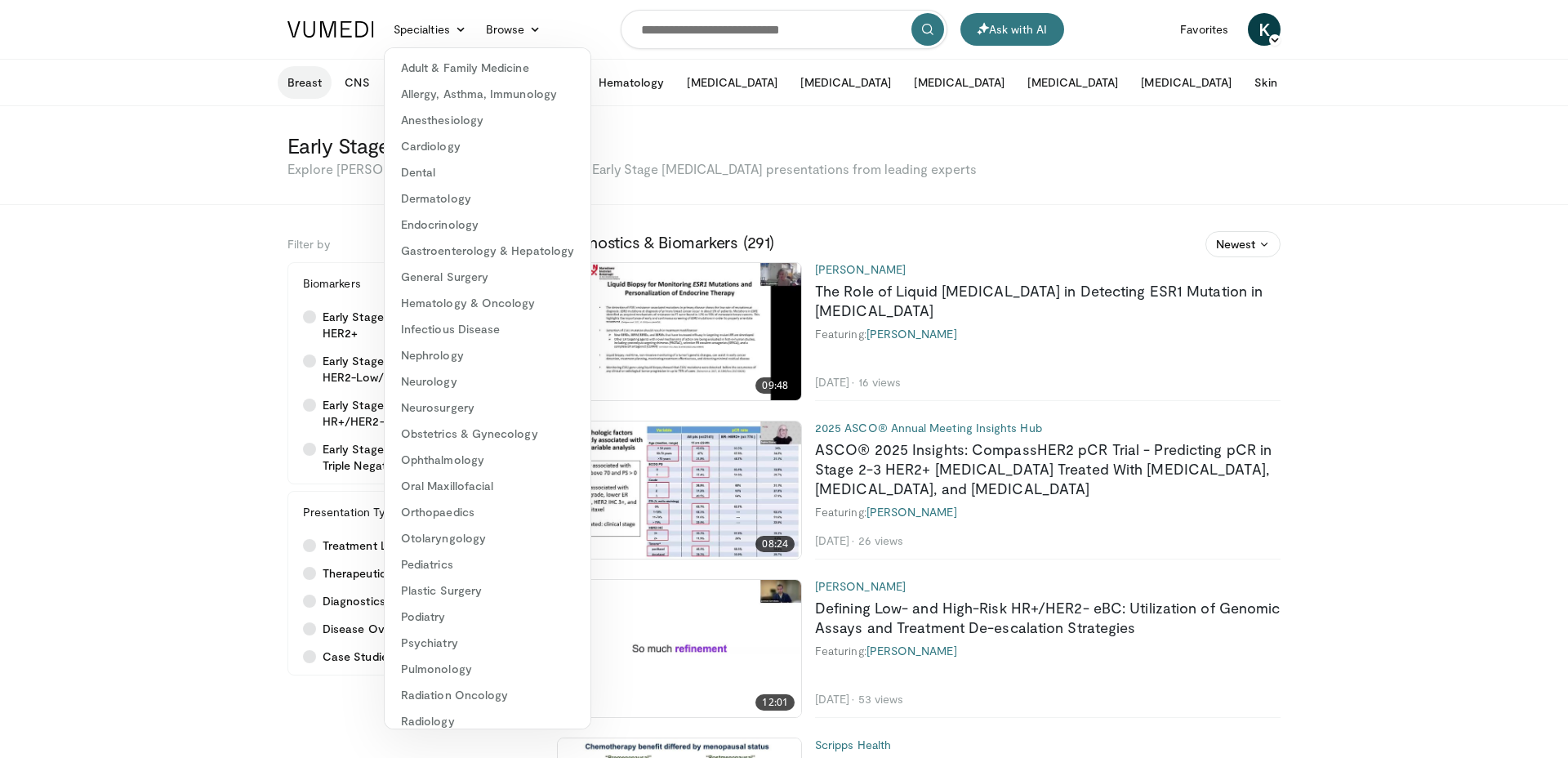
click at [311, 77] on button "Breast" at bounding box center [304, 83] width 54 height 32
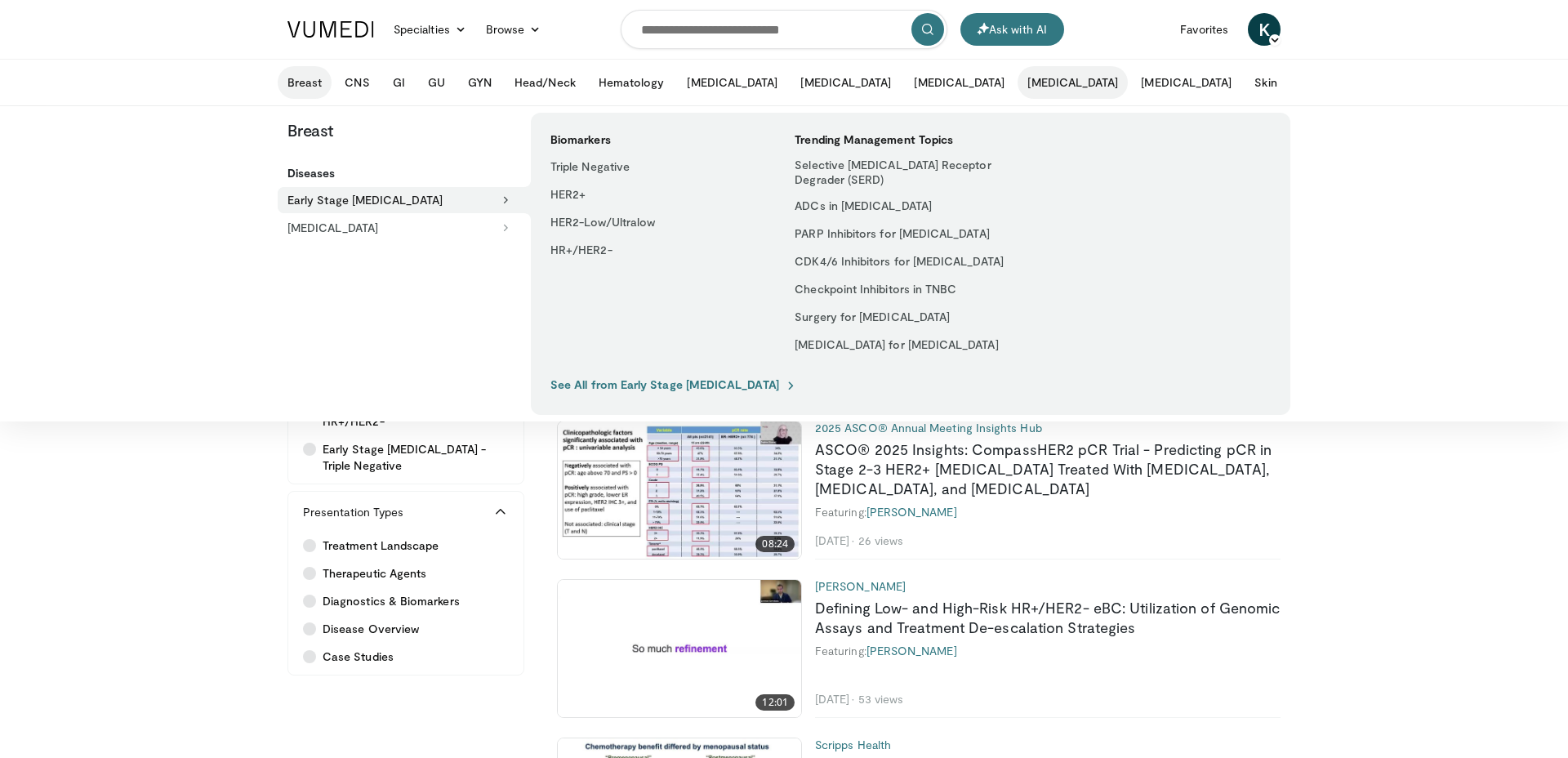
click at [1018, 84] on button "Lung Cancer" at bounding box center [1073, 83] width 111 height 32
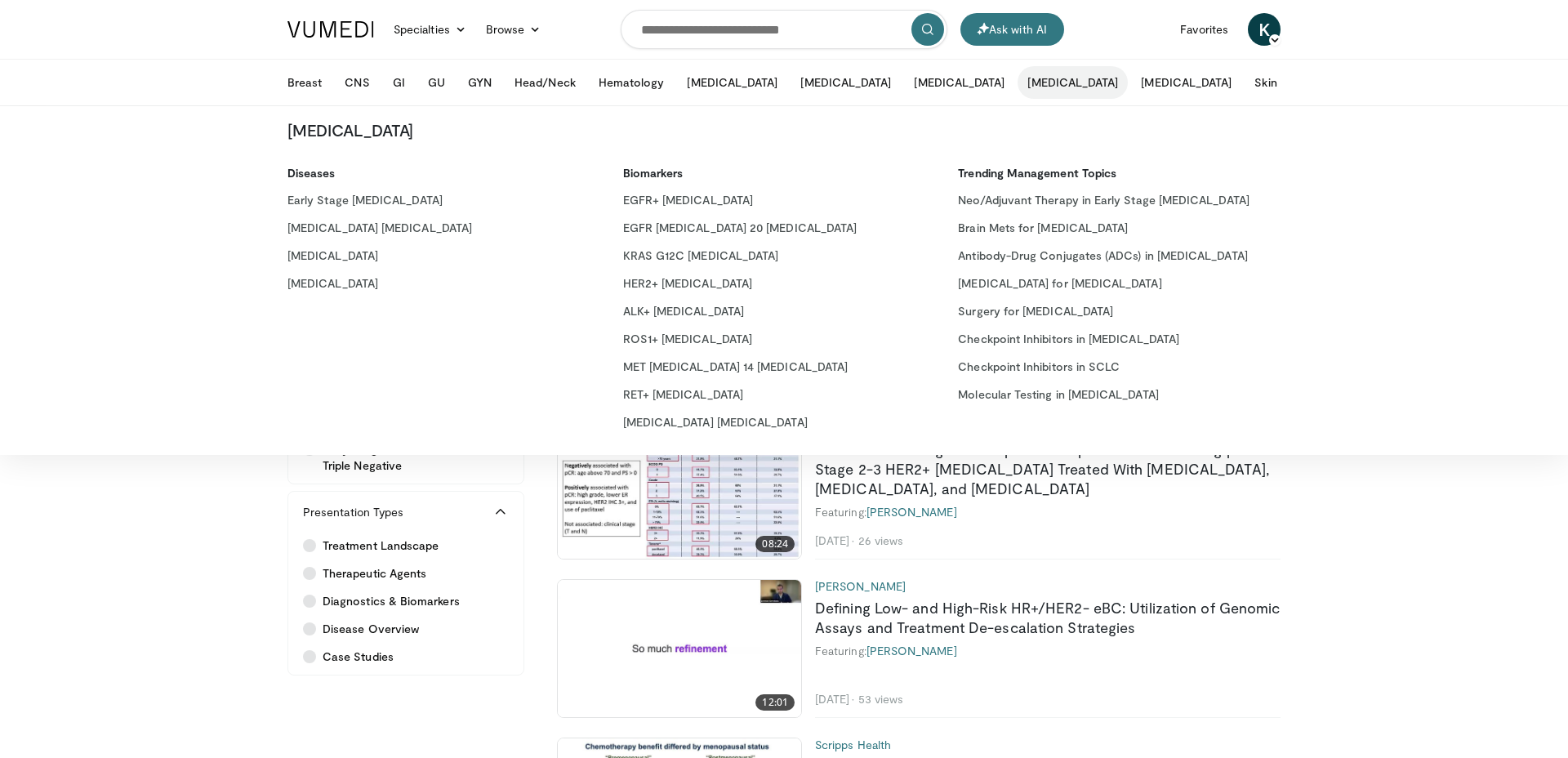
click at [1290, 85] on button "More" at bounding box center [1321, 83] width 64 height 32
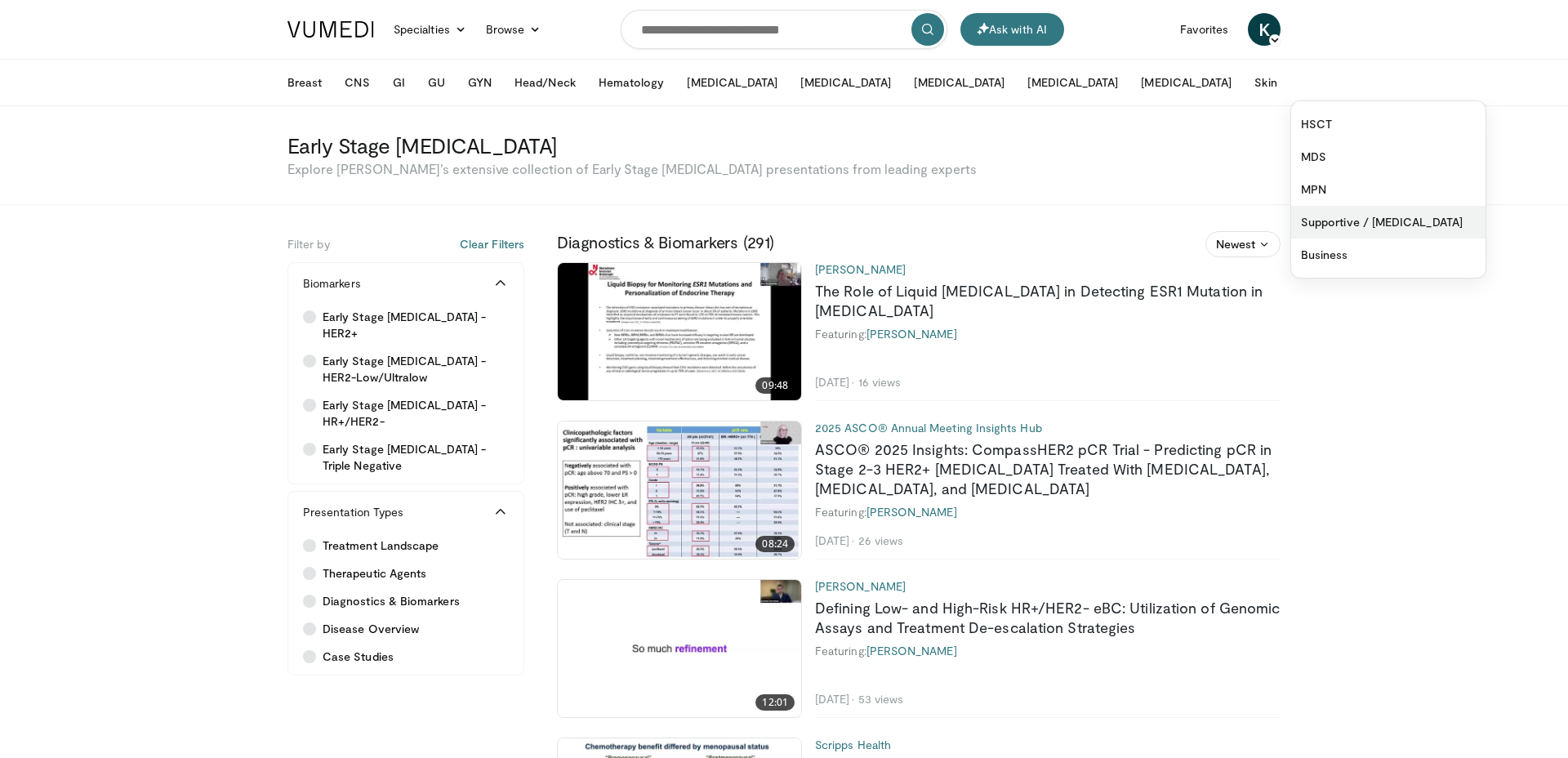
click at [1291, 210] on link "Supportive / [MEDICAL_DATA]" at bounding box center [1388, 222] width 195 height 32
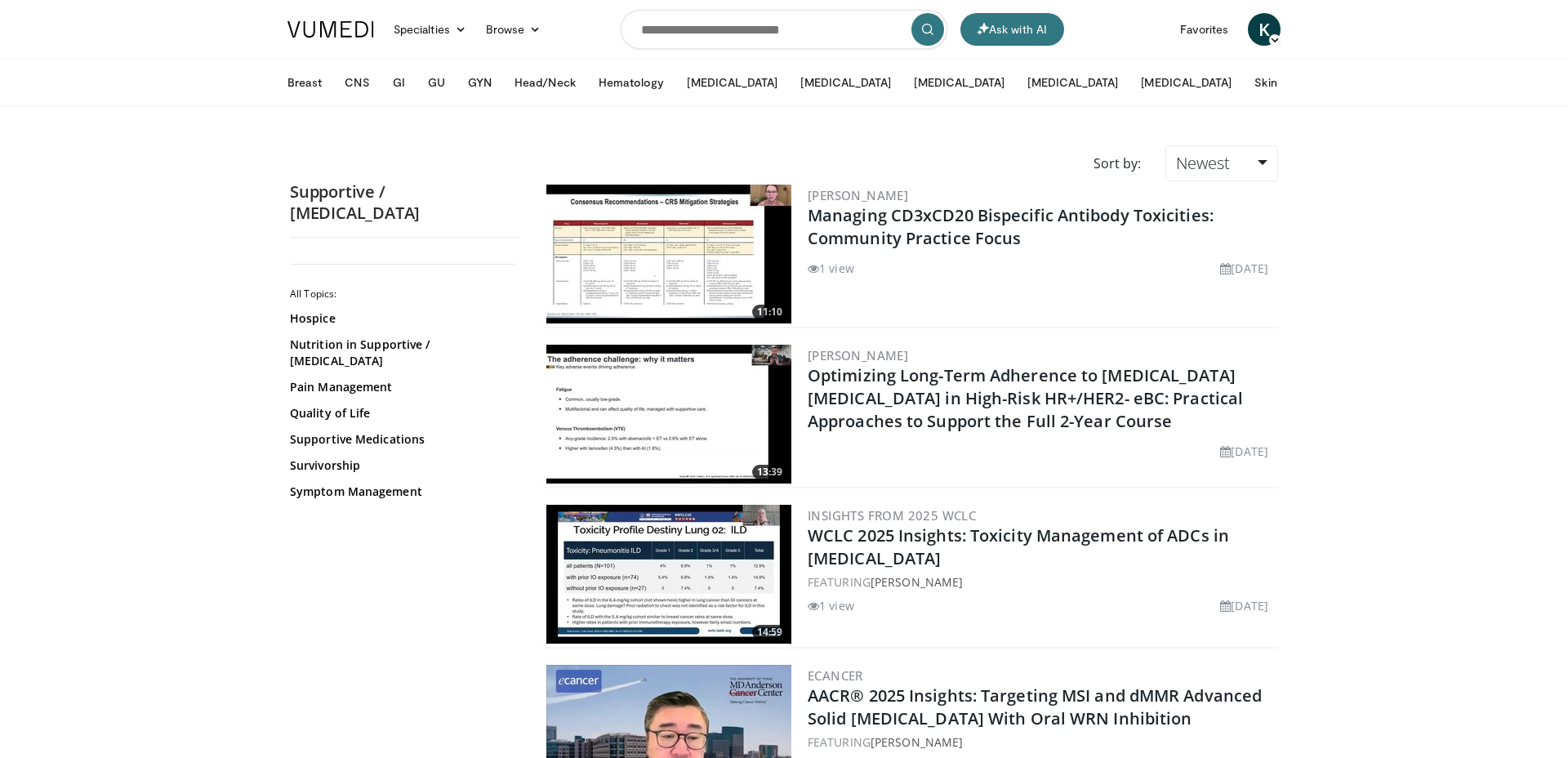
click at [1290, 90] on button "More" at bounding box center [1321, 83] width 64 height 32
click at [1291, 128] on link "HSCT" at bounding box center [1388, 124] width 195 height 32
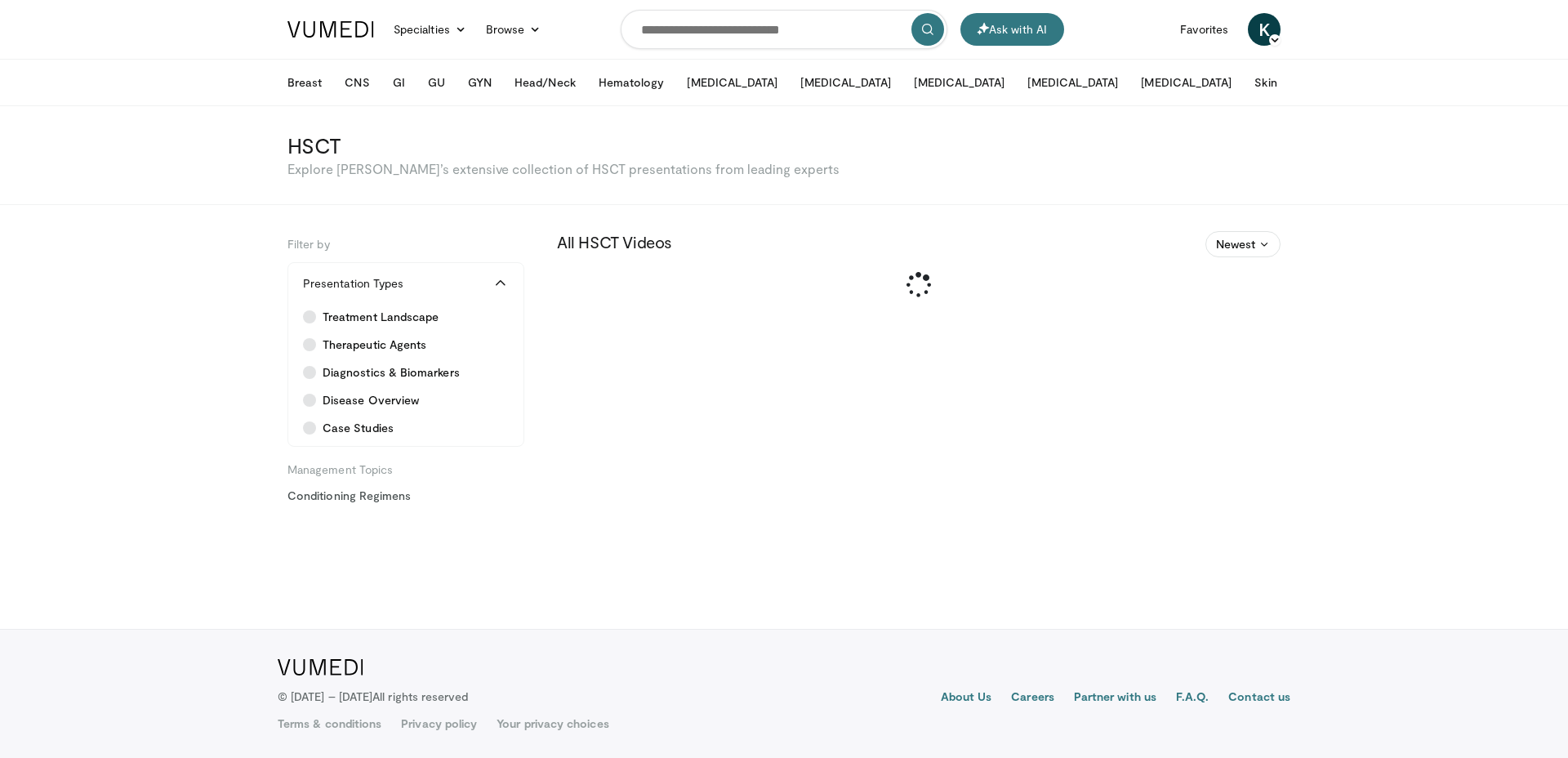
click at [1290, 85] on button "More" at bounding box center [1321, 83] width 64 height 32
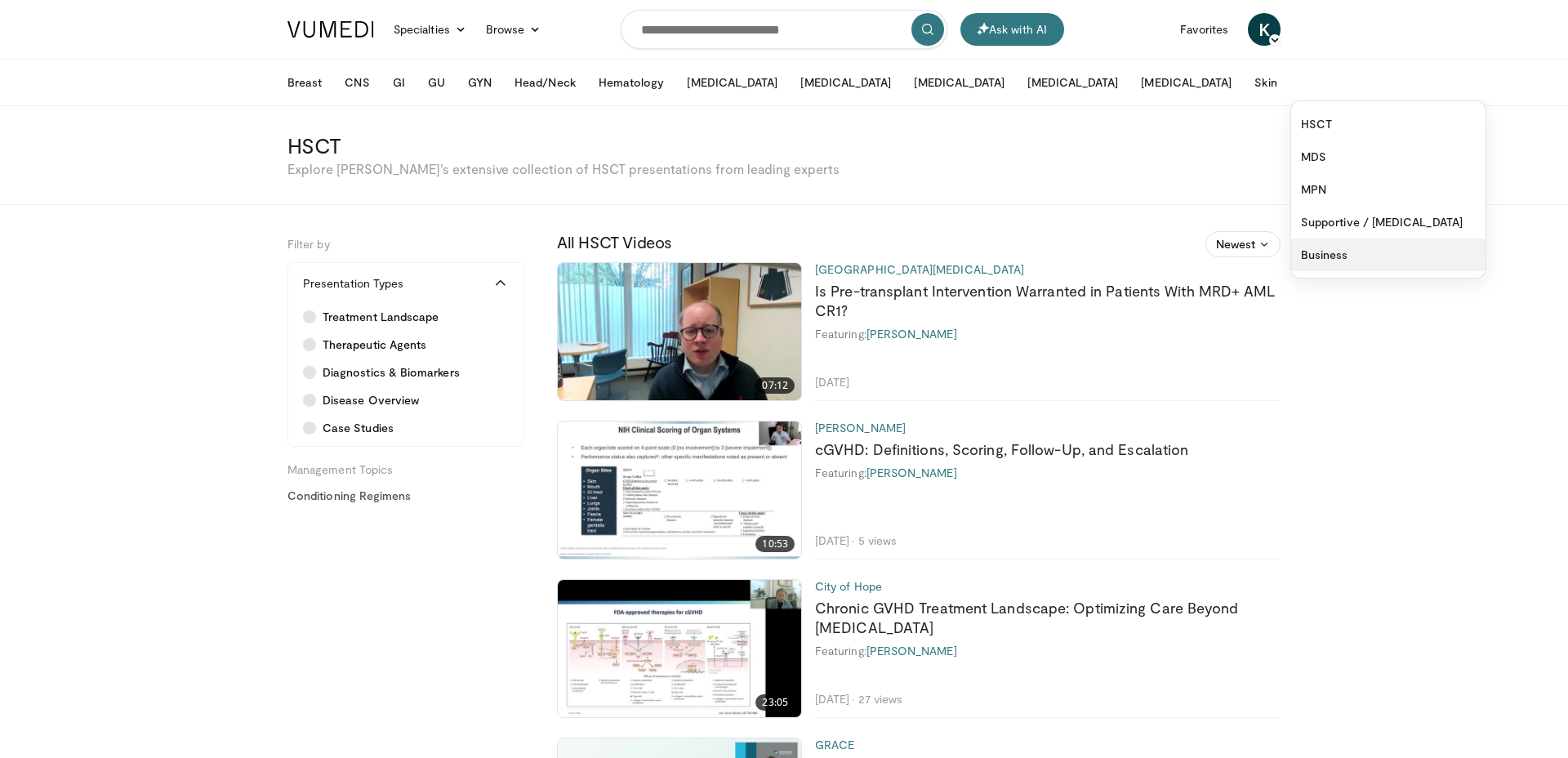
click at [1291, 244] on link "Business" at bounding box center [1388, 254] width 195 height 32
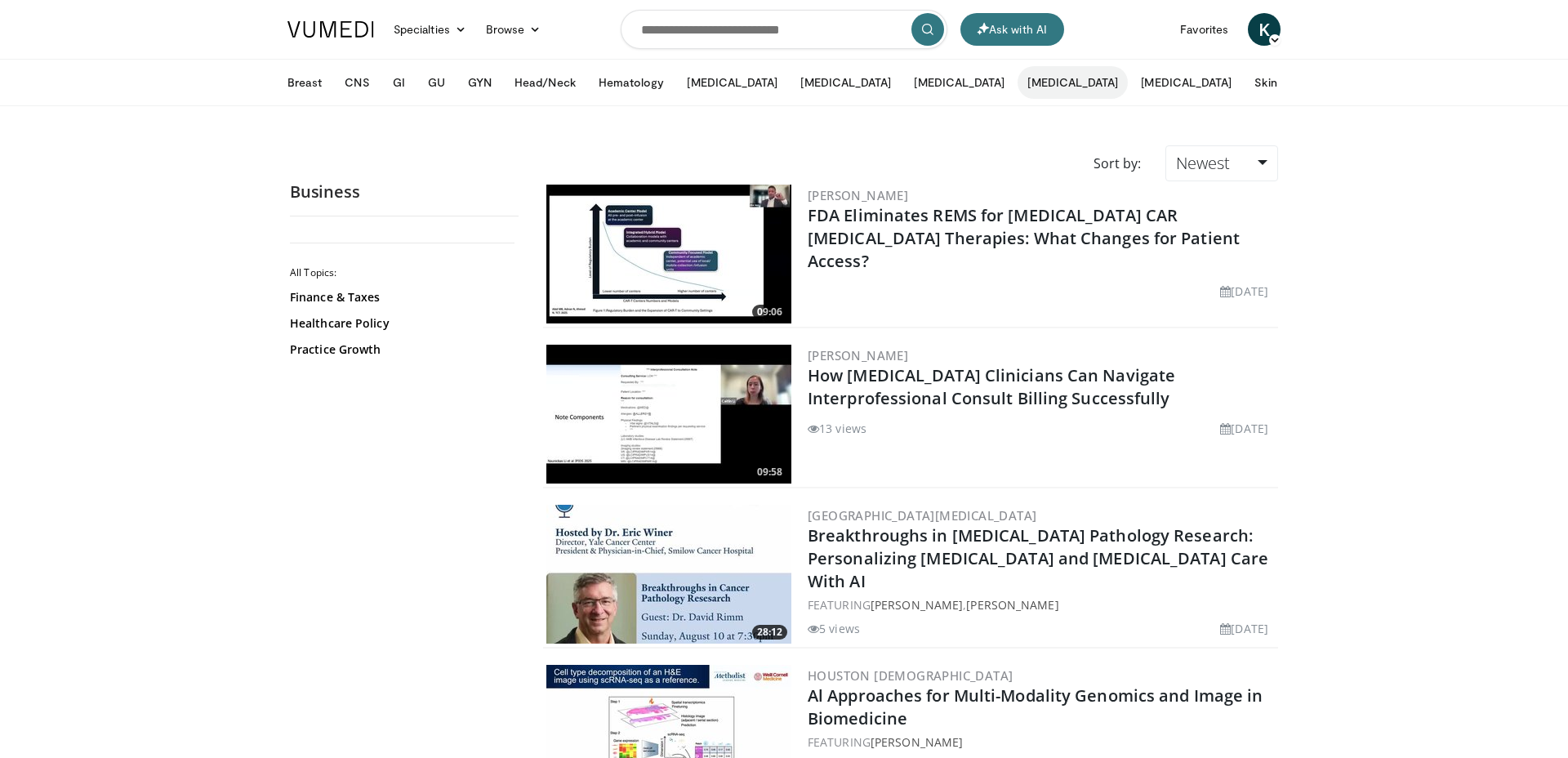
click at [1018, 86] on button "[MEDICAL_DATA]" at bounding box center [1073, 83] width 111 height 32
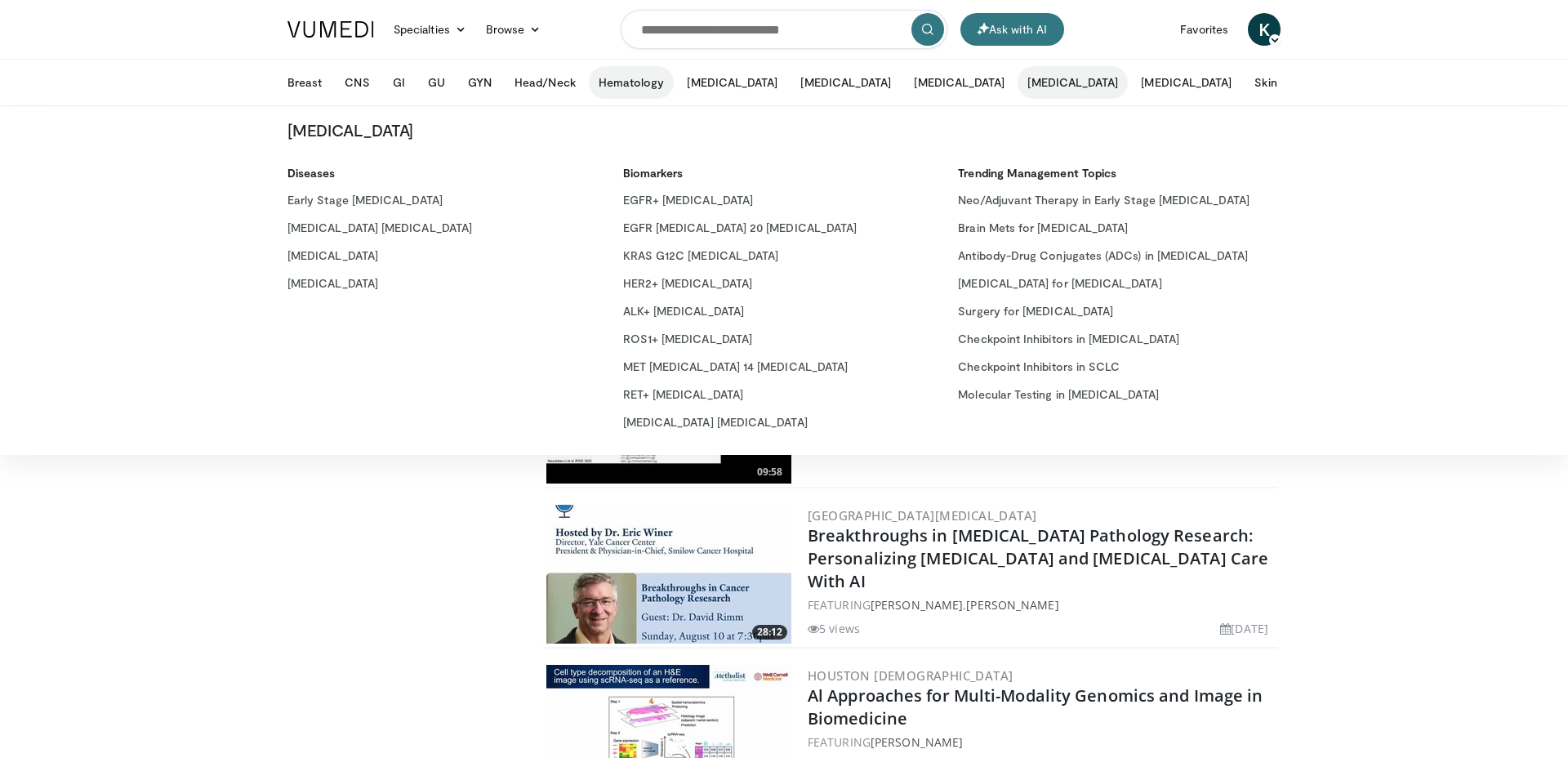
click at [592, 80] on button "Hematology" at bounding box center [631, 83] width 86 height 32
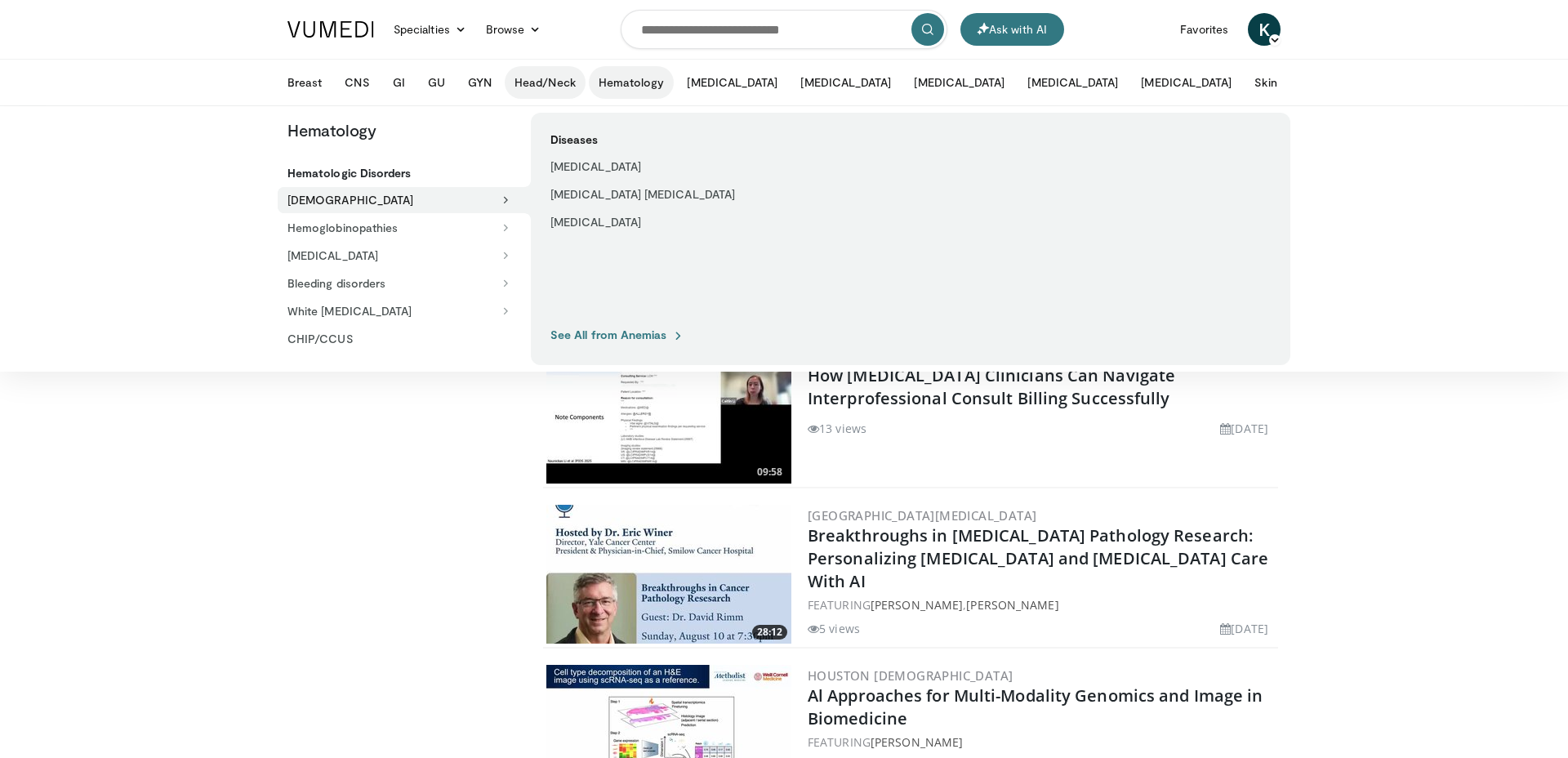
click at [520, 78] on button "Head/Neck" at bounding box center [544, 83] width 81 height 32
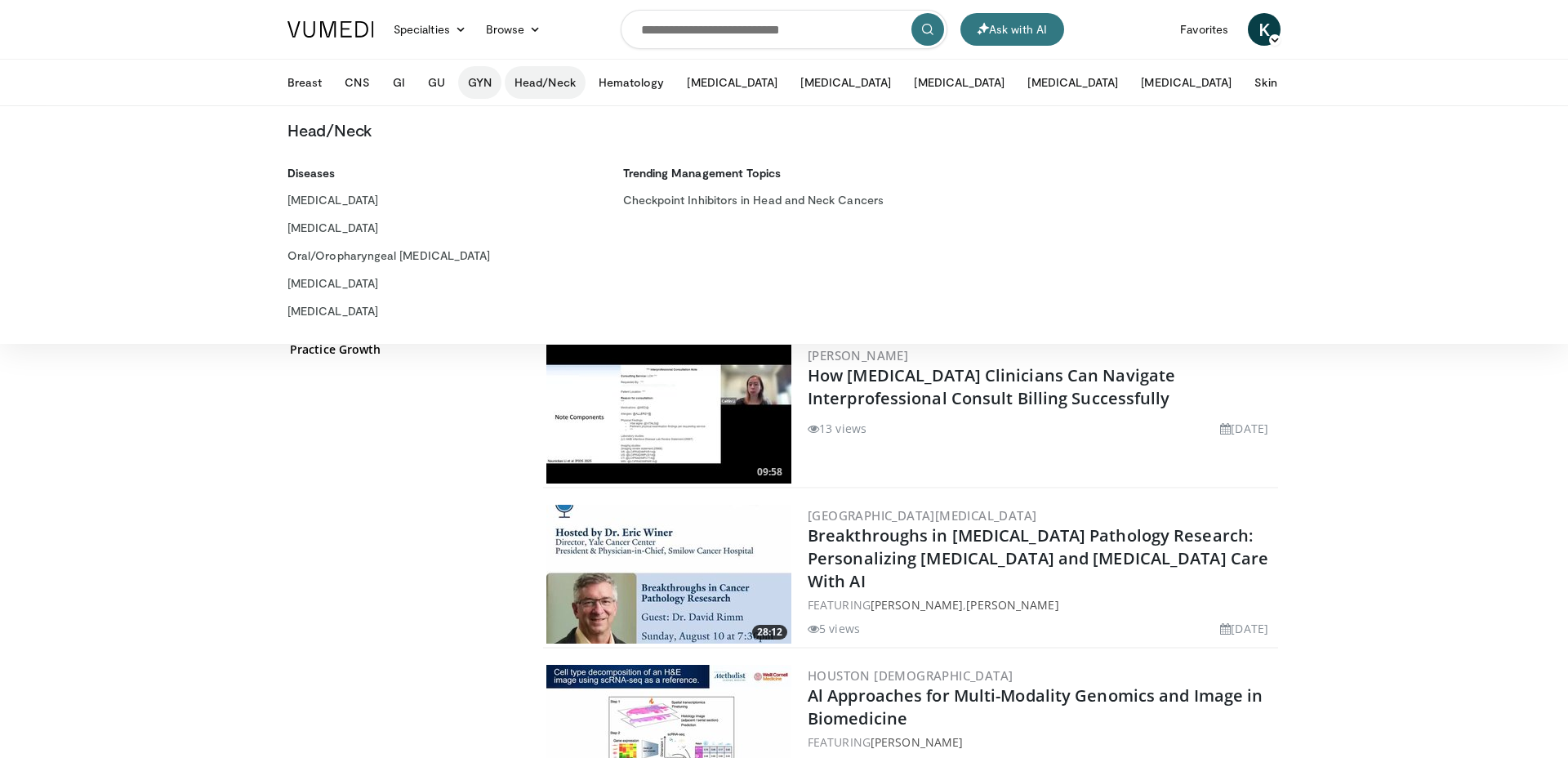
click at [478, 78] on button "GYN" at bounding box center [480, 83] width 43 height 32
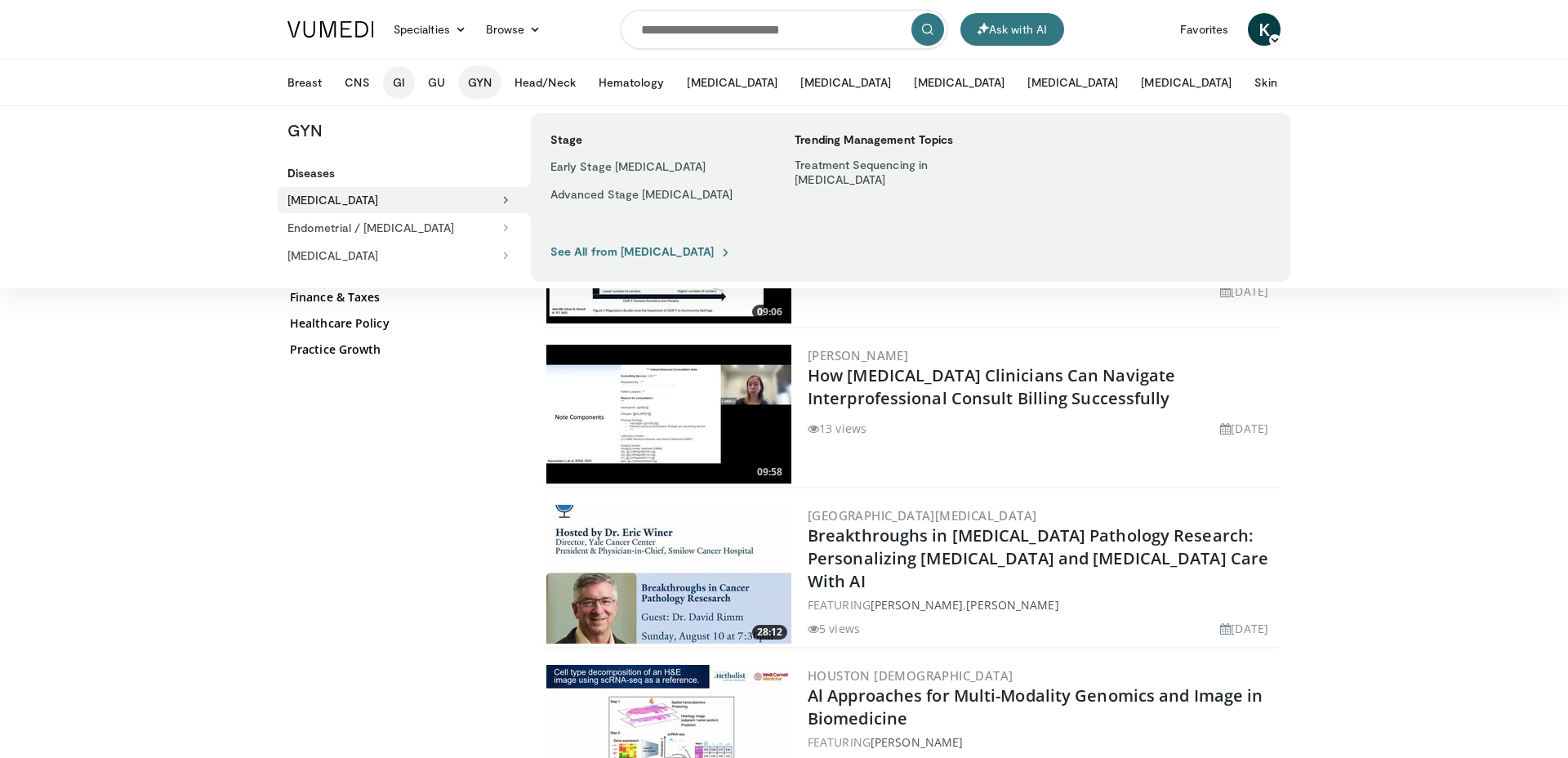
click at [403, 74] on button "GI" at bounding box center [398, 83] width 31 height 32
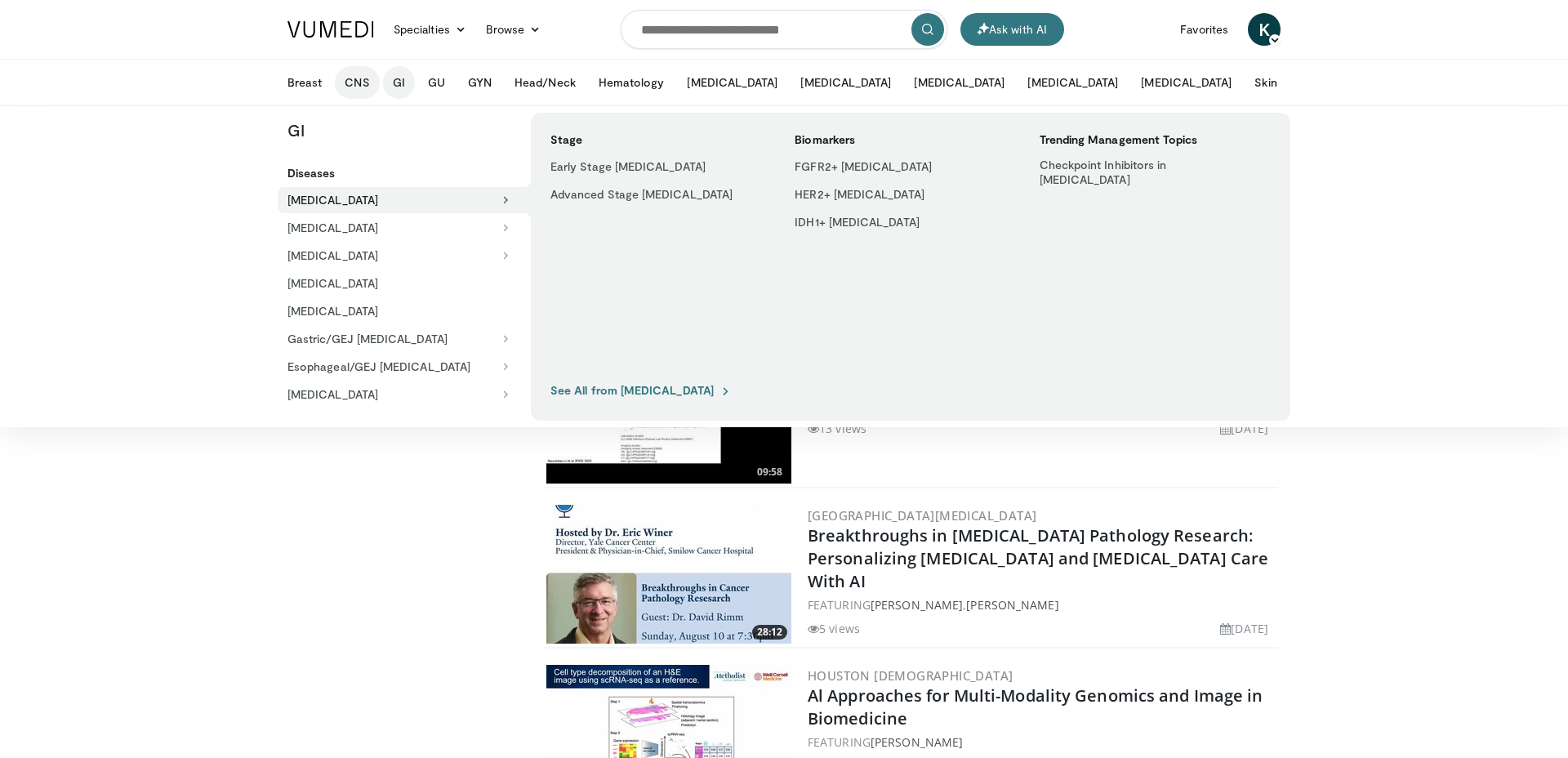
click at [357, 71] on button "CNS" at bounding box center [357, 83] width 44 height 32
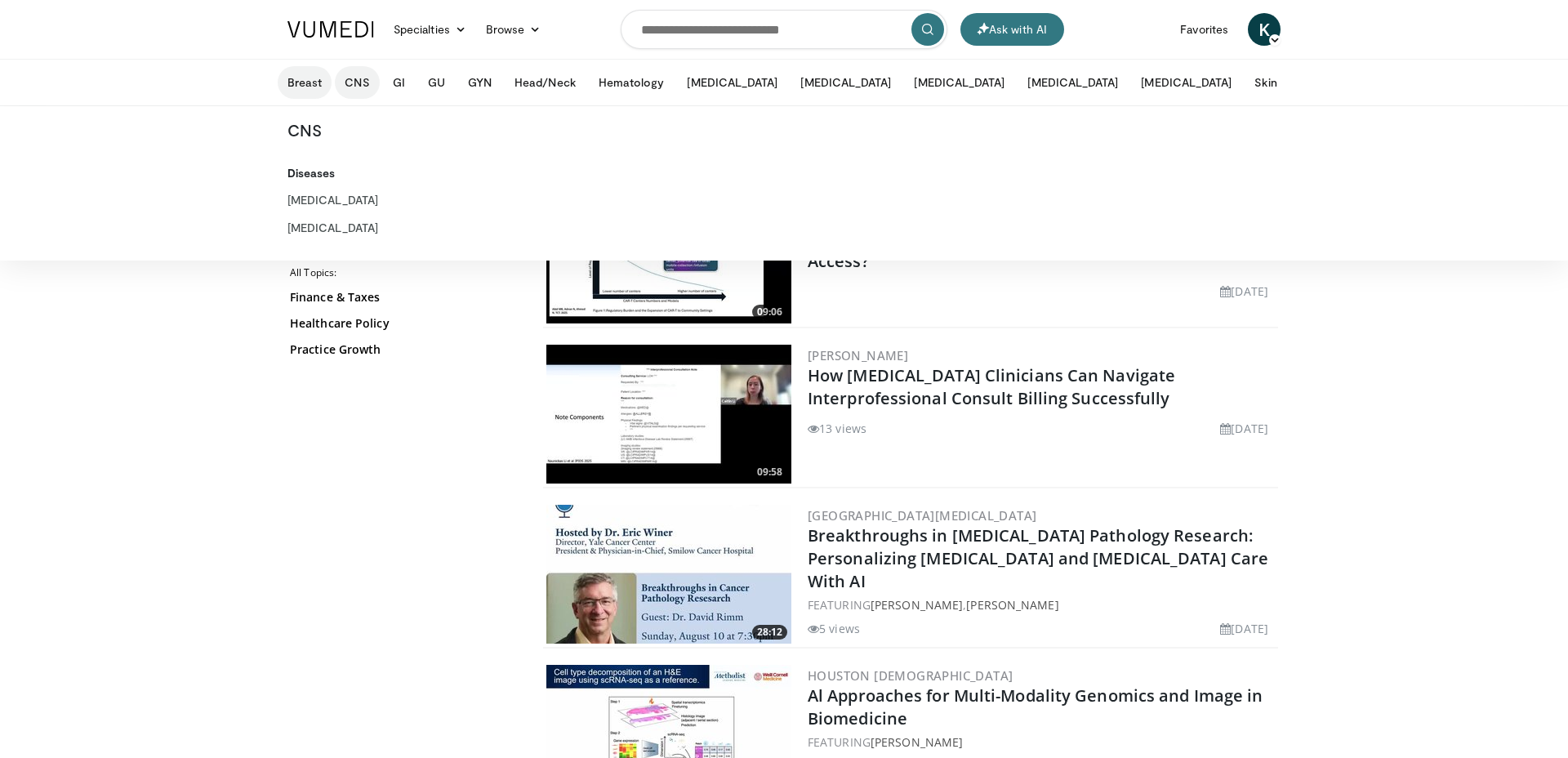
click at [310, 75] on button "Breast" at bounding box center [304, 83] width 54 height 32
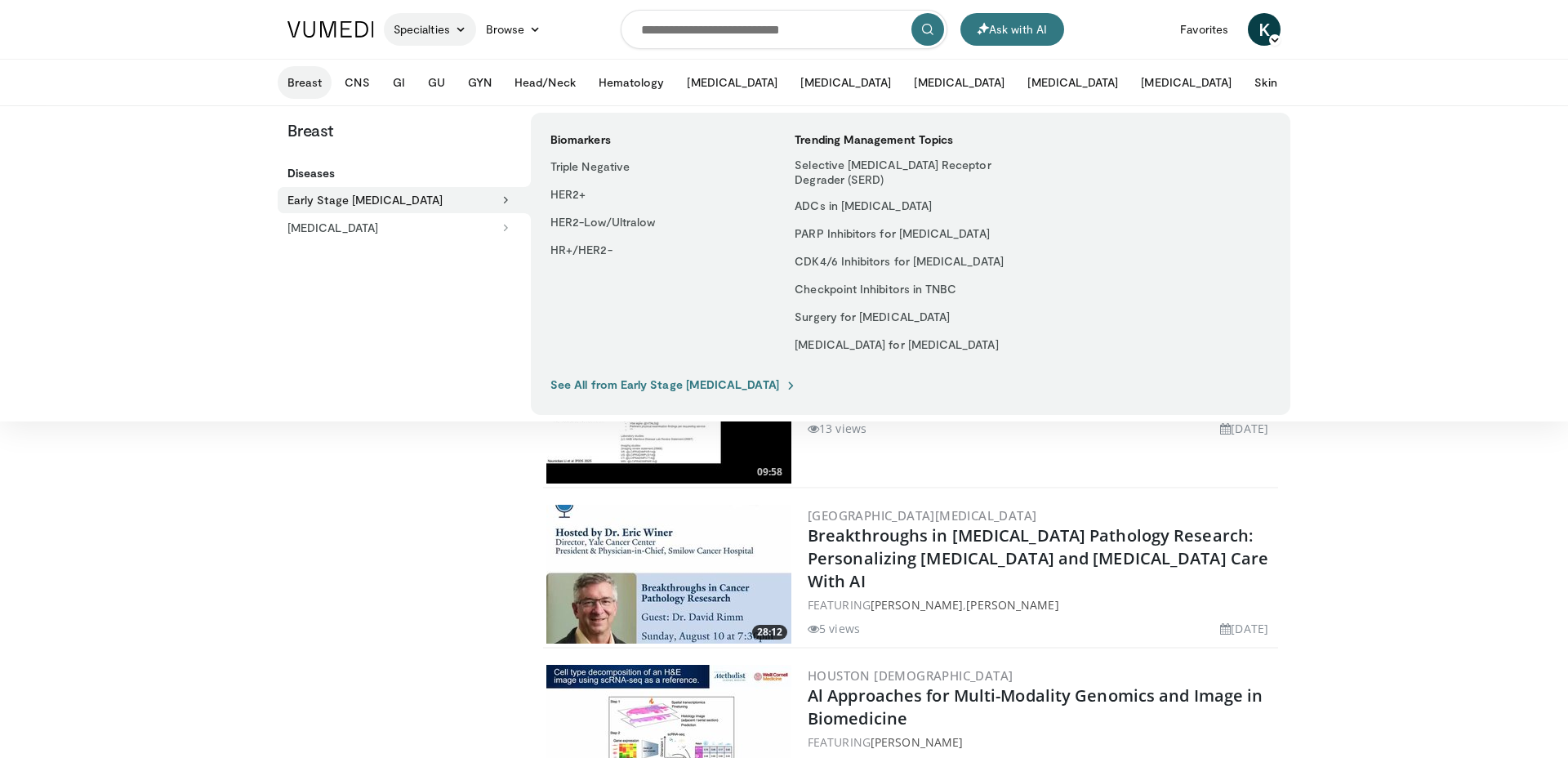
click at [424, 30] on link "Specialties" at bounding box center [429, 29] width 93 height 32
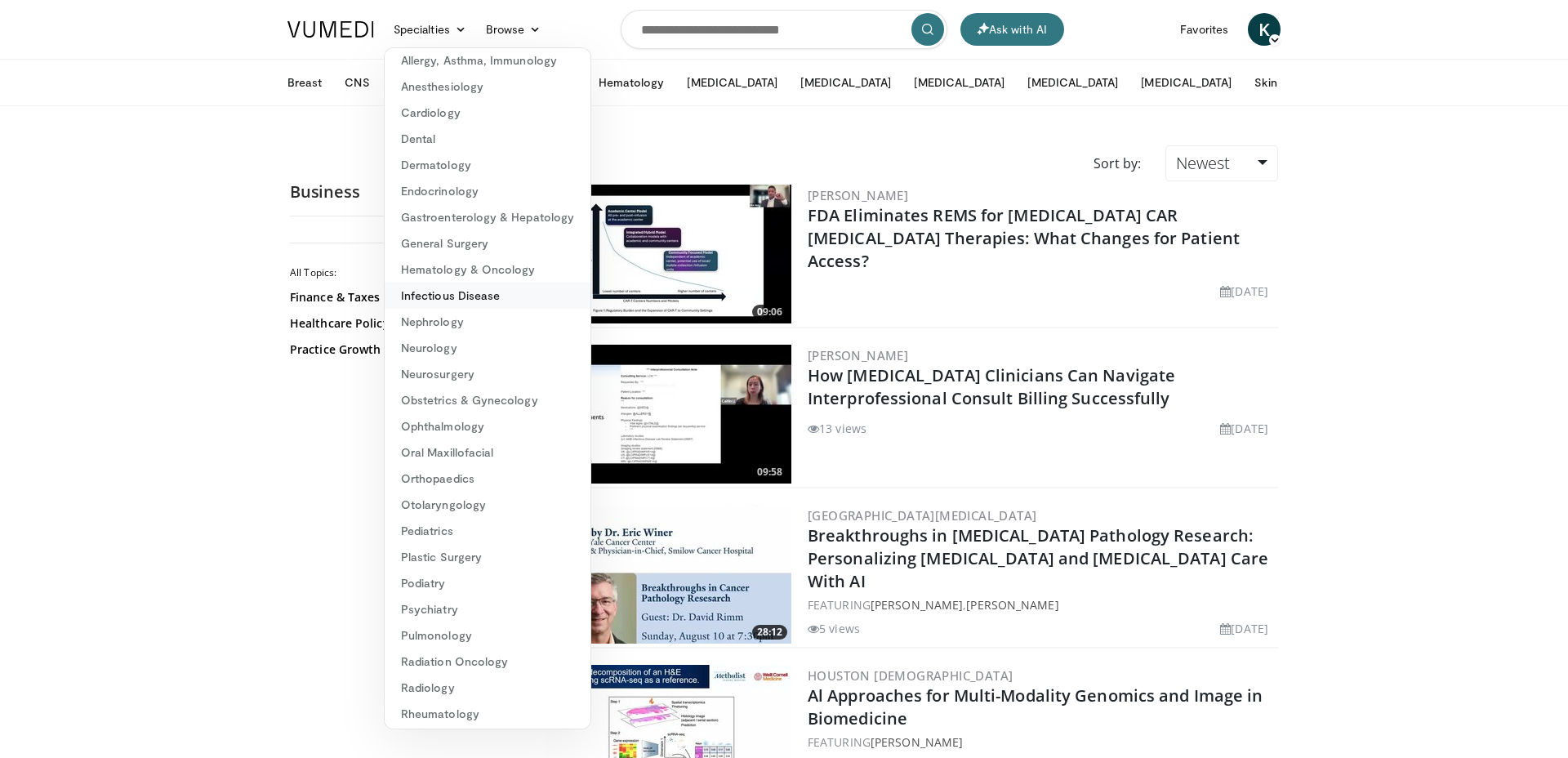
scroll to position [46, 0]
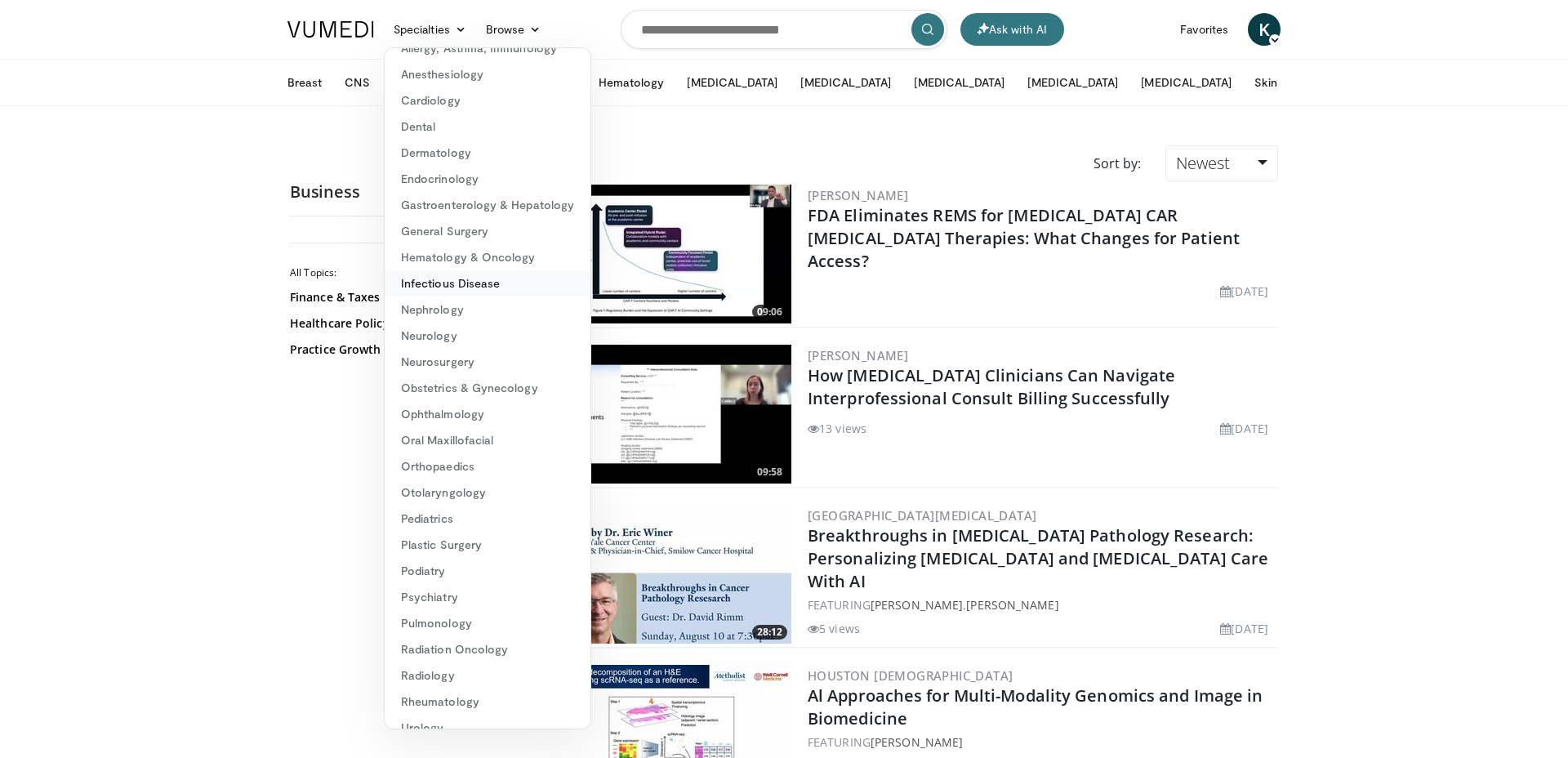
click at [471, 278] on link "Infectious Disease" at bounding box center [487, 283] width 206 height 26
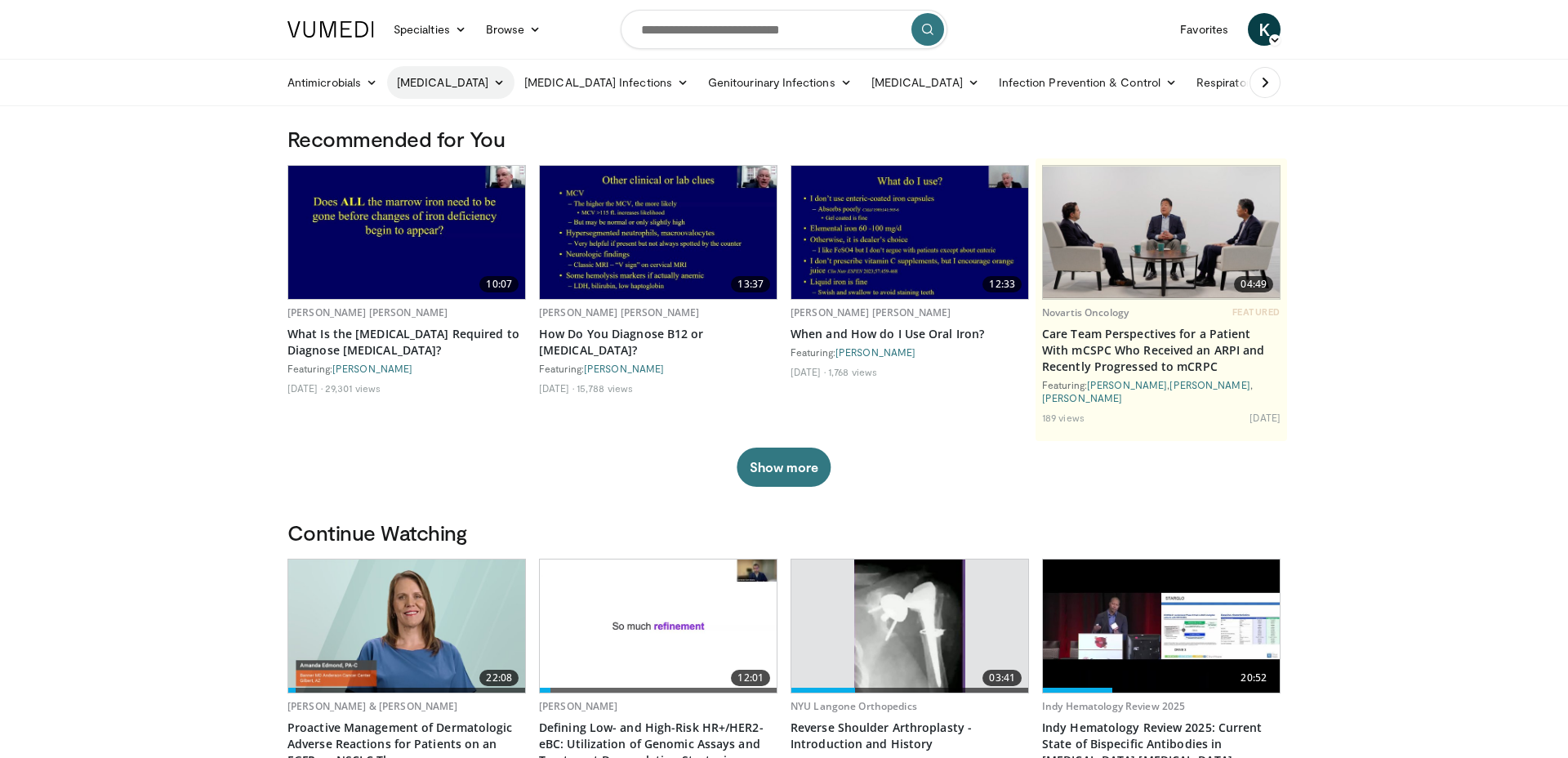
click at [424, 87] on link "COVID-19" at bounding box center [451, 83] width 128 height 32
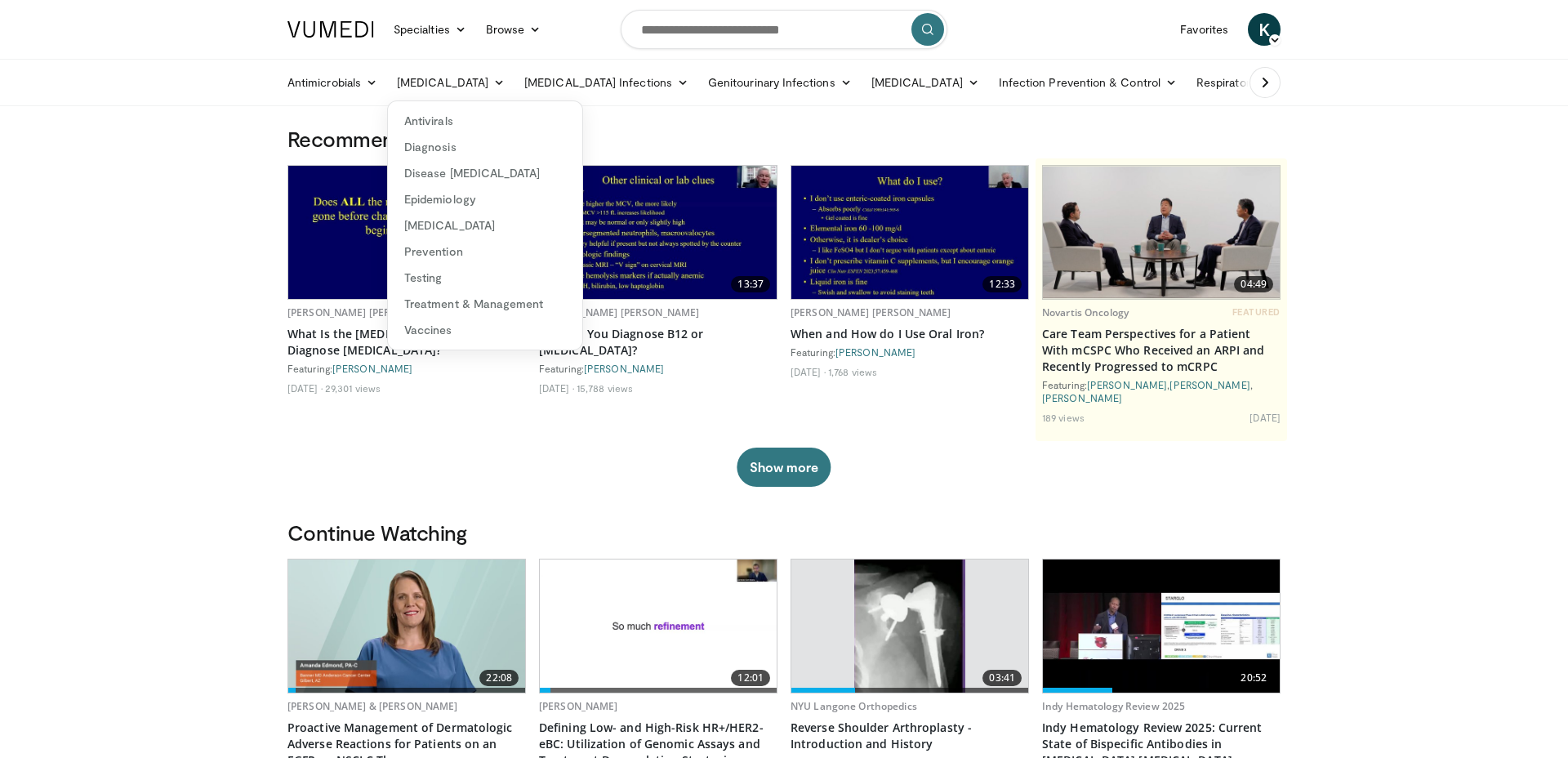
click at [1261, 84] on icon at bounding box center [1264, 82] width 16 height 16
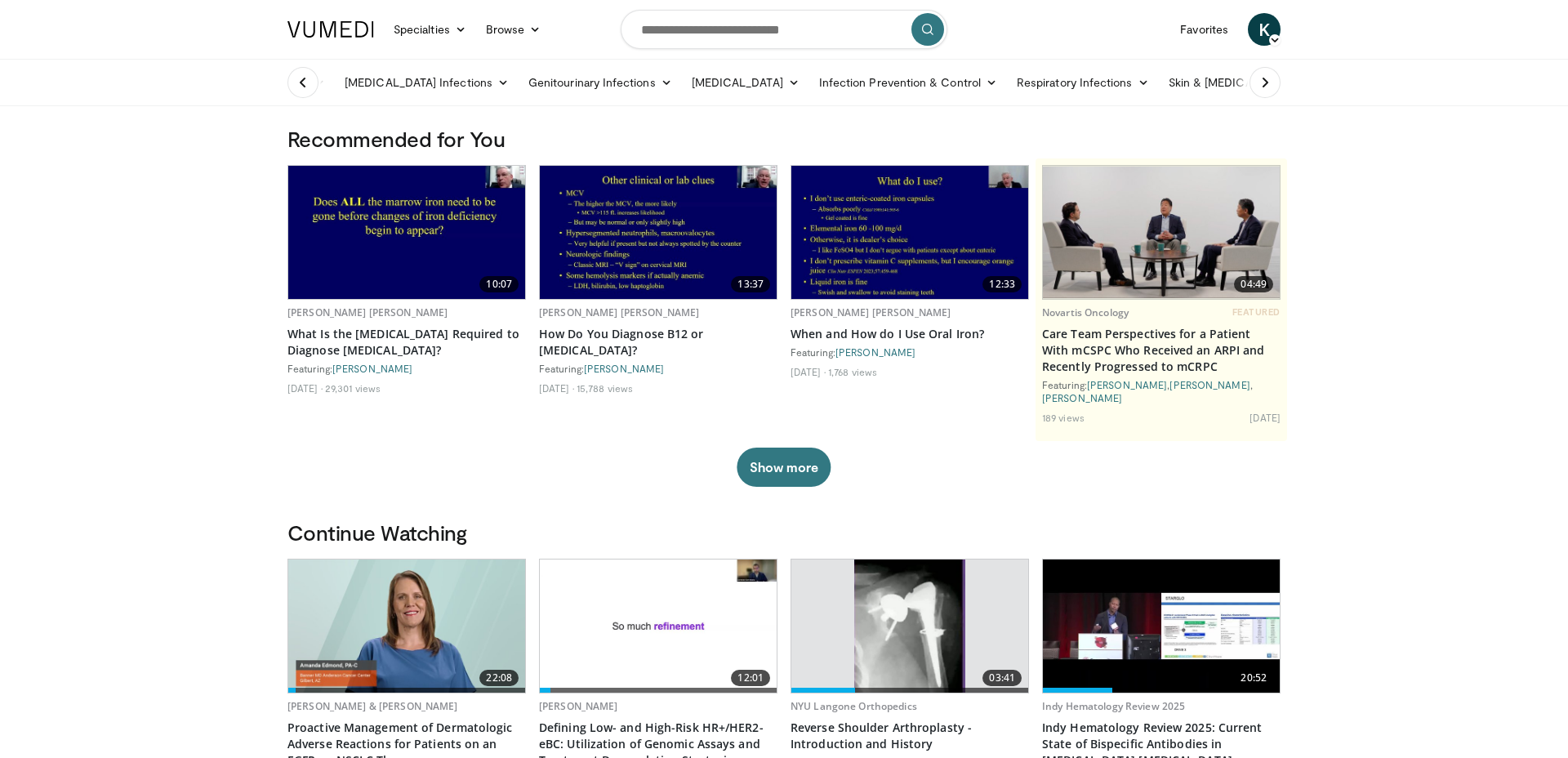
click at [1261, 84] on icon at bounding box center [1264, 82] width 16 height 16
click at [1318, 84] on link "Business" at bounding box center [1360, 83] width 83 height 32
click at [406, 31] on link "Specialties" at bounding box center [429, 29] width 93 height 32
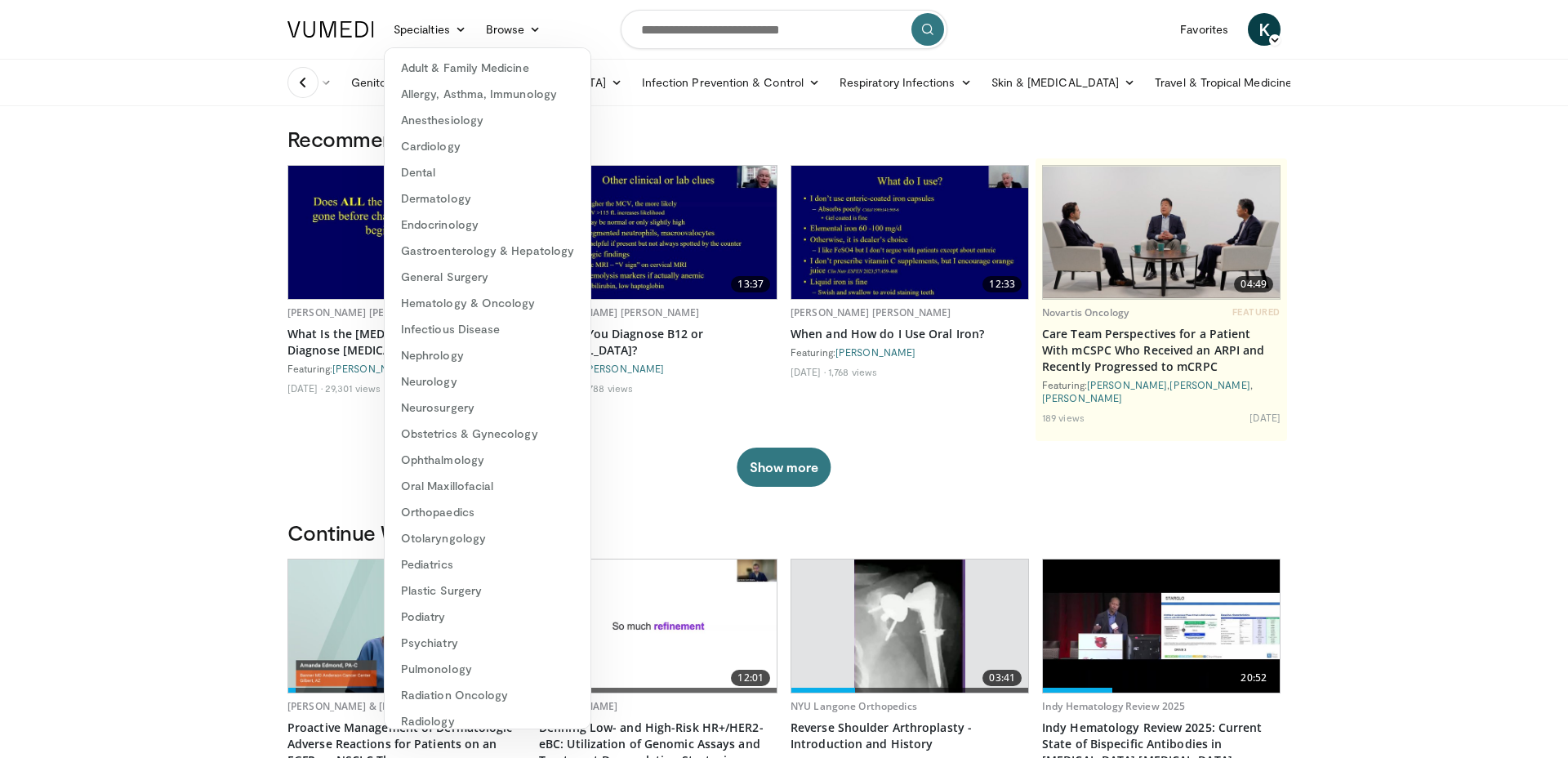
click at [291, 73] on button at bounding box center [303, 83] width 31 height 31
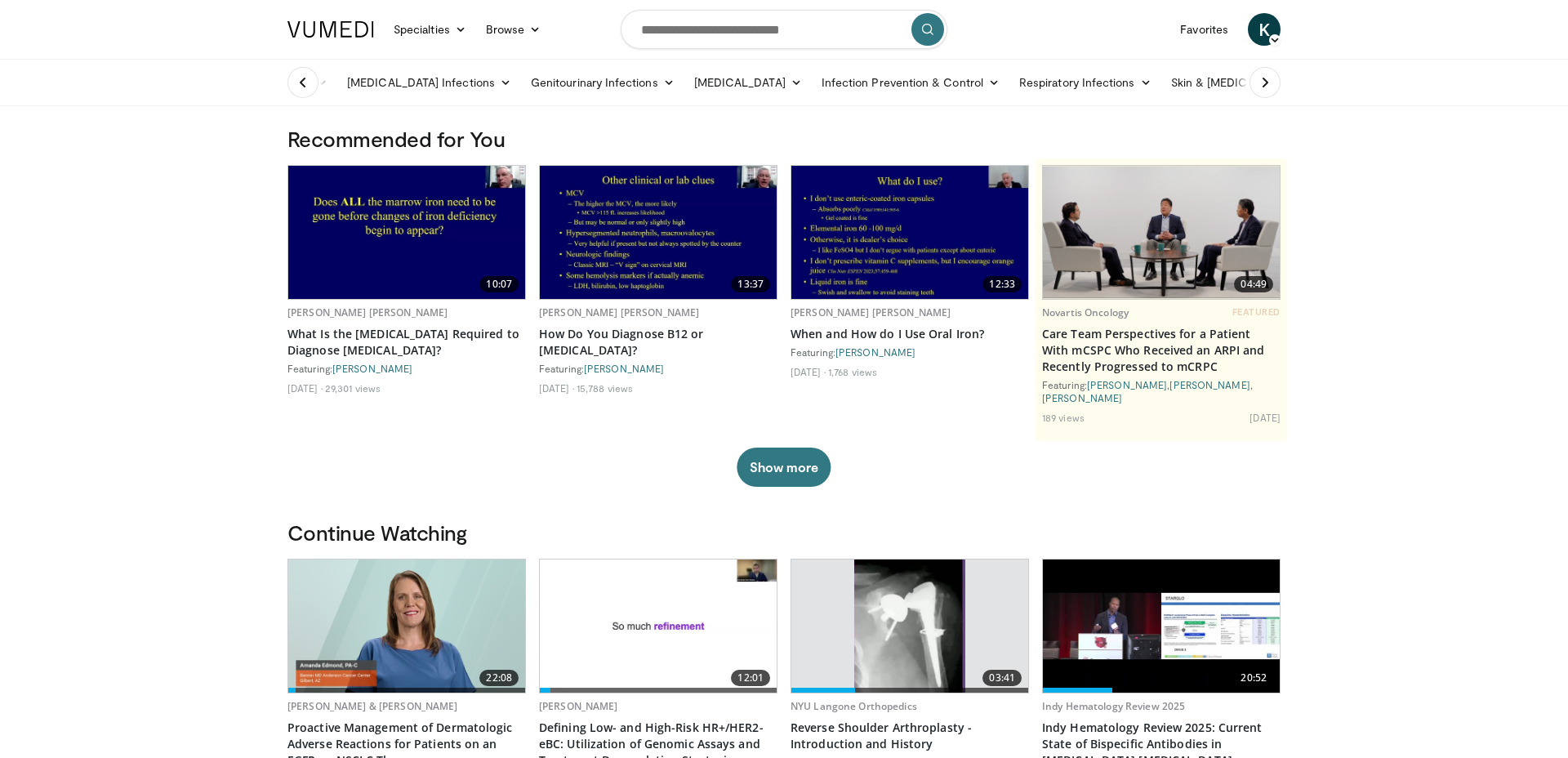
click at [301, 79] on icon at bounding box center [303, 82] width 16 height 16
click at [301, 79] on link "Antimicrobials" at bounding box center [332, 83] width 110 height 32
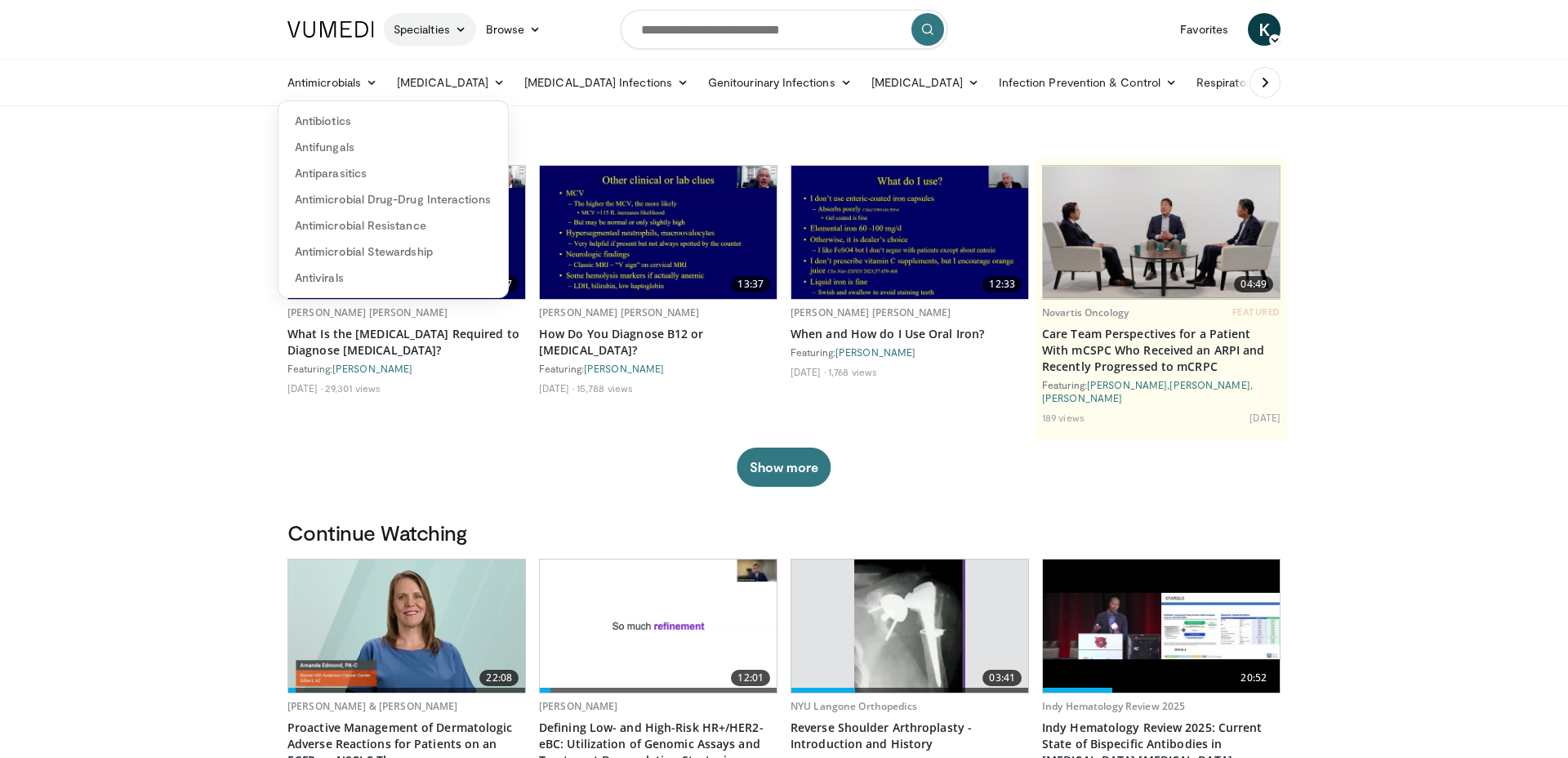
click at [405, 30] on link "Specialties" at bounding box center [429, 29] width 93 height 32
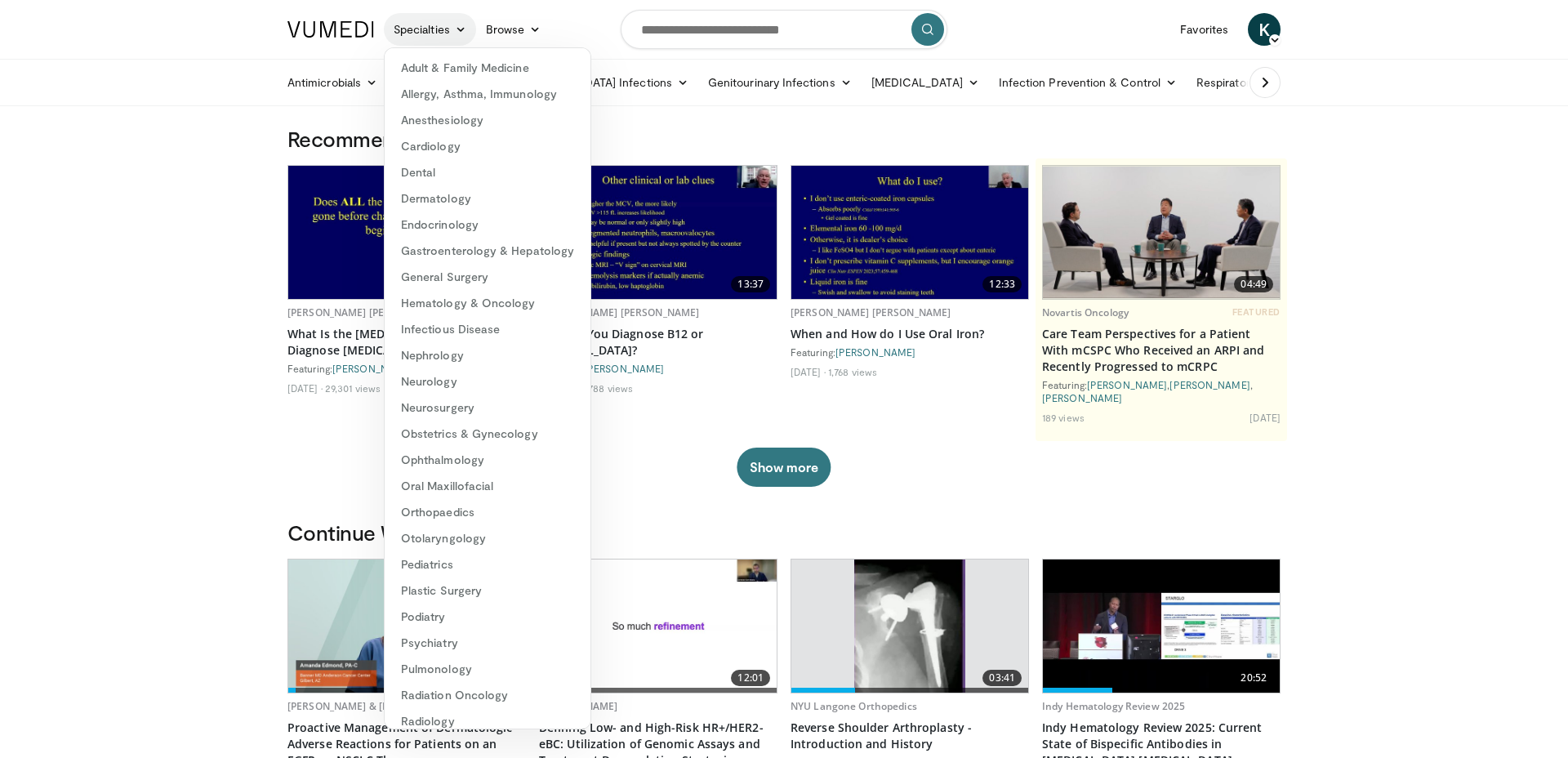
scroll to position [1, 0]
click at [454, 299] on link "Hematology & Oncology" at bounding box center [487, 302] width 206 height 26
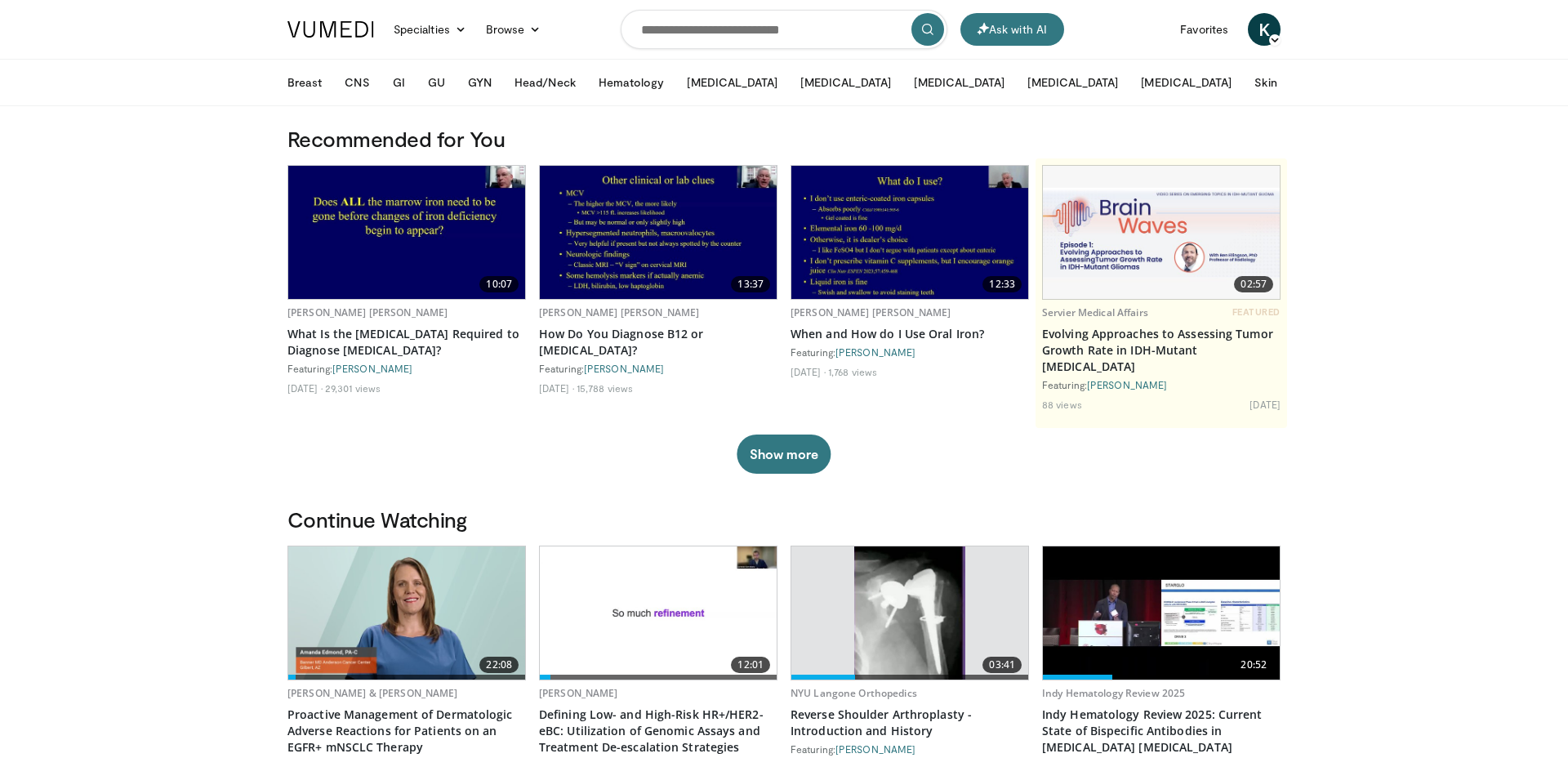
click at [1332, 83] on icon at bounding box center [1338, 82] width 11 height 11
click at [1291, 248] on link "Business" at bounding box center [1388, 254] width 195 height 32
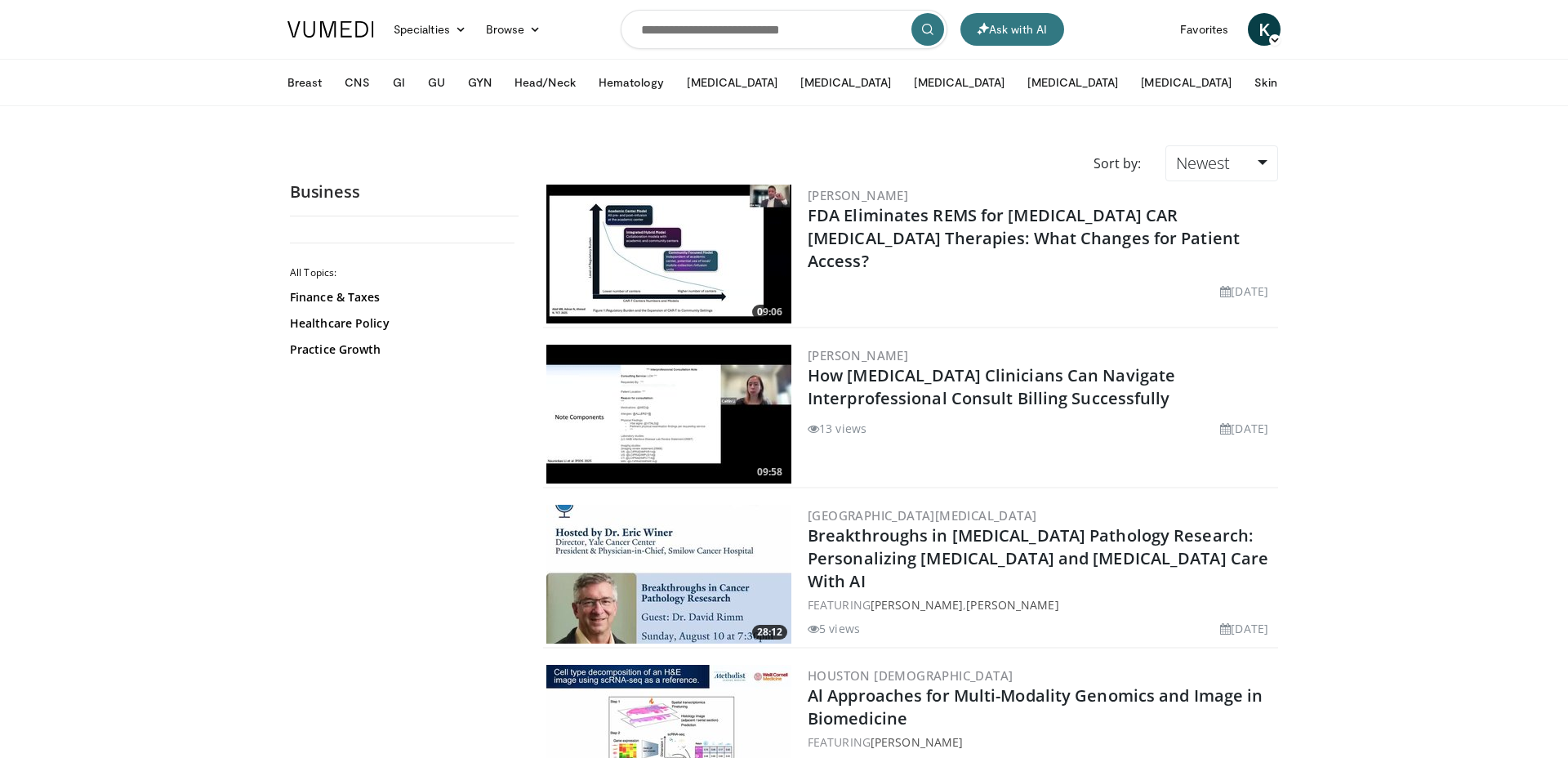
click at [1290, 94] on button "More" at bounding box center [1321, 83] width 64 height 32
click at [1291, 129] on link "HSCT" at bounding box center [1388, 124] width 195 height 32
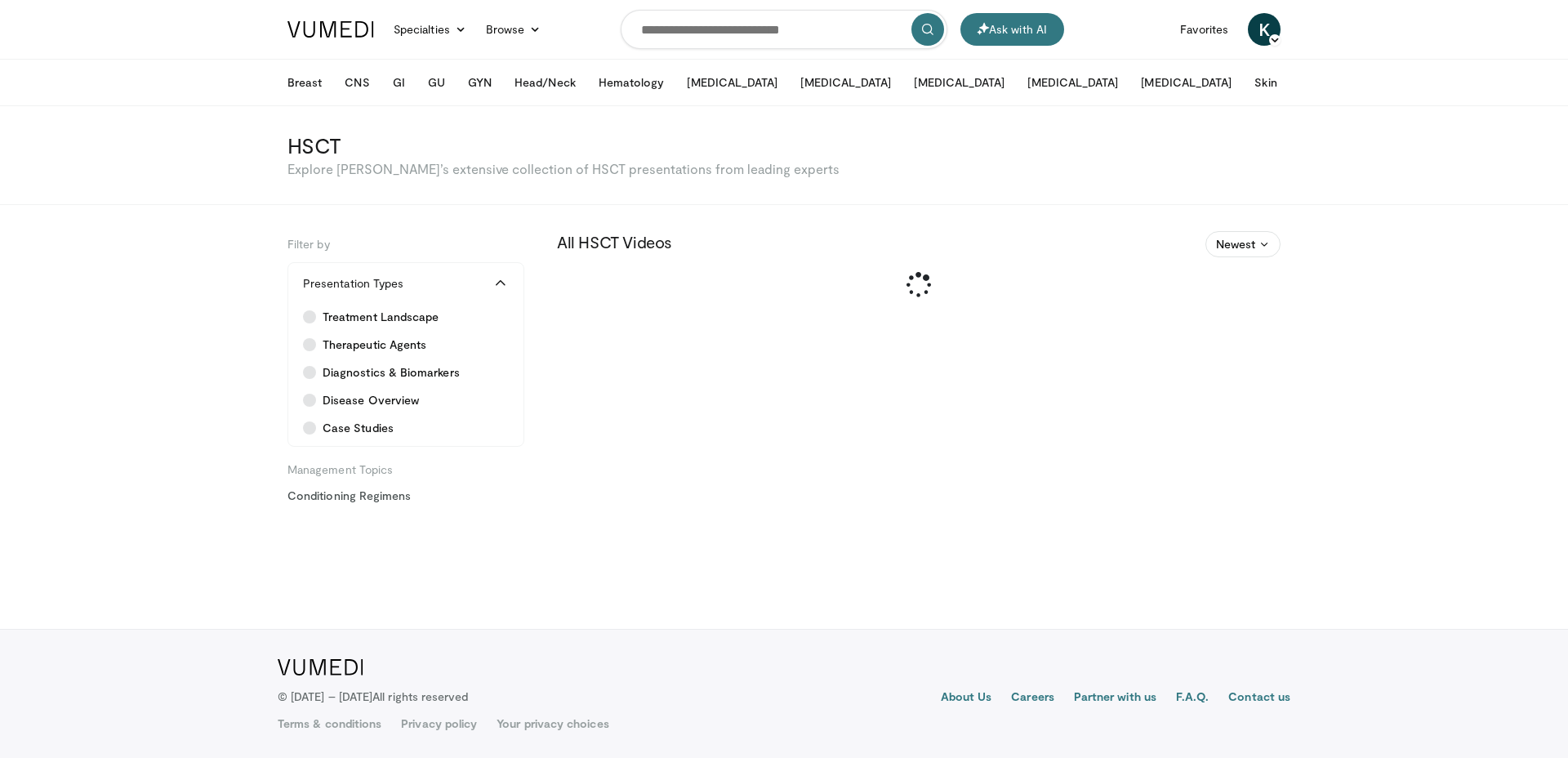
click at [1290, 77] on button "More" at bounding box center [1321, 83] width 64 height 32
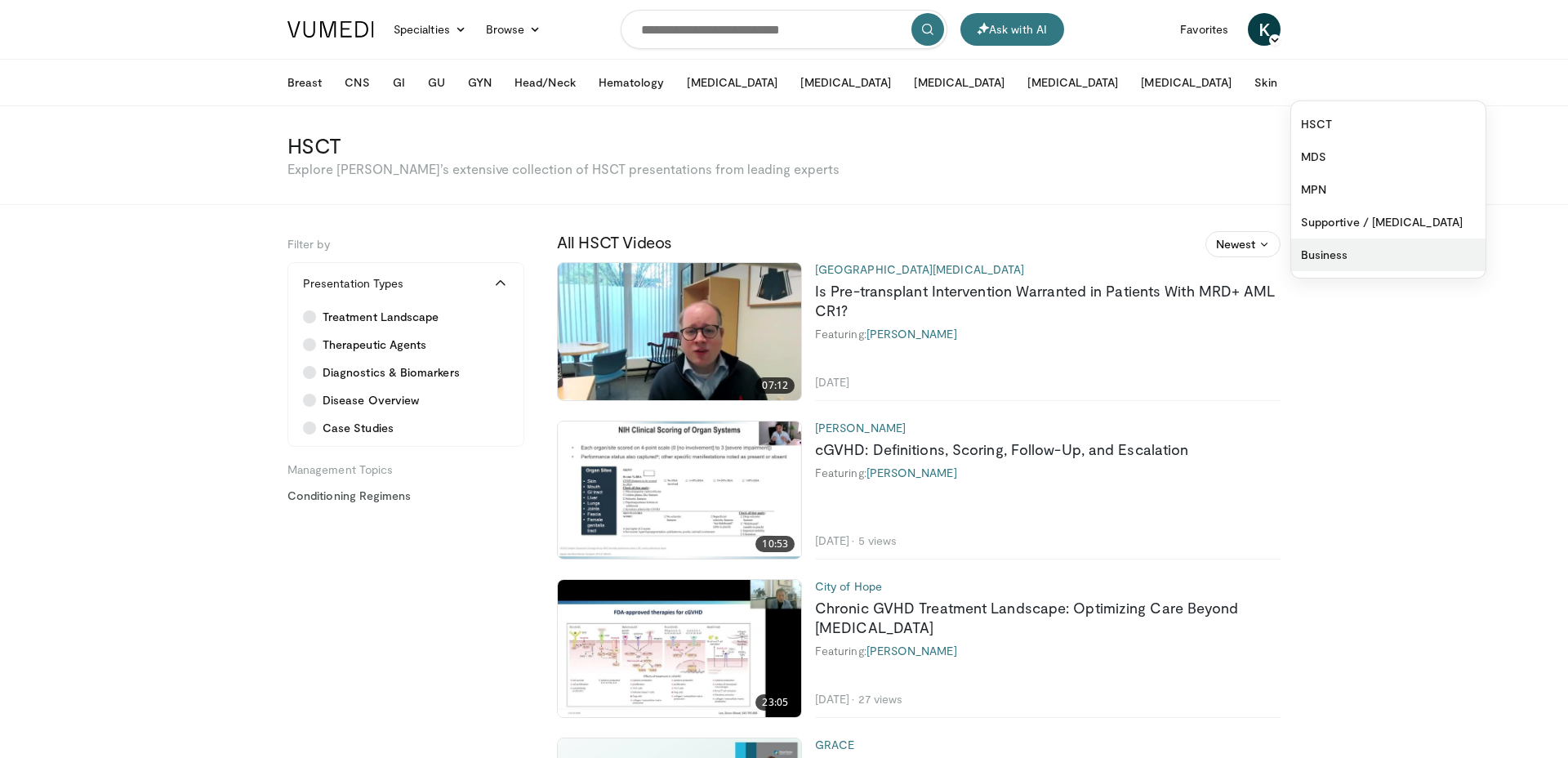
click at [1291, 245] on link "Business" at bounding box center [1388, 254] width 195 height 32
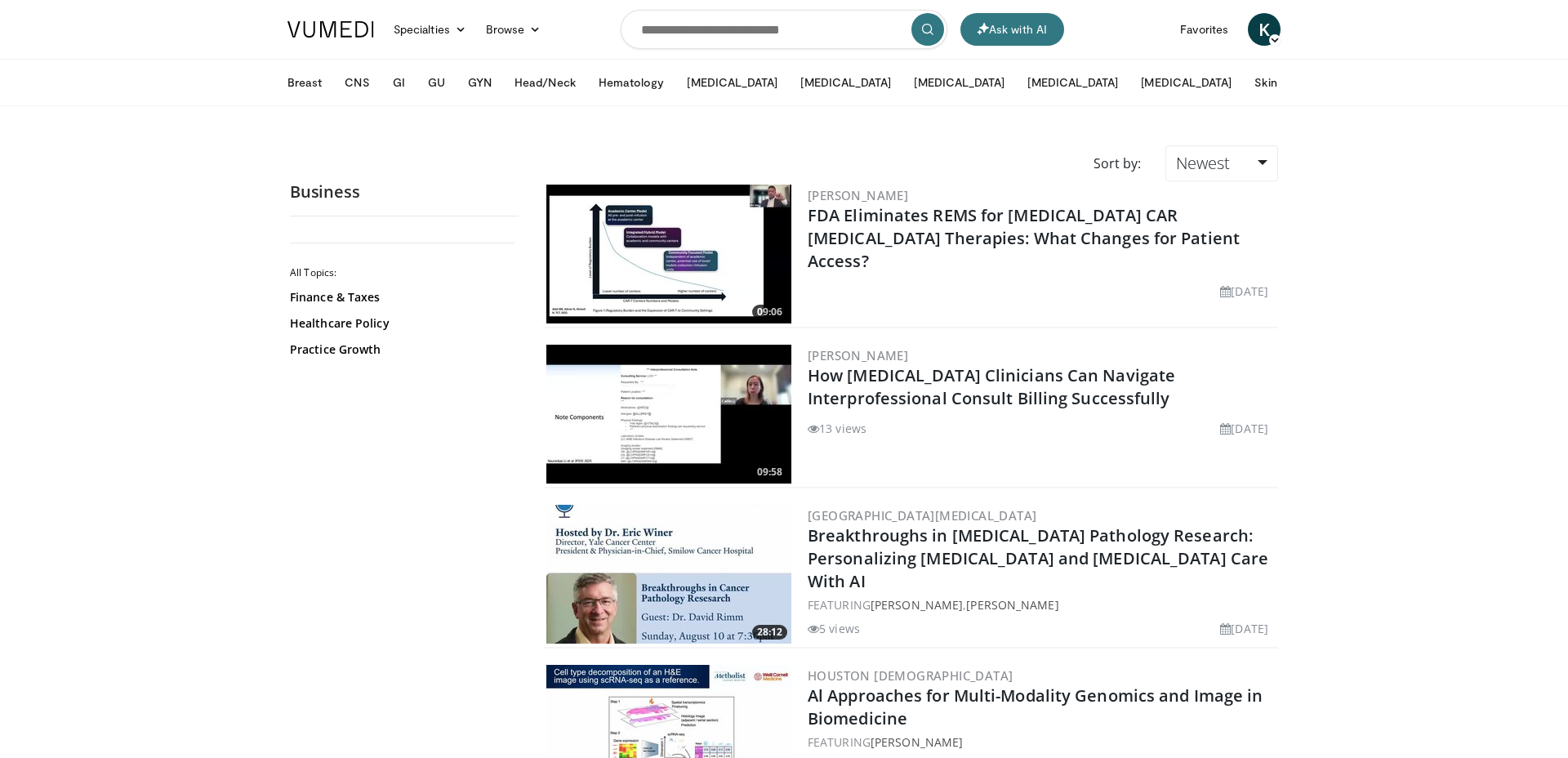
click at [1290, 94] on button "More" at bounding box center [1321, 83] width 64 height 32
click at [1291, 192] on link "MPN" at bounding box center [1388, 190] width 195 height 32
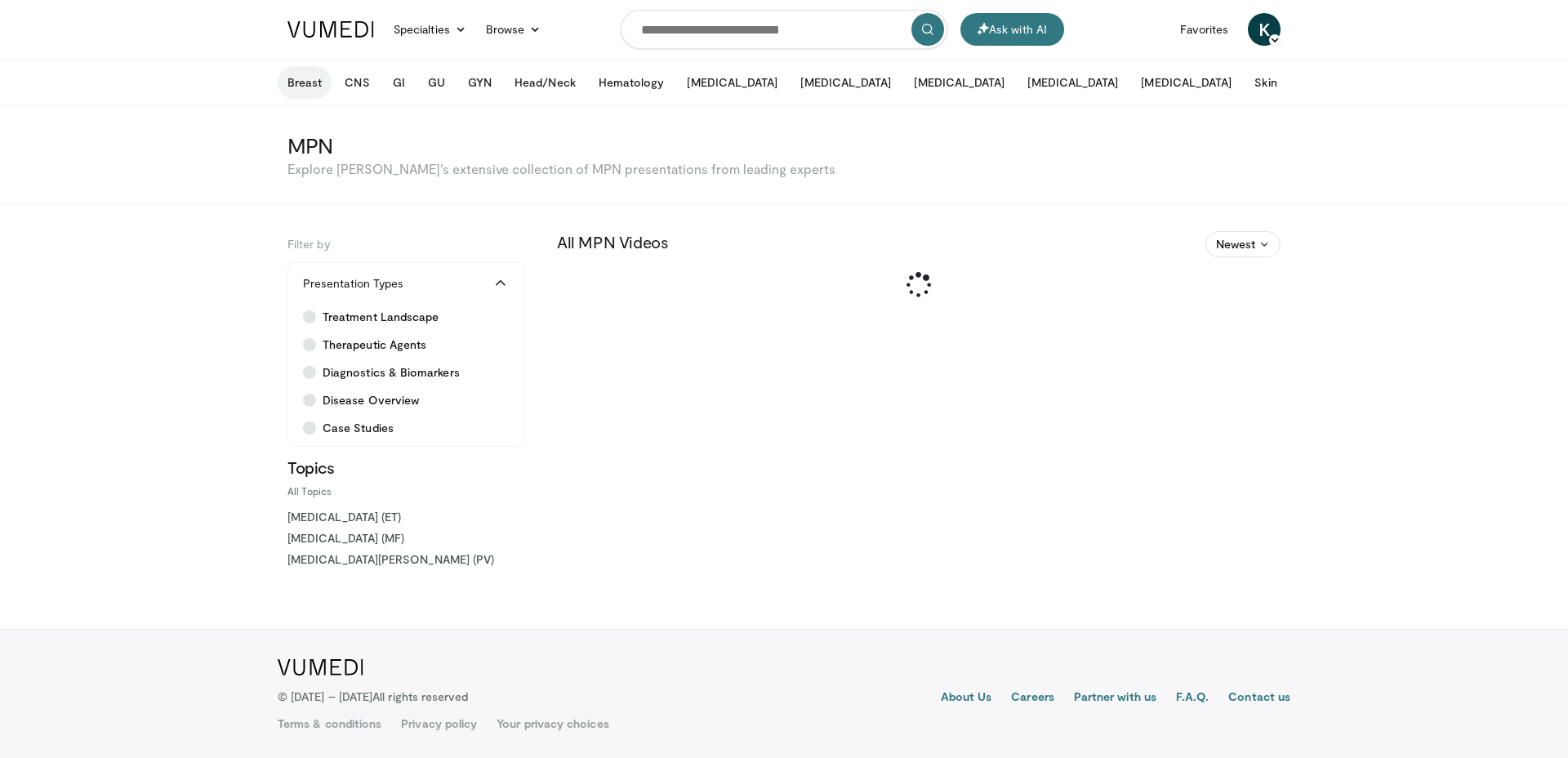
click at [304, 74] on button "Breast" at bounding box center [304, 83] width 54 height 32
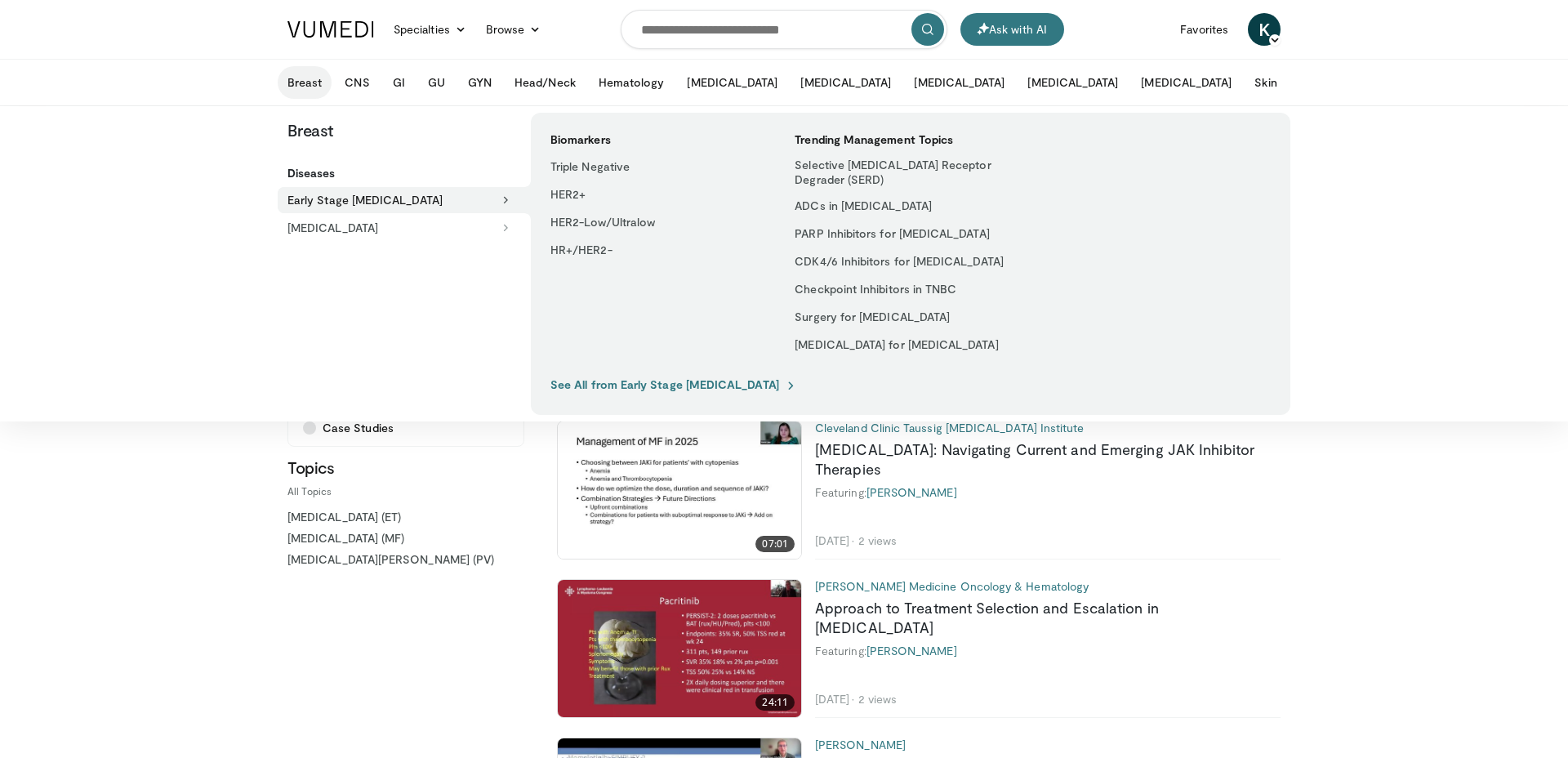
click at [304, 74] on button "Breast" at bounding box center [304, 83] width 54 height 32
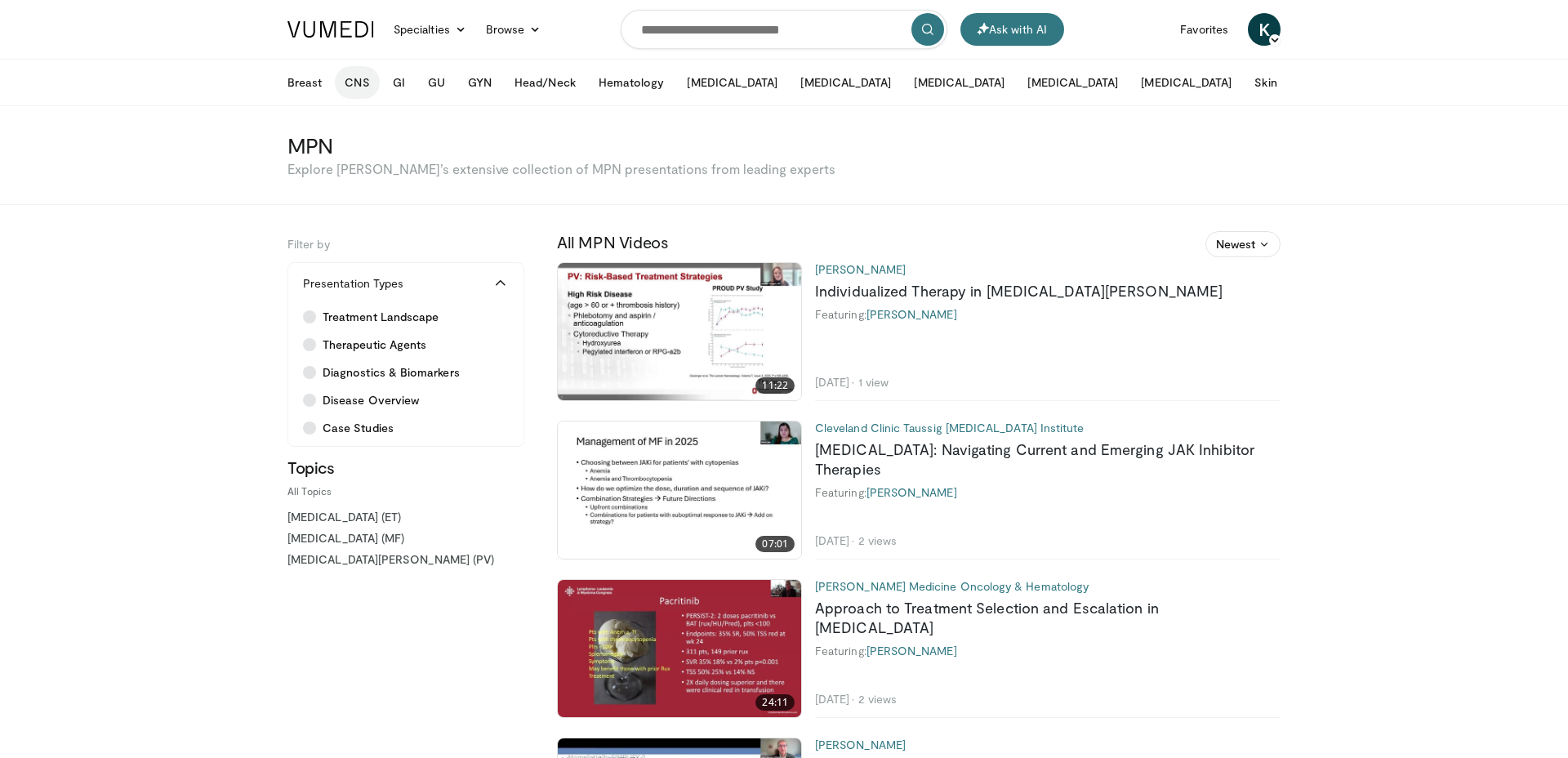
click at [341, 77] on button "CNS" at bounding box center [357, 83] width 44 height 32
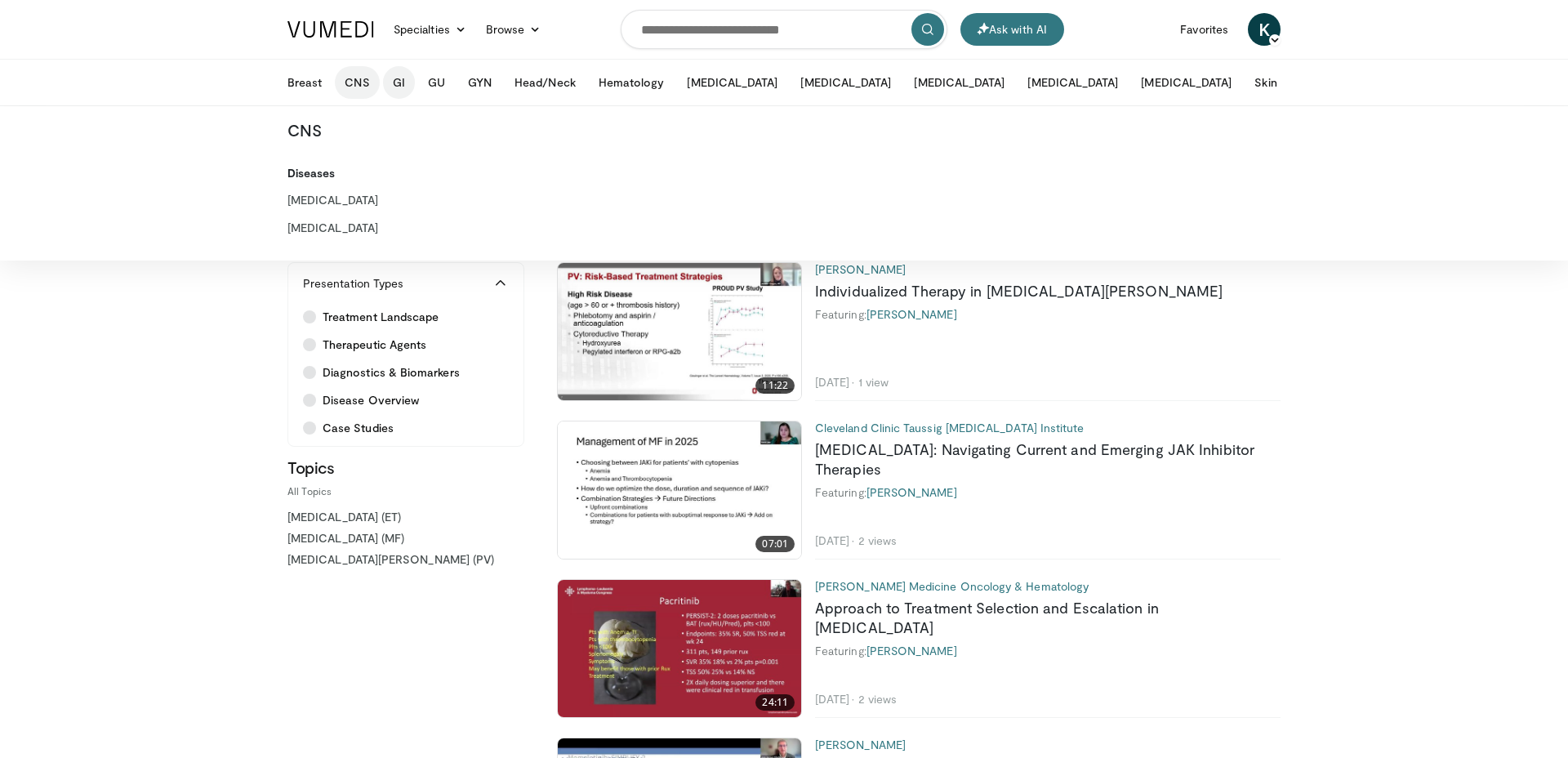
click at [391, 79] on button "GI" at bounding box center [398, 83] width 31 height 32
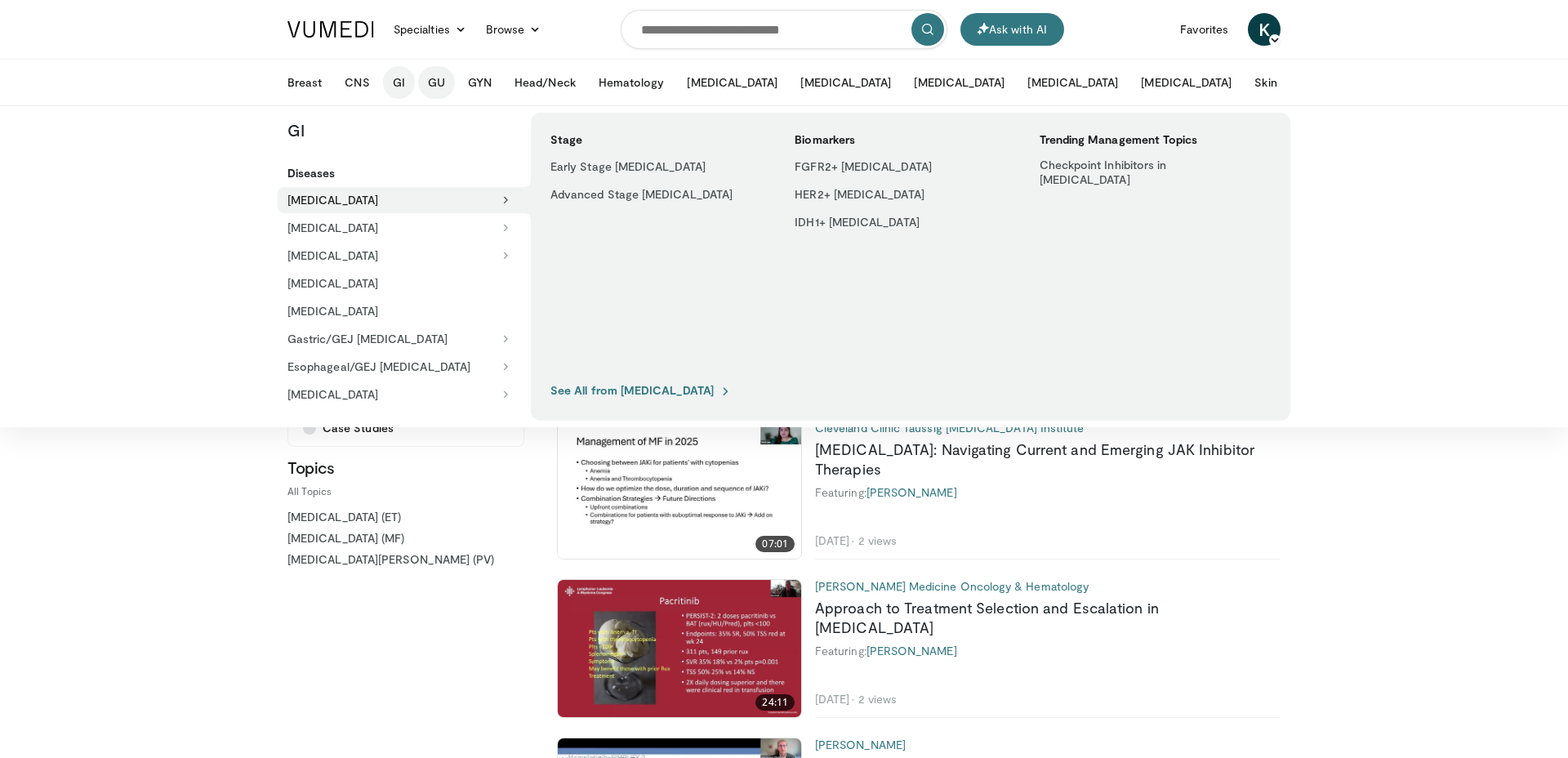
click at [439, 81] on button "GU" at bounding box center [436, 83] width 37 height 32
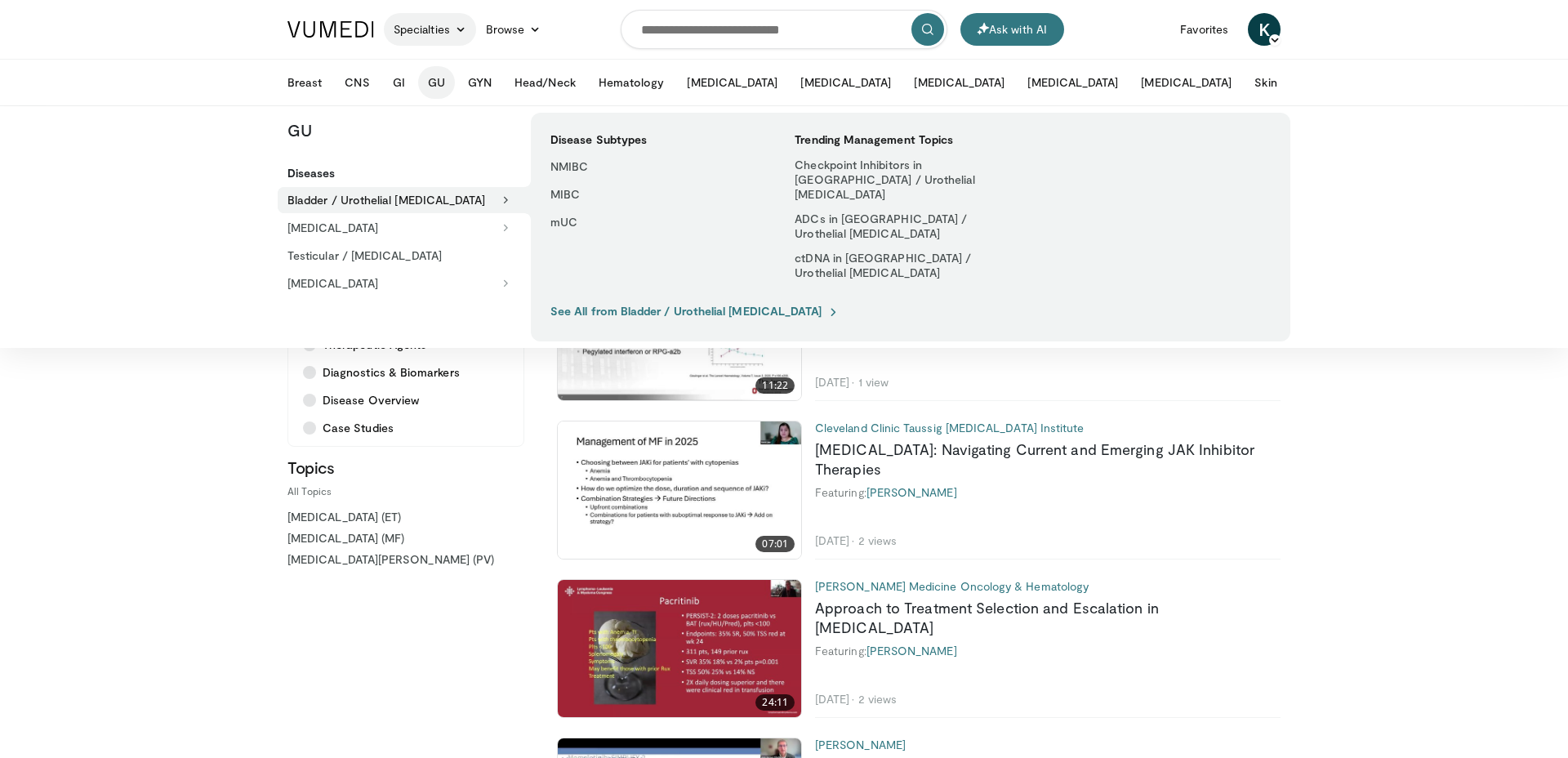
click at [390, 32] on link "Specialties" at bounding box center [429, 29] width 93 height 32
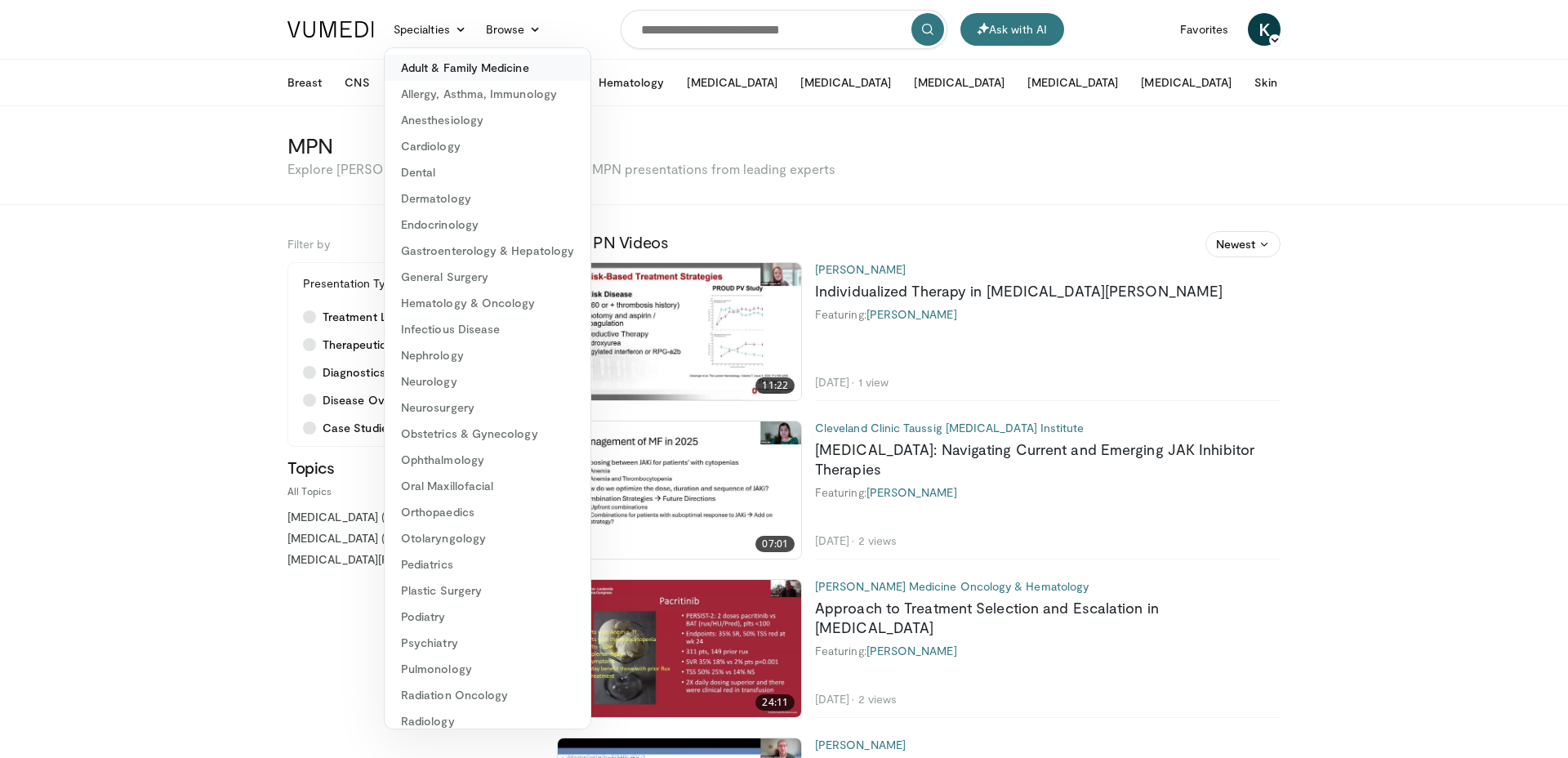
click at [419, 72] on link "Adult & Family Medicine" at bounding box center [487, 67] width 206 height 26
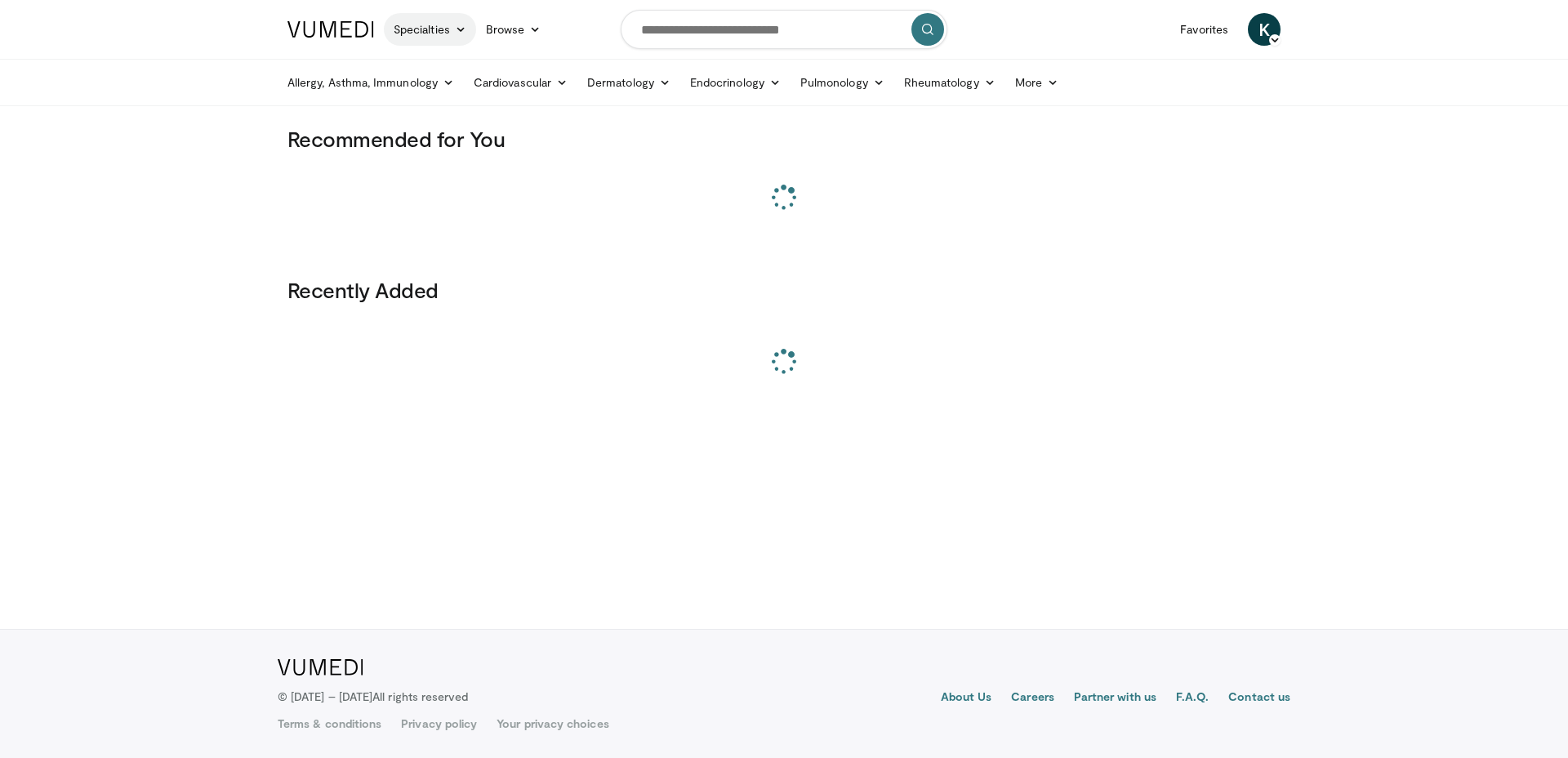
click at [423, 31] on link "Specialties" at bounding box center [429, 29] width 93 height 32
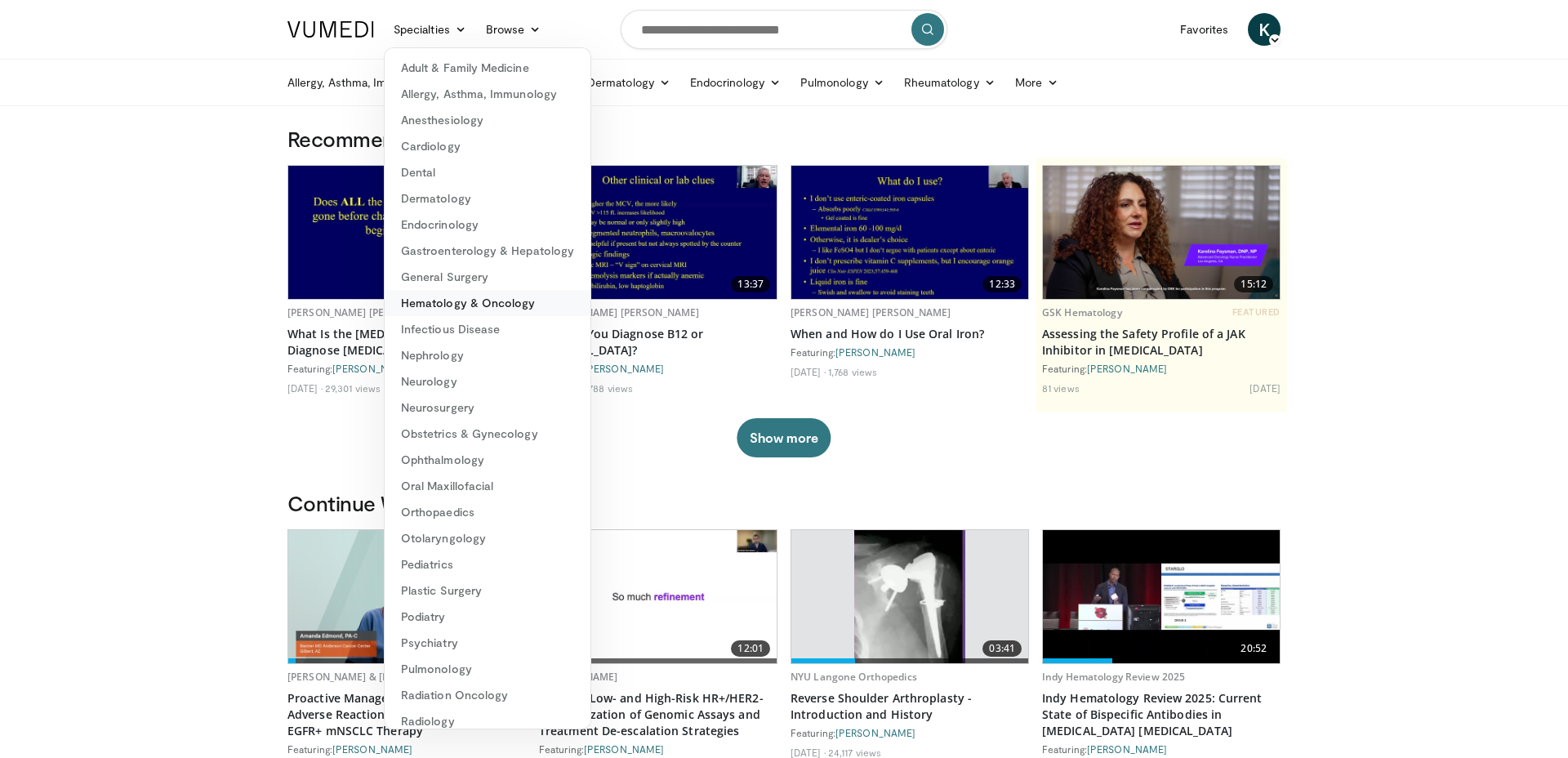
click at [452, 299] on link "Hematology & Oncology" at bounding box center [487, 303] width 206 height 26
